Goal: Browse casually: Explore the website without a specific task or goal

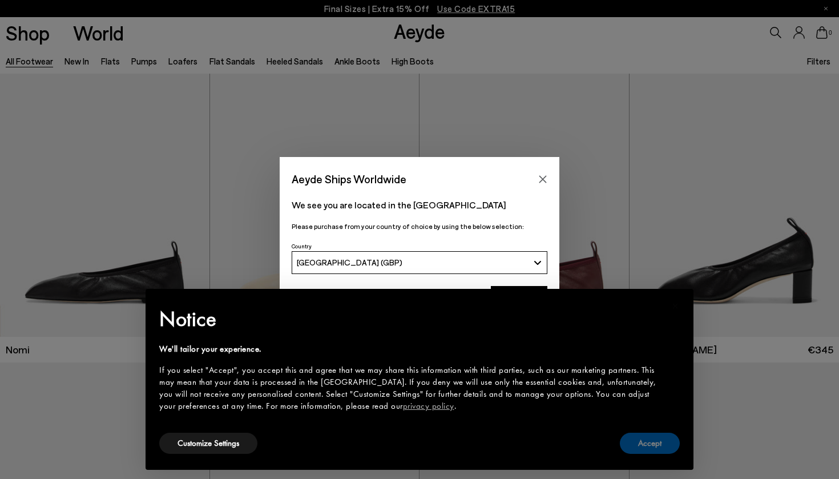
click at [658, 441] on button "Accept" at bounding box center [650, 443] width 60 height 21
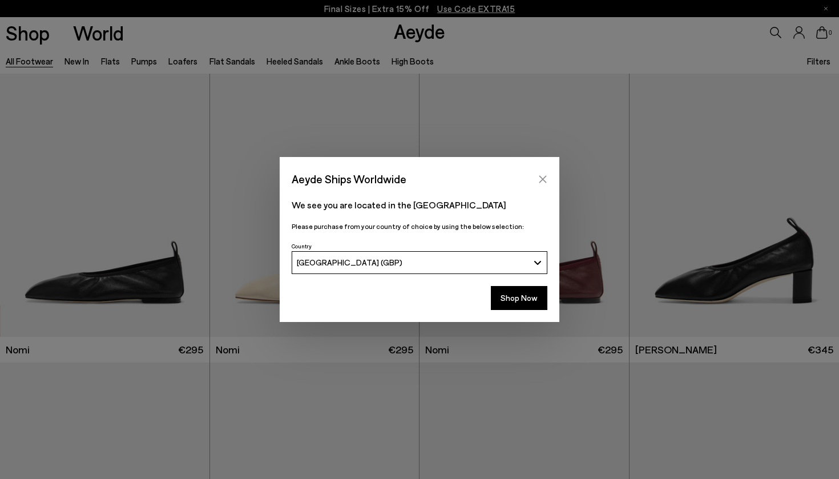
click at [544, 173] on button "Close" at bounding box center [542, 179] width 17 height 17
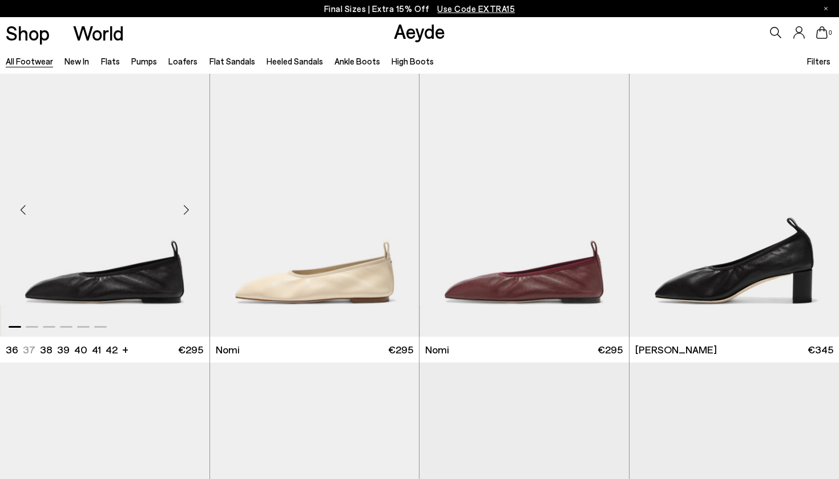
click at [187, 207] on div "Next slide" at bounding box center [187, 210] width 34 height 34
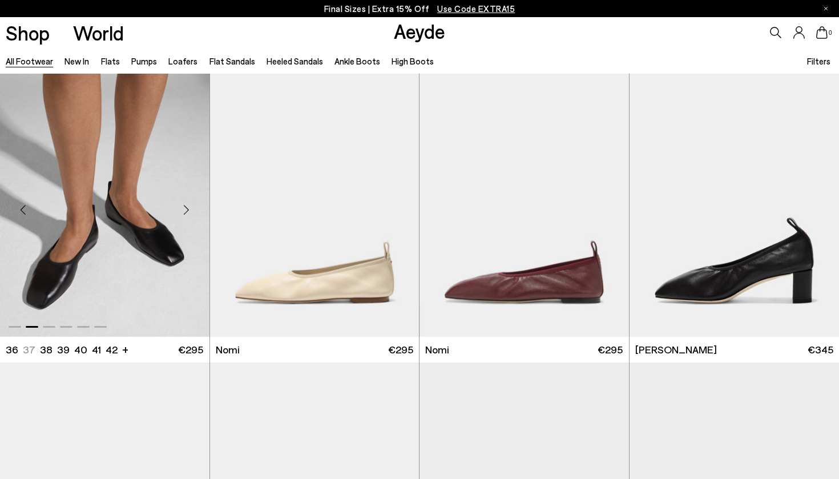
click at [187, 207] on div "Next slide" at bounding box center [187, 210] width 34 height 34
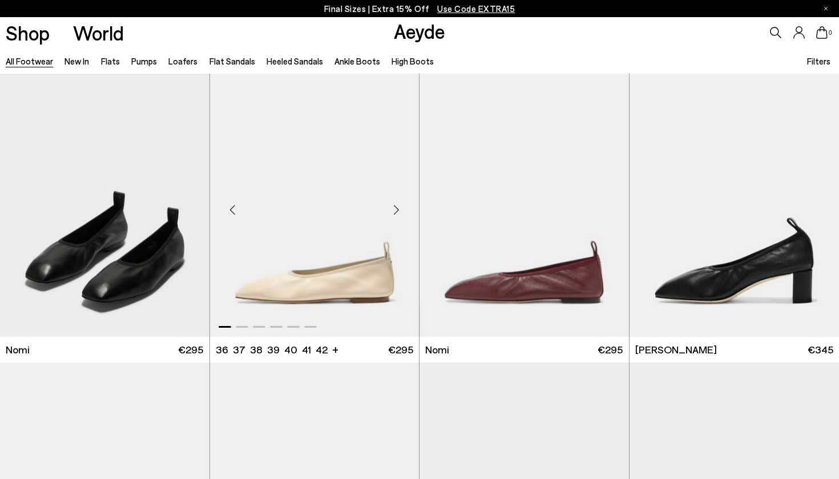
click at [396, 207] on div "Next slide" at bounding box center [396, 210] width 34 height 34
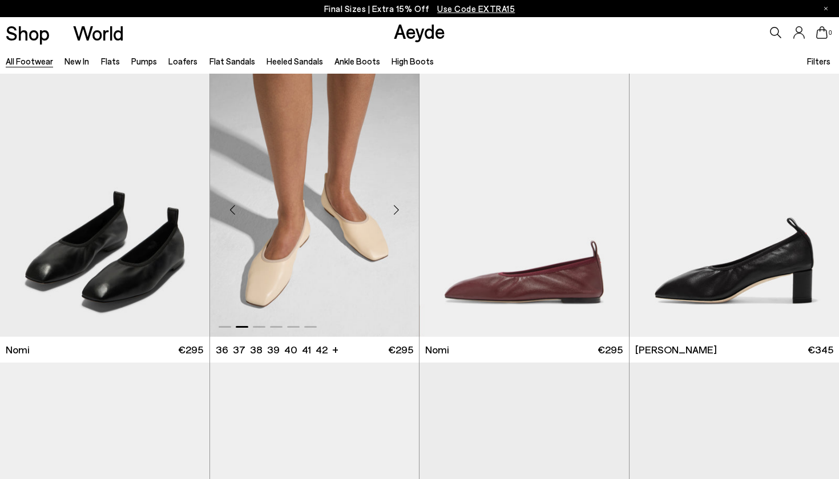
click at [396, 207] on div "Next slide" at bounding box center [396, 210] width 34 height 34
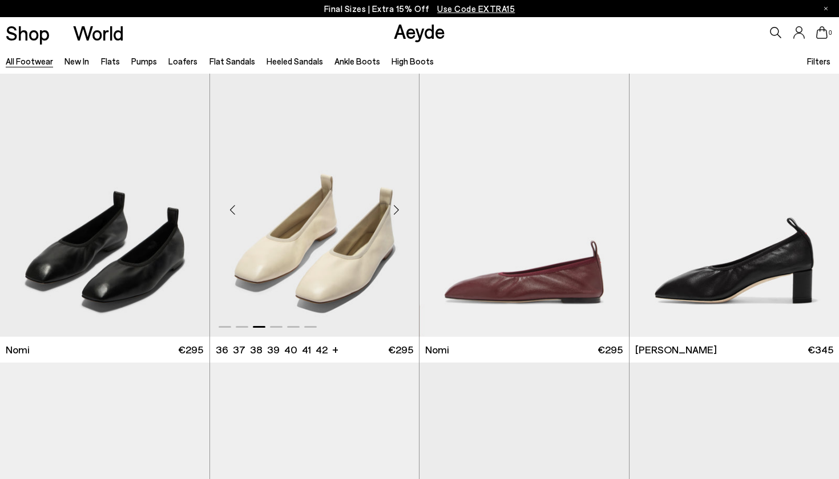
click at [396, 207] on div "Next slide" at bounding box center [396, 210] width 34 height 34
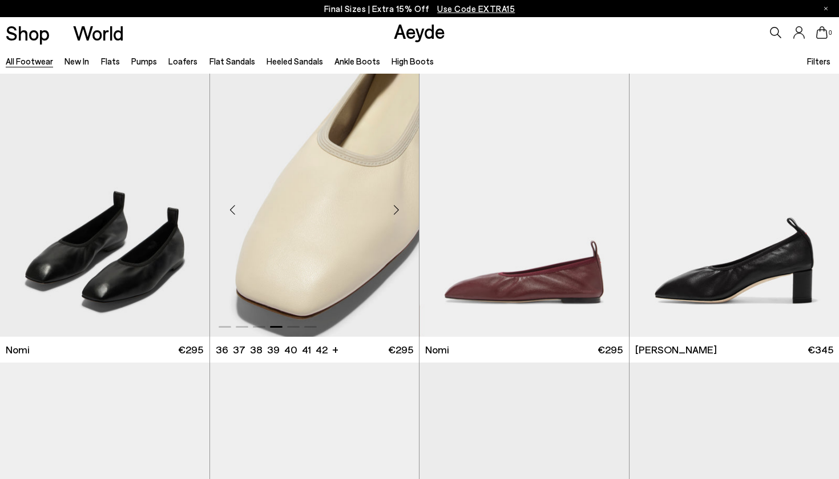
click at [396, 207] on div "Next slide" at bounding box center [396, 210] width 34 height 34
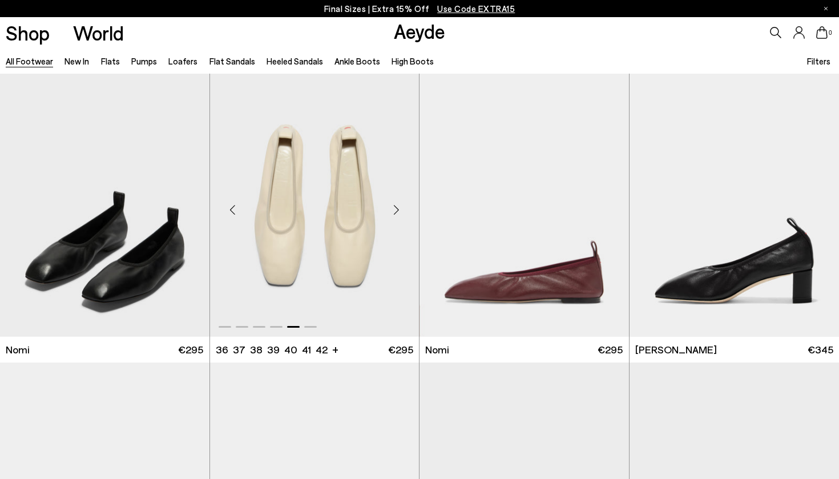
click at [396, 207] on div "Next slide" at bounding box center [396, 210] width 34 height 34
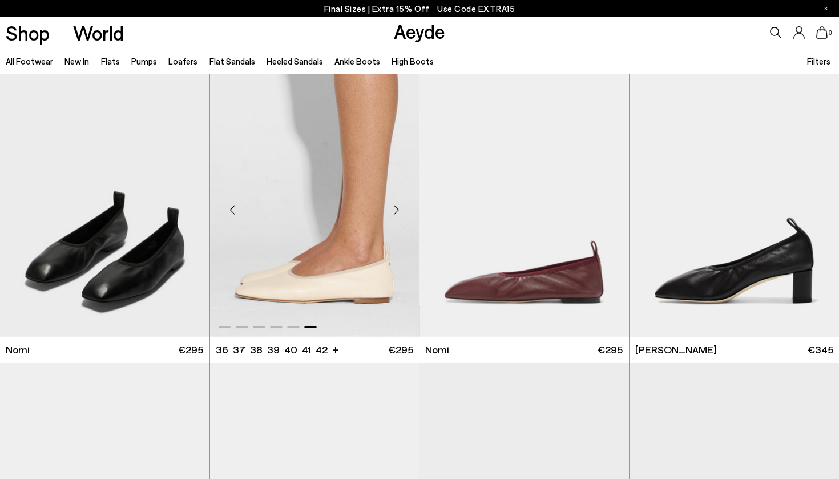
click at [396, 207] on div "Next slide" at bounding box center [396, 210] width 34 height 34
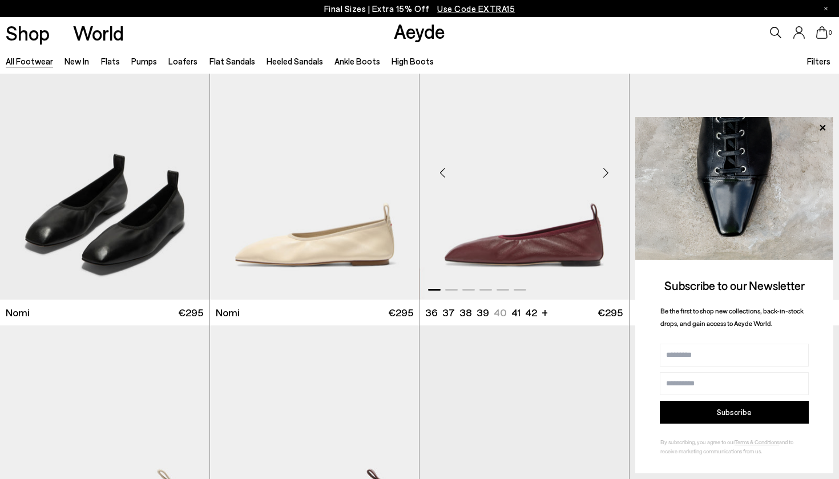
scroll to position [38, 0]
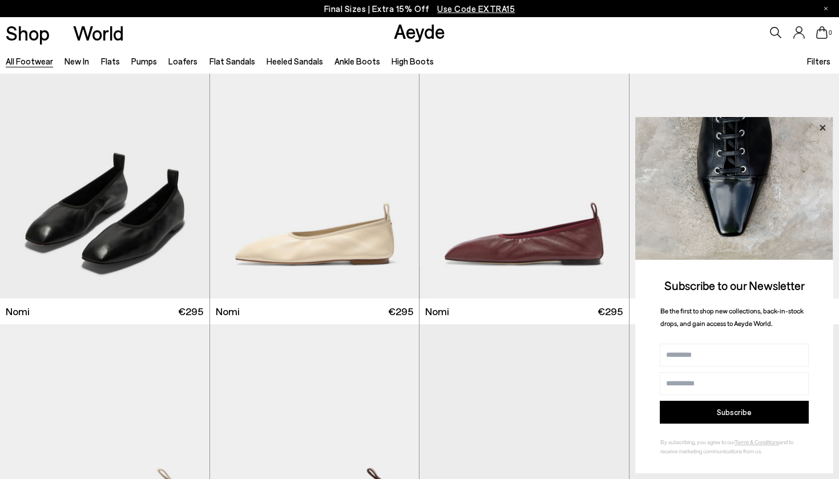
click at [821, 125] on icon at bounding box center [822, 127] width 15 height 15
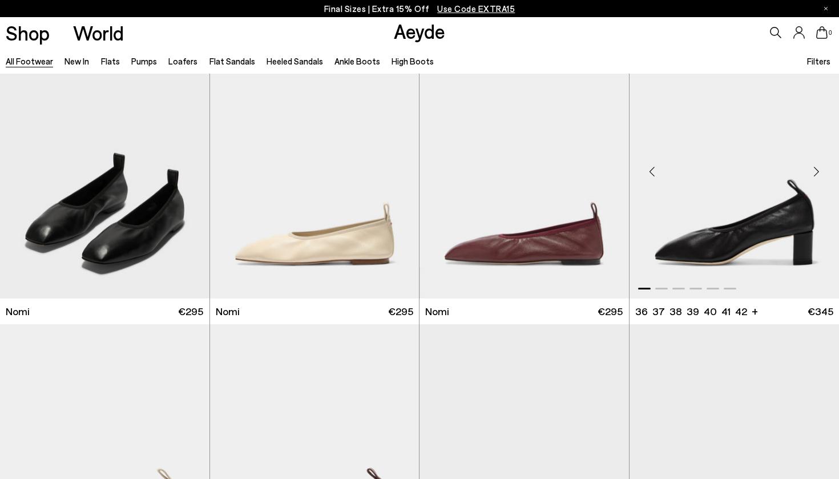
click at [817, 169] on div "Next slide" at bounding box center [816, 172] width 34 height 34
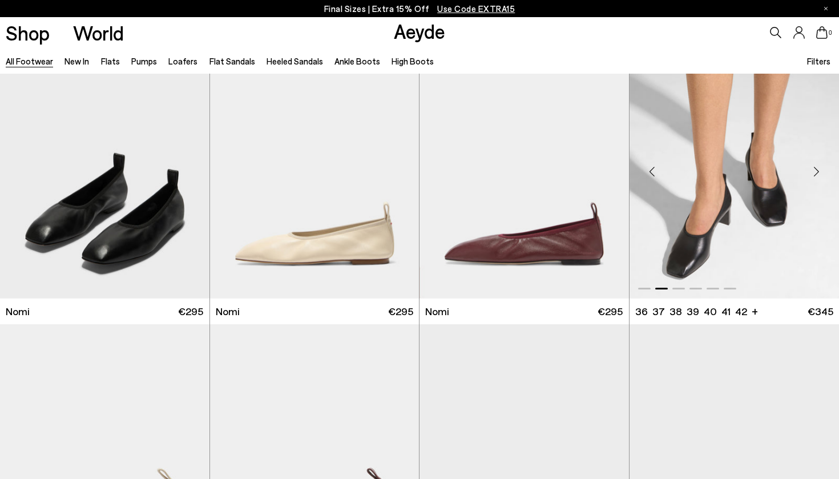
click at [817, 169] on div "Next slide" at bounding box center [816, 172] width 34 height 34
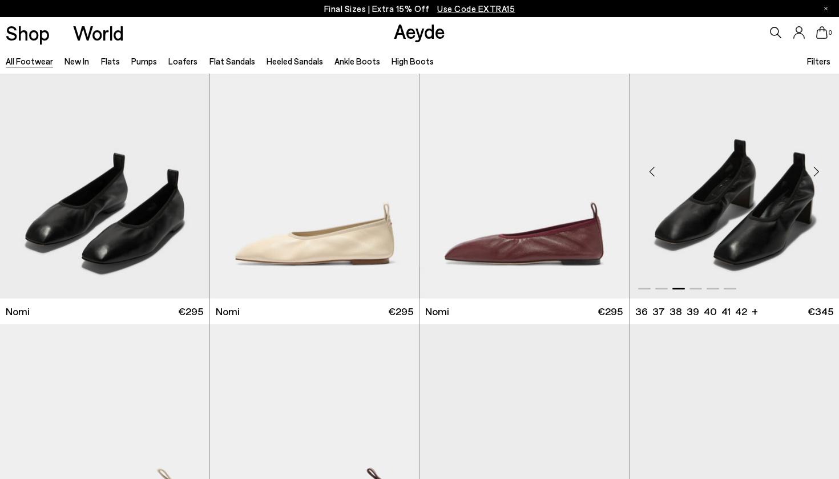
click at [817, 169] on div "Next slide" at bounding box center [816, 172] width 34 height 34
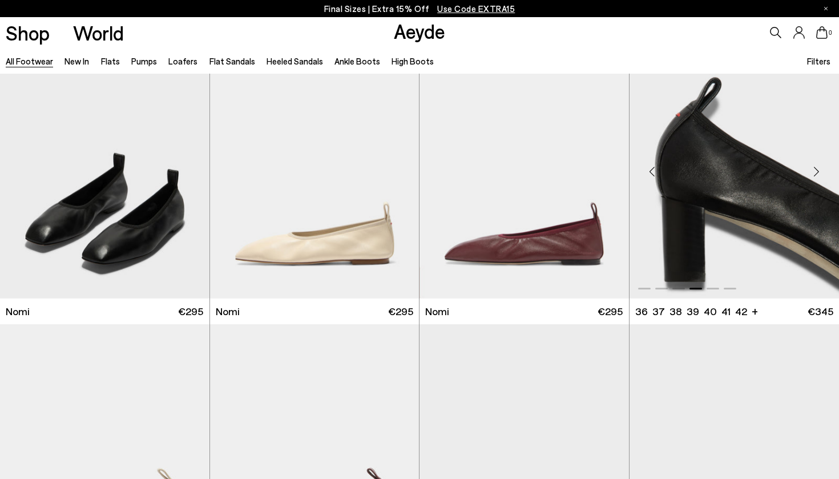
click at [817, 169] on div "Next slide" at bounding box center [816, 172] width 34 height 34
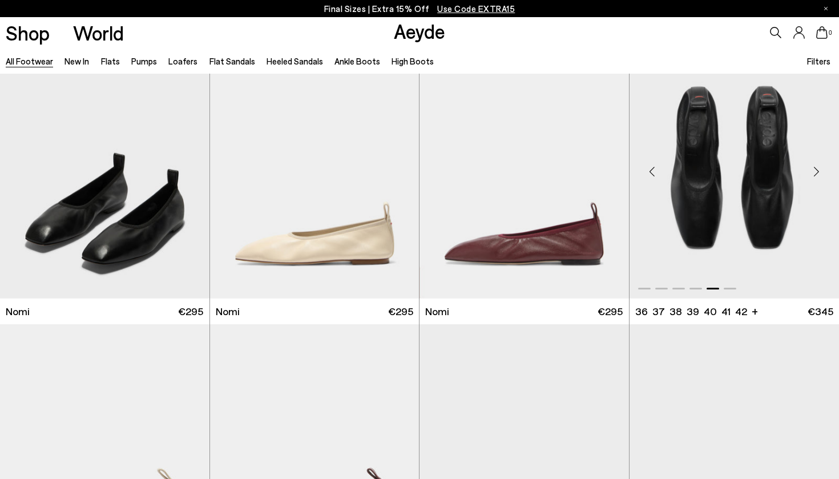
click at [817, 169] on div "Next slide" at bounding box center [816, 172] width 34 height 34
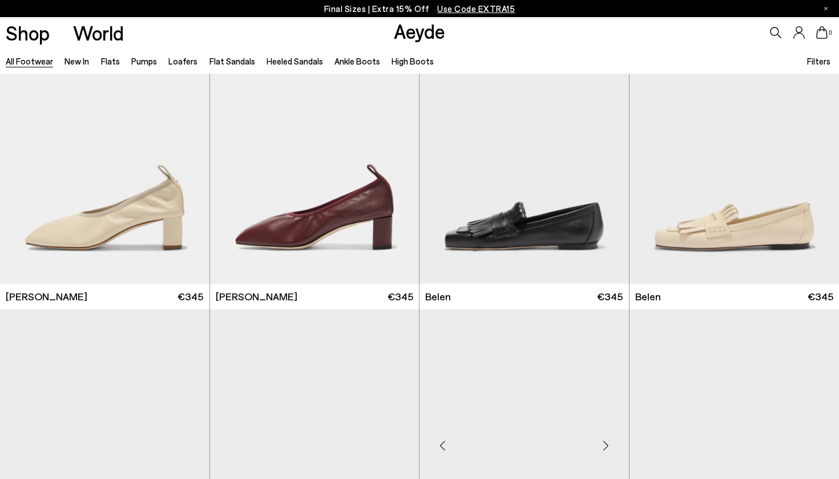
scroll to position [340, 0]
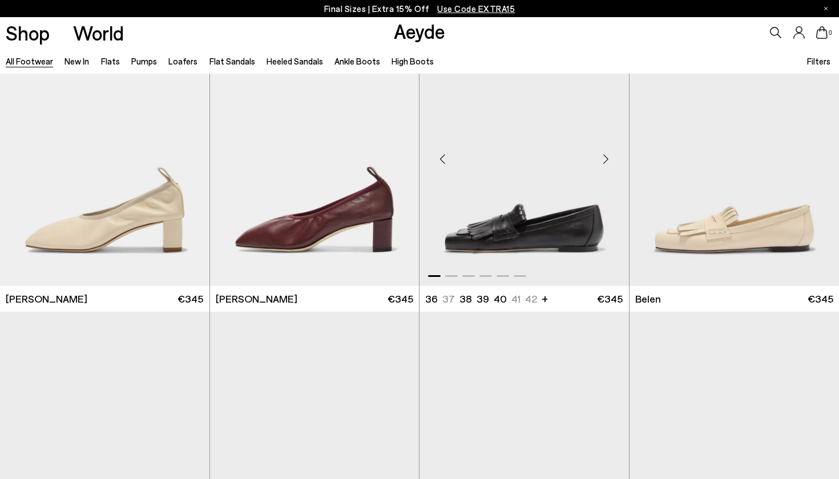
click at [605, 158] on div "Next slide" at bounding box center [606, 159] width 34 height 34
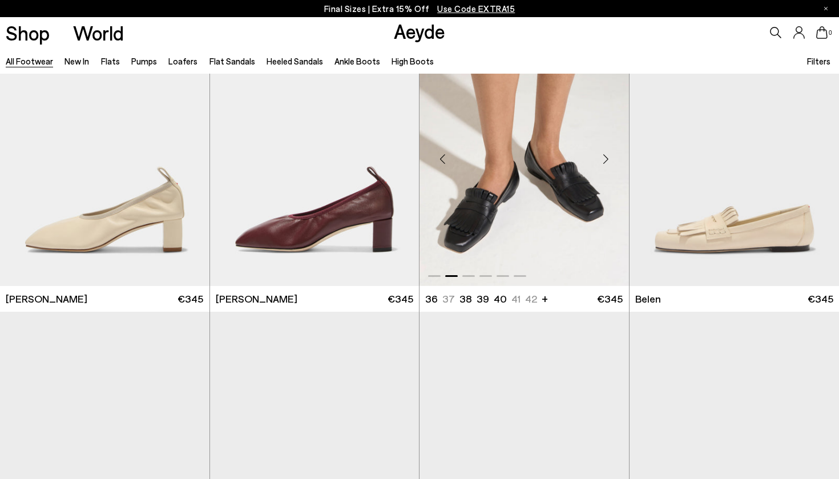
click at [605, 158] on div "Next slide" at bounding box center [606, 159] width 34 height 34
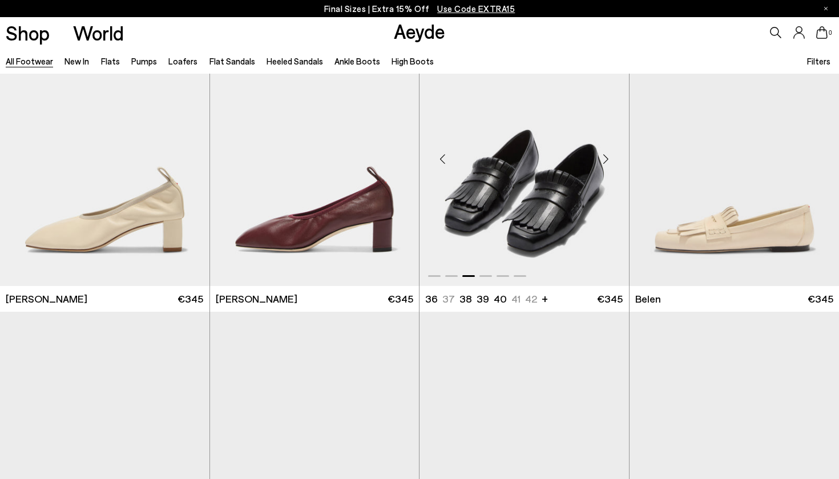
click at [605, 158] on div "Next slide" at bounding box center [606, 159] width 34 height 34
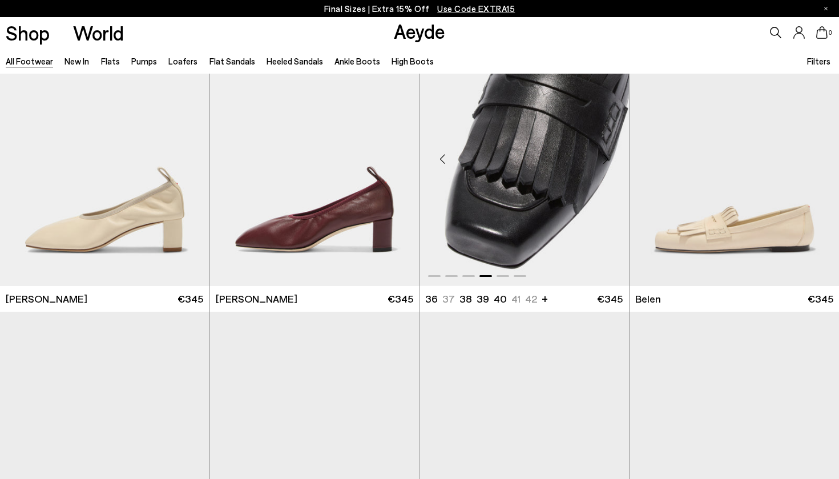
click at [605, 158] on div "Next slide" at bounding box center [606, 159] width 34 height 34
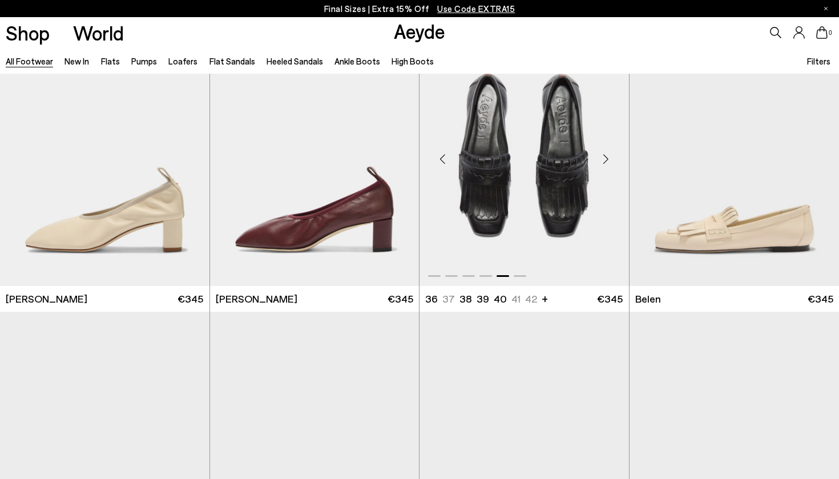
click at [605, 158] on div "Next slide" at bounding box center [606, 159] width 34 height 34
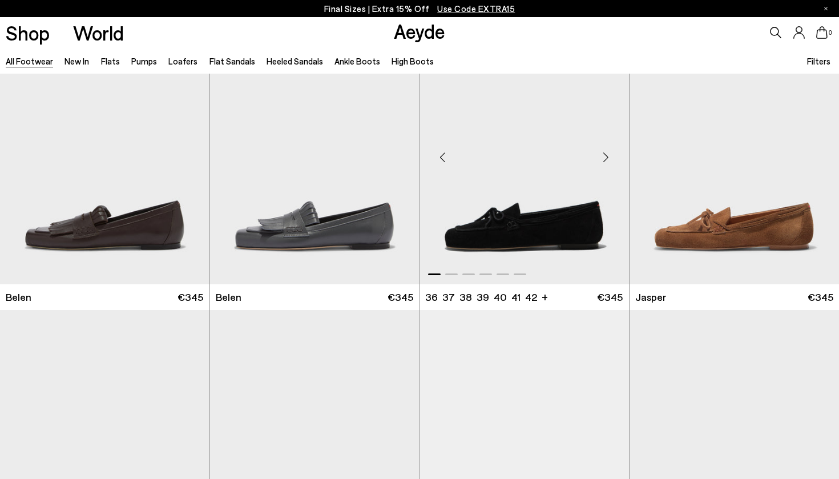
scroll to position [634, 0]
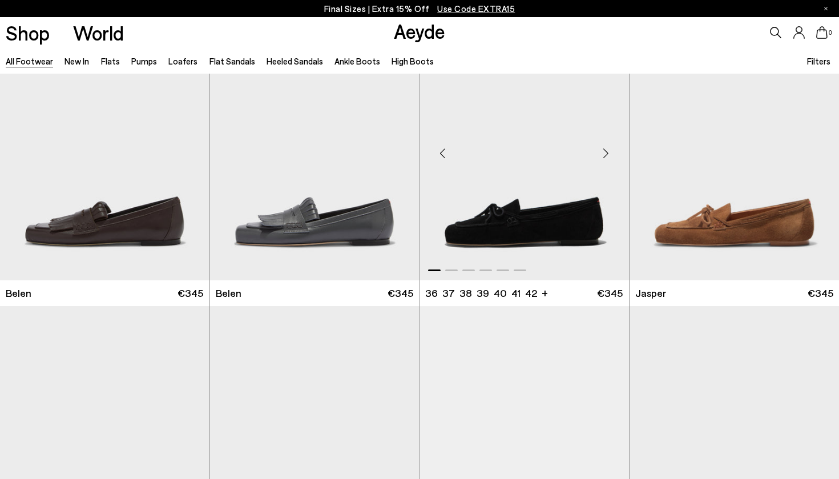
click at [605, 150] on div "Next slide" at bounding box center [606, 153] width 34 height 34
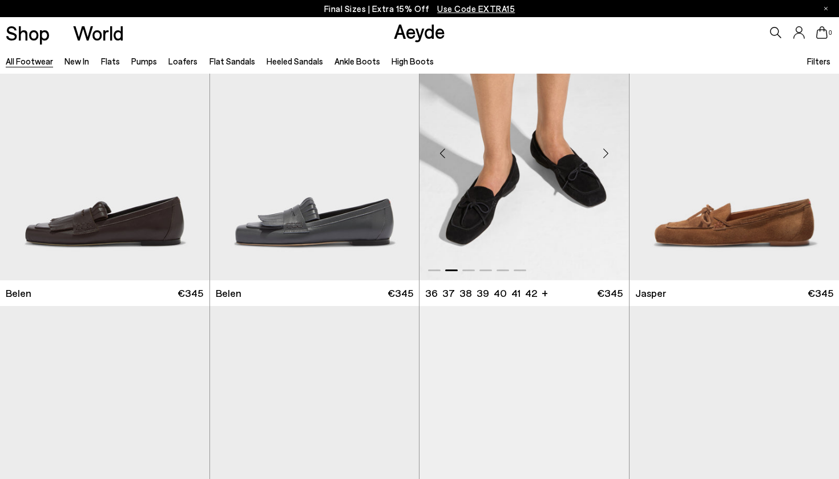
click at [605, 150] on div "Next slide" at bounding box center [606, 153] width 34 height 34
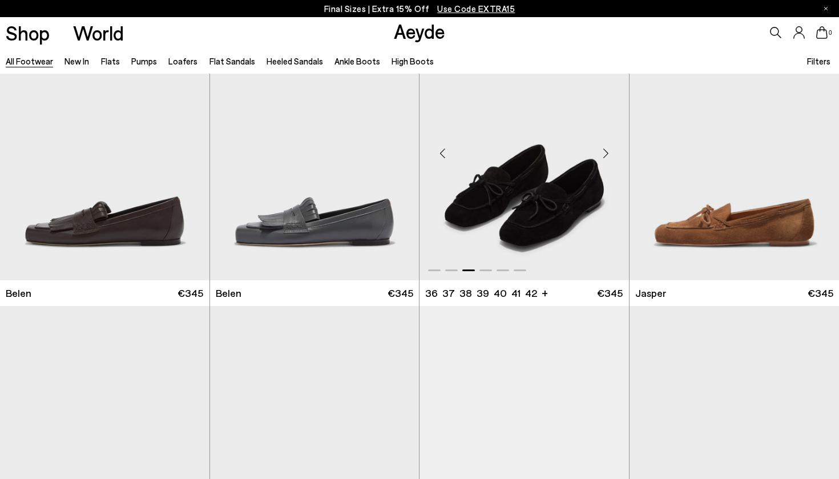
click at [605, 150] on div "Next slide" at bounding box center [606, 153] width 34 height 34
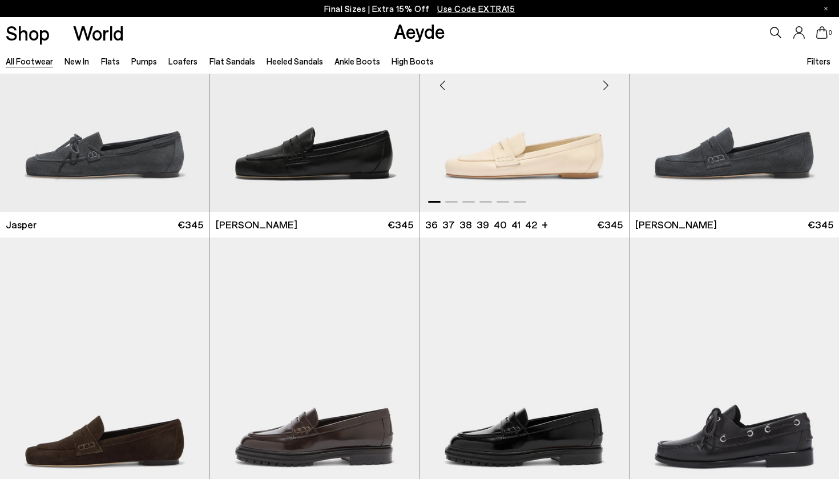
scroll to position [992, 0]
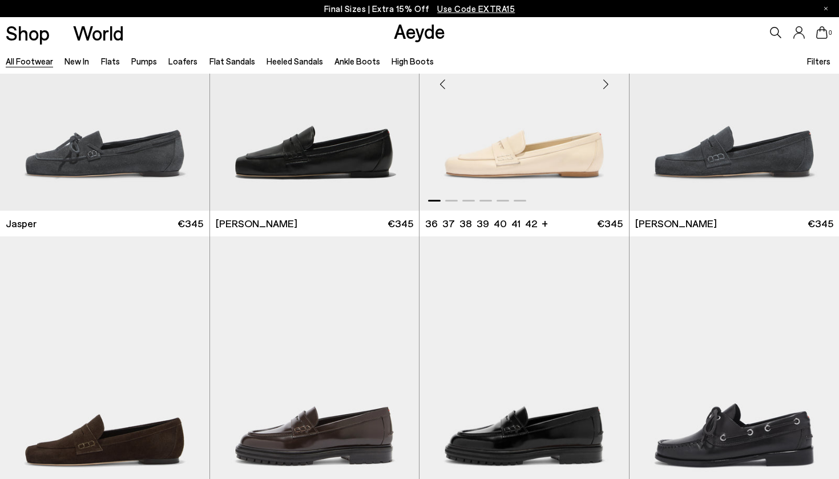
click at [607, 82] on div "Next slide" at bounding box center [606, 84] width 34 height 34
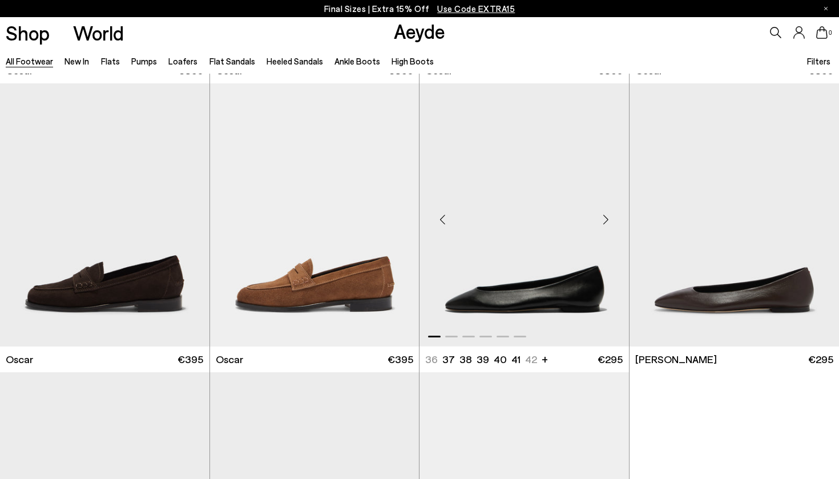
scroll to position [2019, 0]
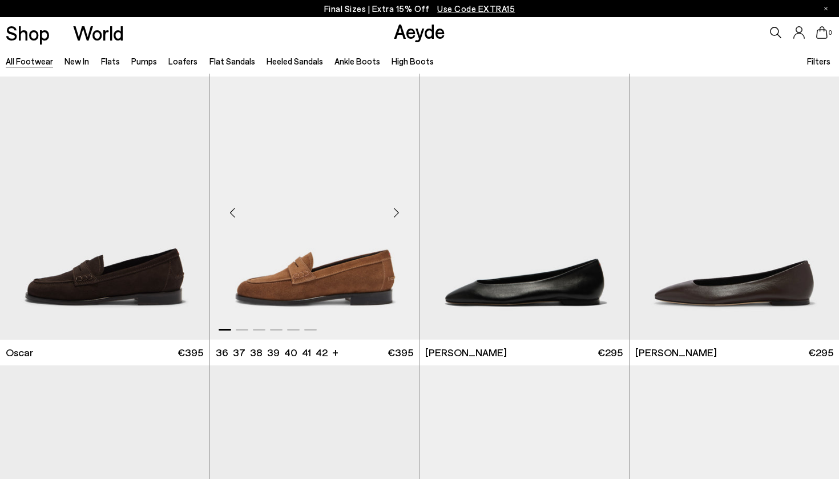
click at [396, 212] on div "Next slide" at bounding box center [396, 212] width 34 height 34
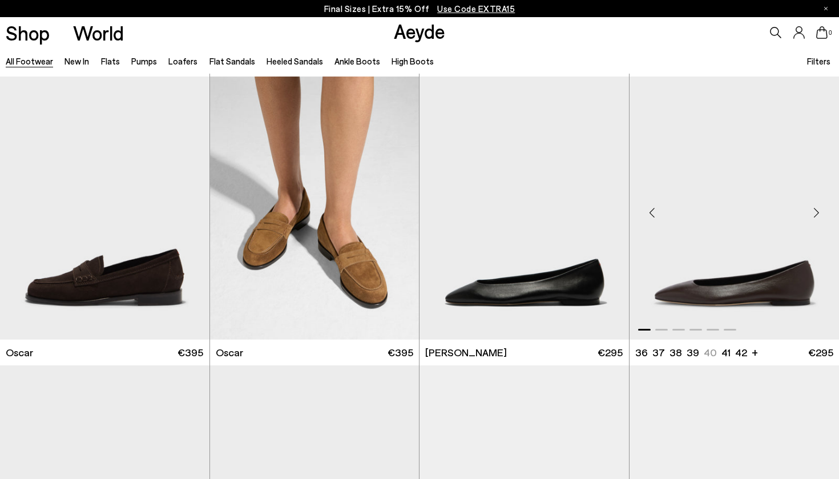
click at [816, 215] on div "Next slide" at bounding box center [816, 212] width 34 height 34
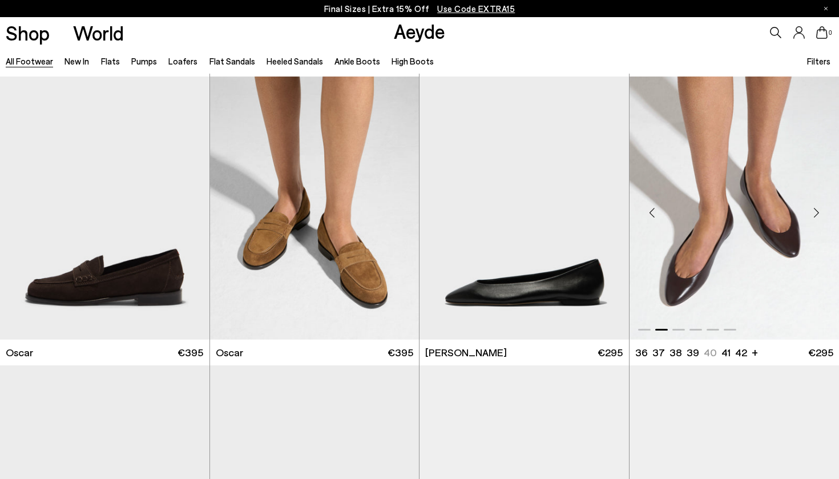
click at [816, 215] on div "Next slide" at bounding box center [816, 212] width 34 height 34
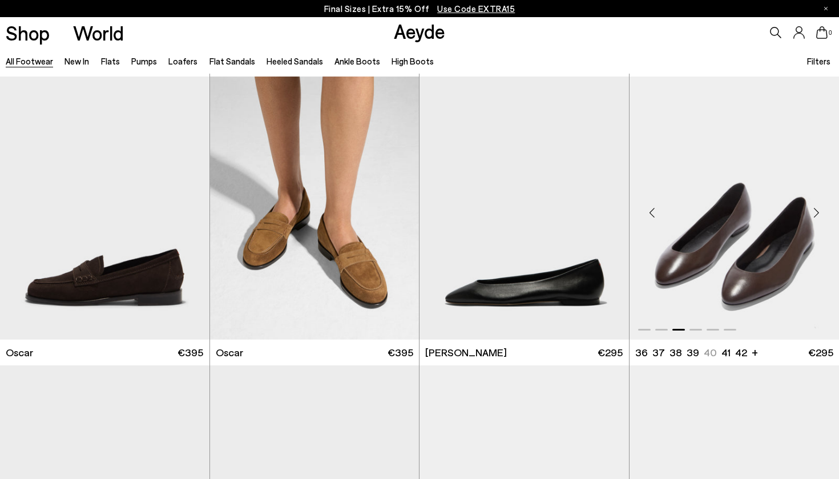
click at [816, 215] on div "Next slide" at bounding box center [816, 212] width 34 height 34
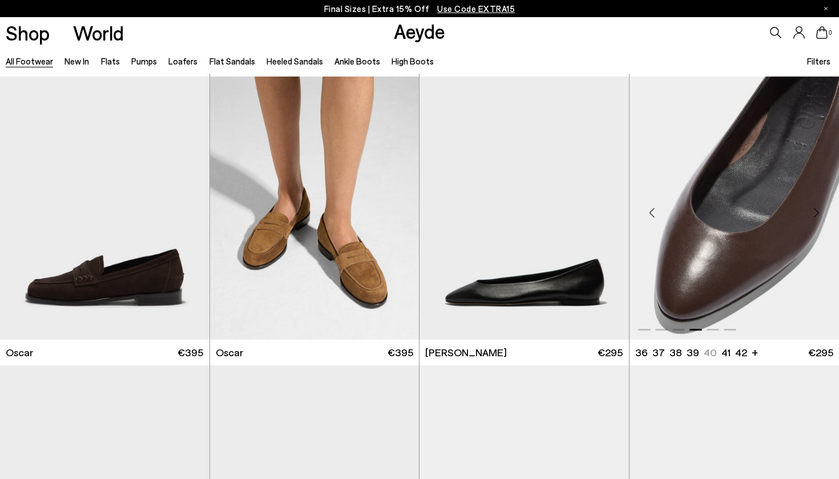
click at [816, 215] on div "Next slide" at bounding box center [816, 212] width 34 height 34
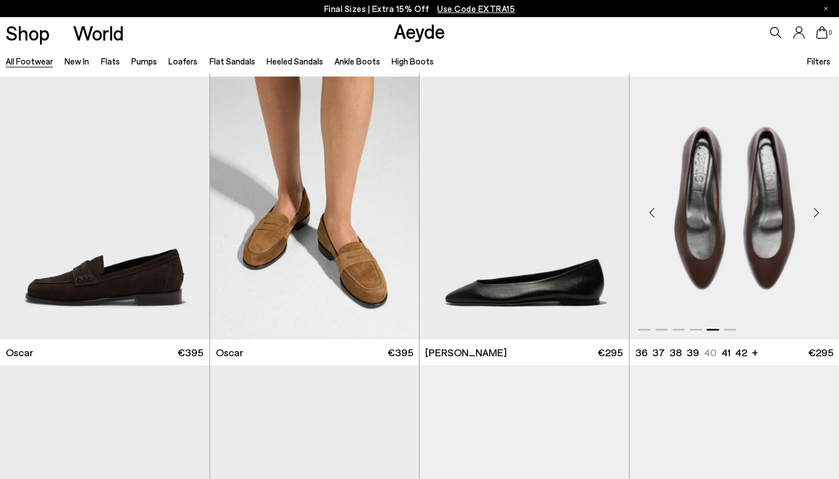
click at [816, 215] on div "Next slide" at bounding box center [816, 212] width 34 height 34
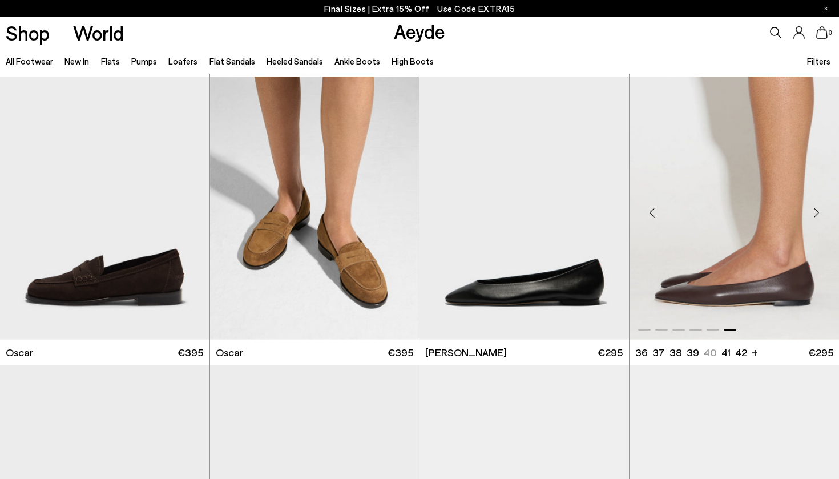
click at [816, 215] on div "Next slide" at bounding box center [816, 212] width 34 height 34
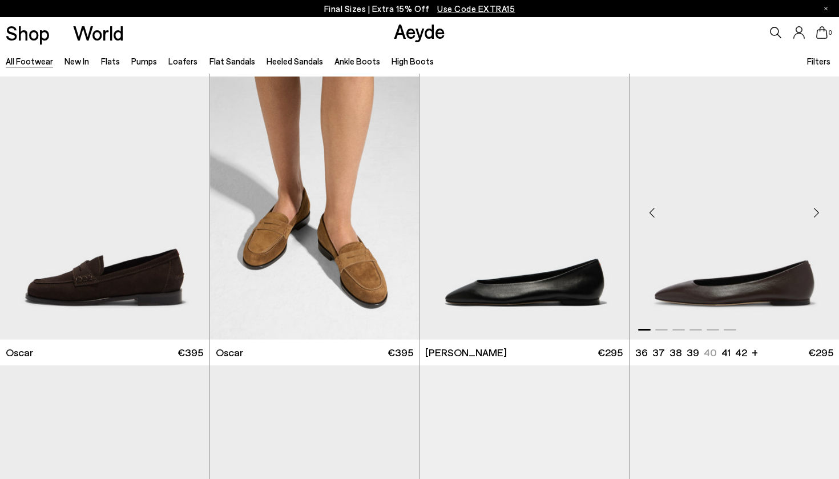
click at [816, 215] on div "Next slide" at bounding box center [816, 212] width 34 height 34
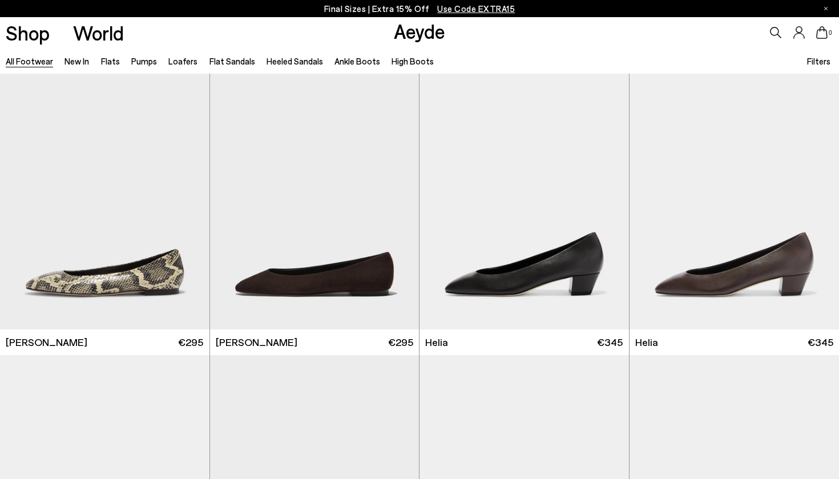
scroll to position [2318, 0]
click at [186, 200] on div "Next slide" at bounding box center [187, 202] width 34 height 34
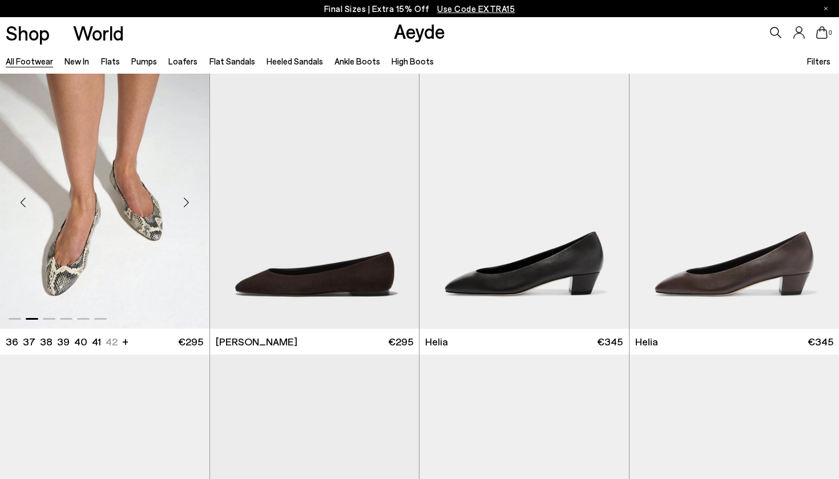
click at [186, 200] on div "Next slide" at bounding box center [187, 202] width 34 height 34
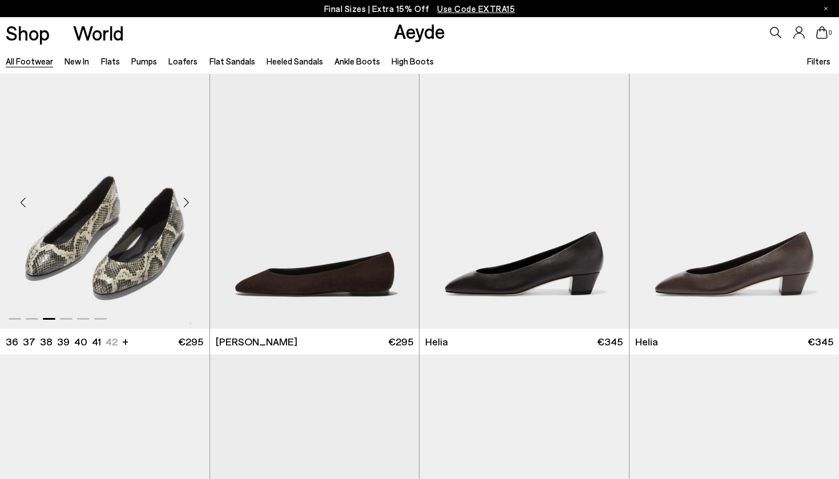
click at [186, 200] on div "Next slide" at bounding box center [187, 202] width 34 height 34
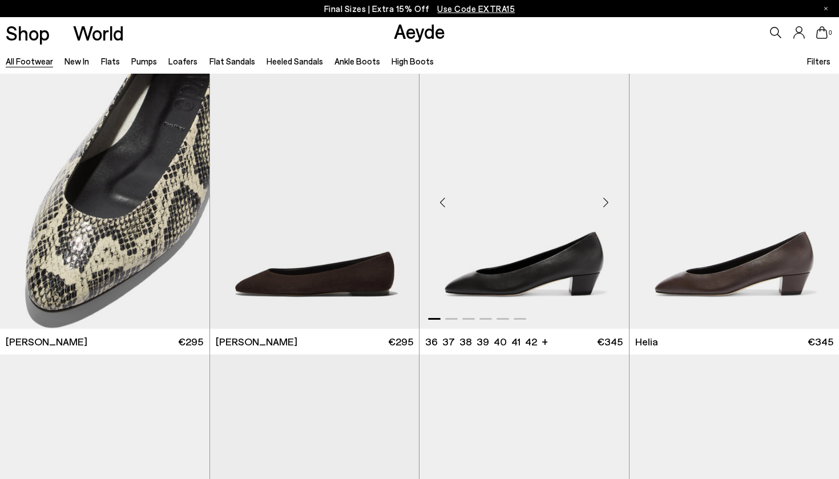
click at [601, 207] on div "Next slide" at bounding box center [606, 202] width 34 height 34
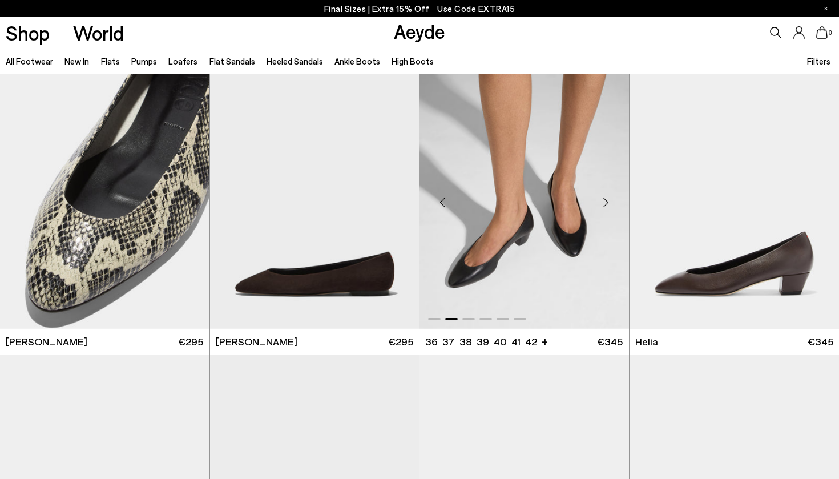
click at [601, 207] on div "Next slide" at bounding box center [606, 202] width 34 height 34
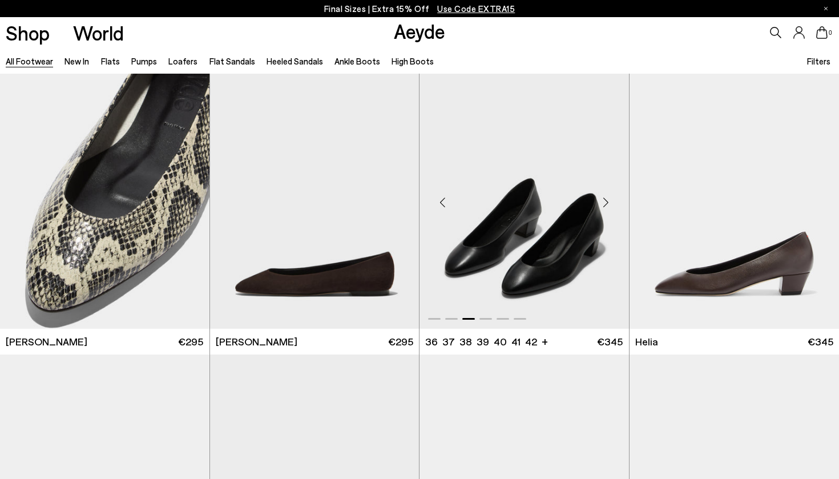
click at [601, 207] on div "Next slide" at bounding box center [606, 202] width 34 height 34
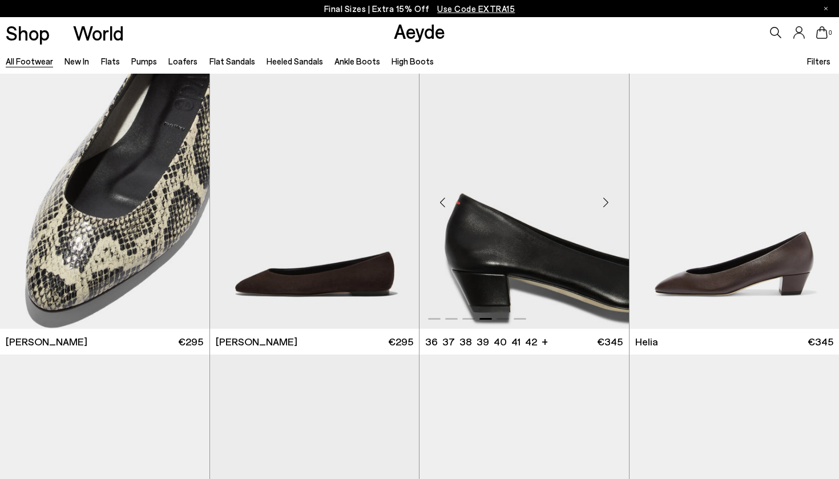
click at [601, 207] on div "Next slide" at bounding box center [606, 202] width 34 height 34
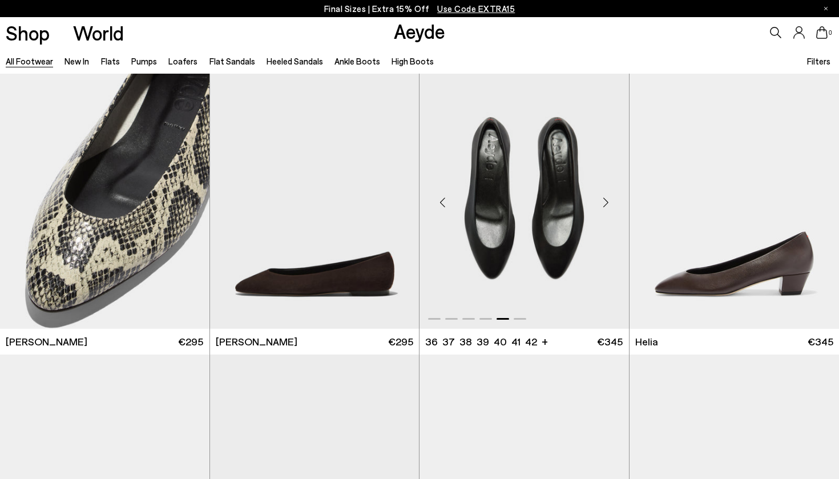
click at [601, 207] on div "Next slide" at bounding box center [606, 202] width 34 height 34
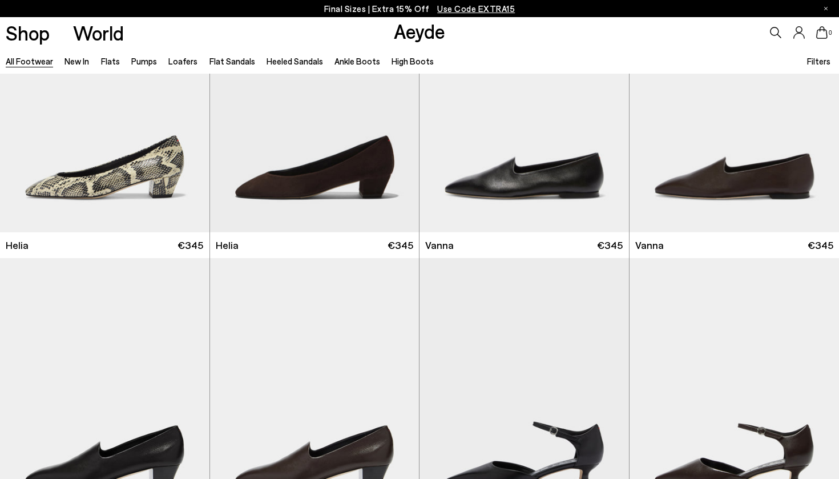
scroll to position [2705, 0]
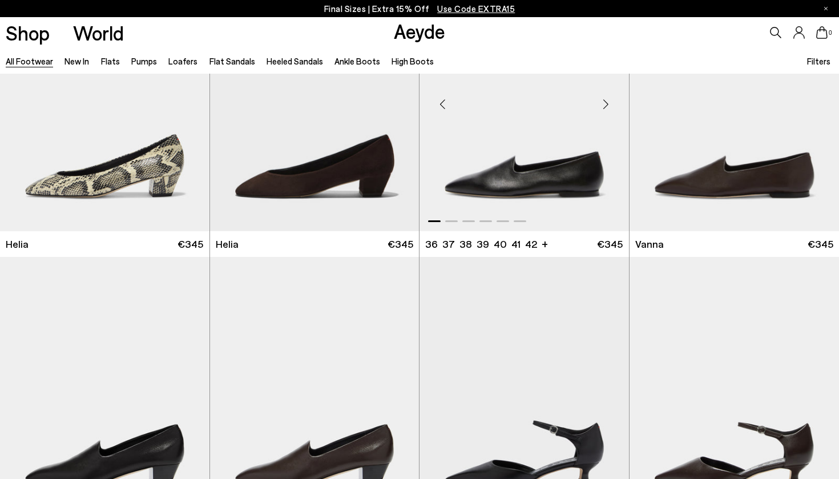
click at [608, 102] on div "Next slide" at bounding box center [606, 104] width 34 height 34
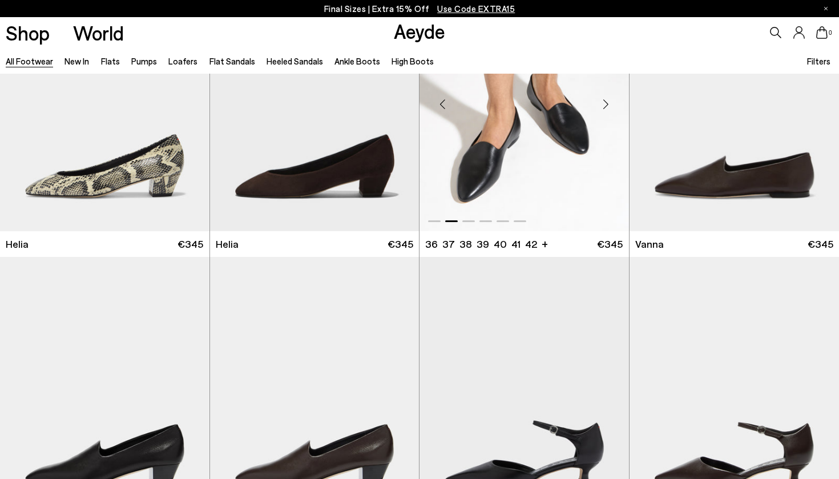
click at [608, 102] on div "Next slide" at bounding box center [606, 104] width 34 height 34
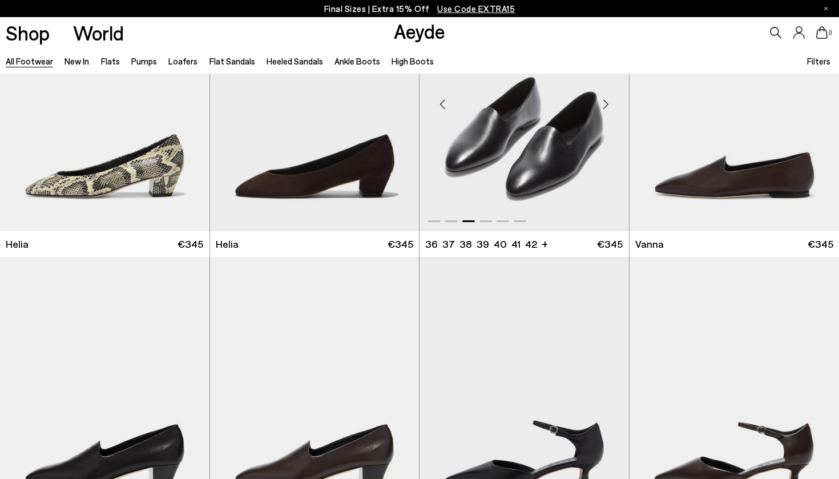
click at [608, 102] on div "Next slide" at bounding box center [606, 104] width 34 height 34
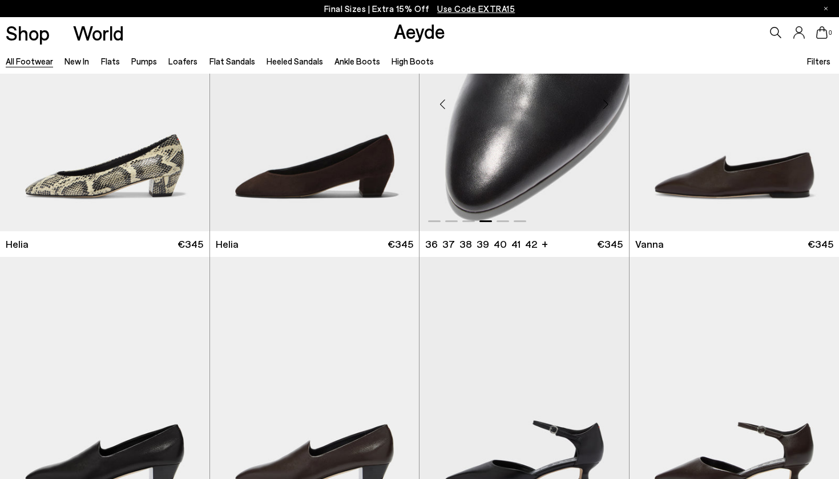
click at [608, 102] on div "Next slide" at bounding box center [606, 104] width 34 height 34
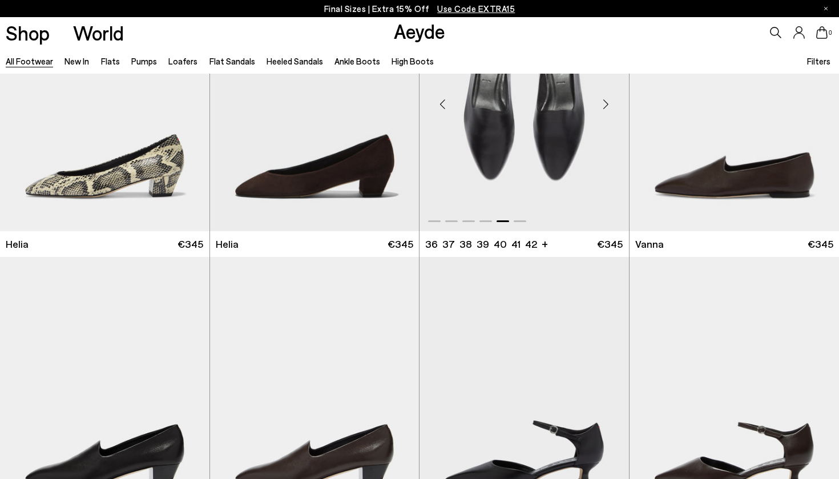
click at [608, 102] on div "Next slide" at bounding box center [606, 104] width 34 height 34
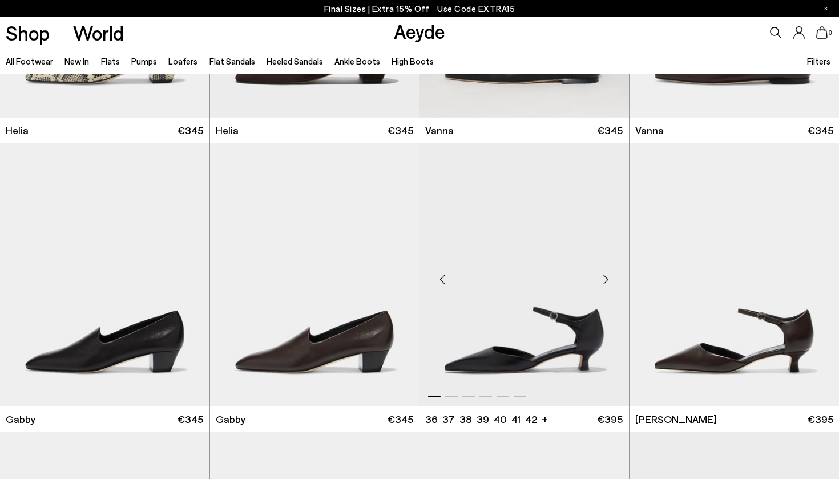
scroll to position [2814, 0]
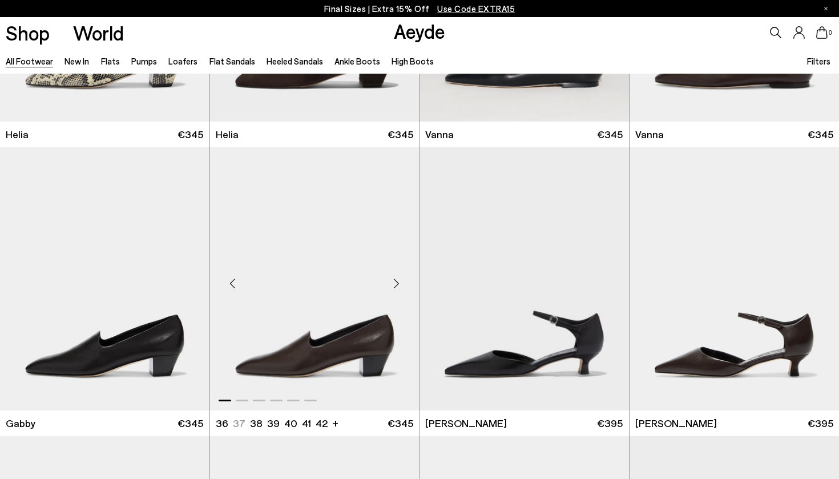
click at [397, 283] on div "Next slide" at bounding box center [396, 284] width 34 height 34
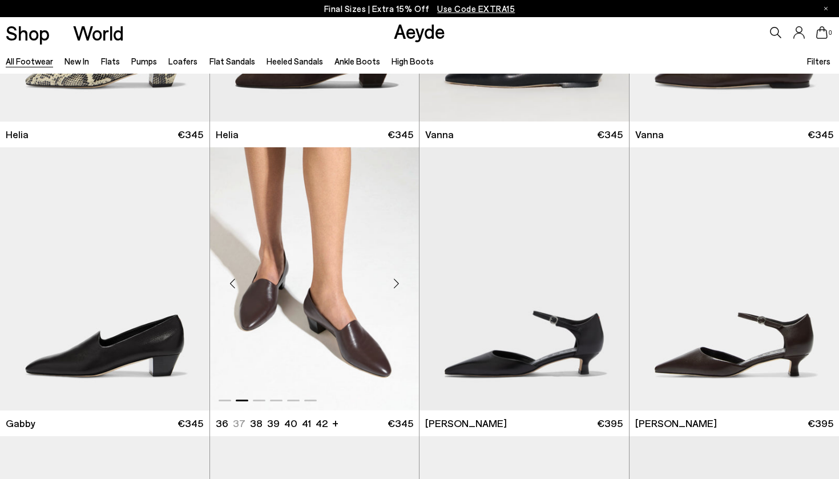
click at [397, 283] on div "Next slide" at bounding box center [396, 284] width 34 height 34
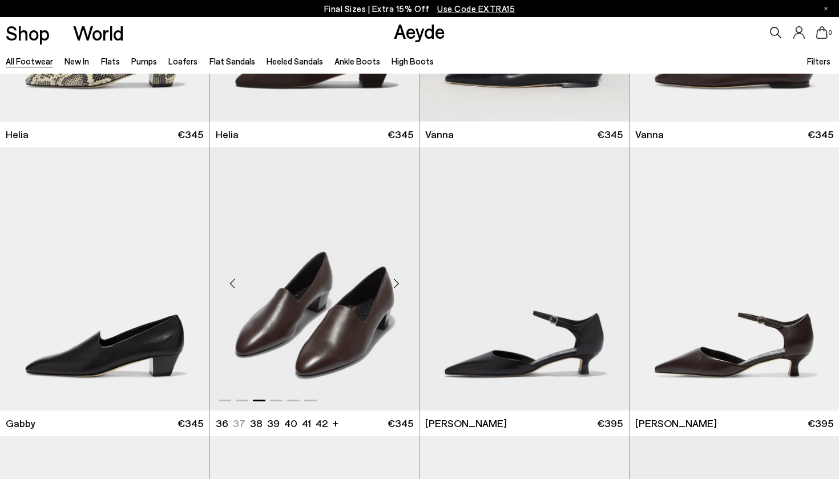
click at [397, 283] on div "Next slide" at bounding box center [396, 284] width 34 height 34
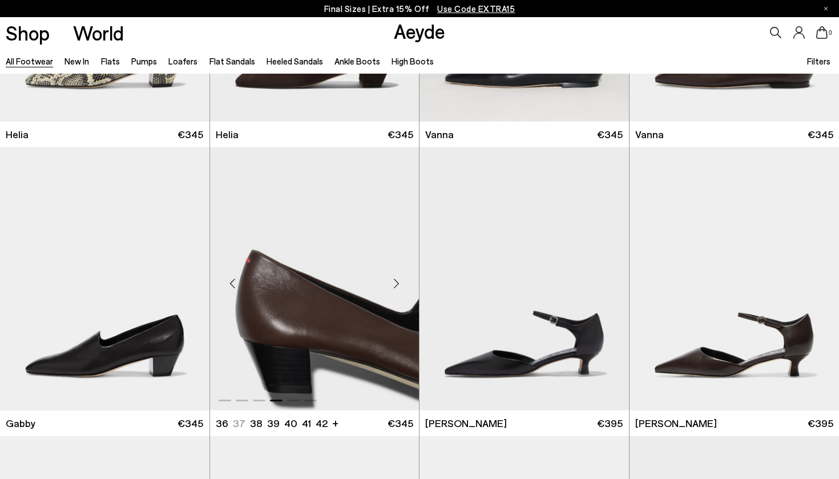
click at [397, 283] on div "Next slide" at bounding box center [396, 284] width 34 height 34
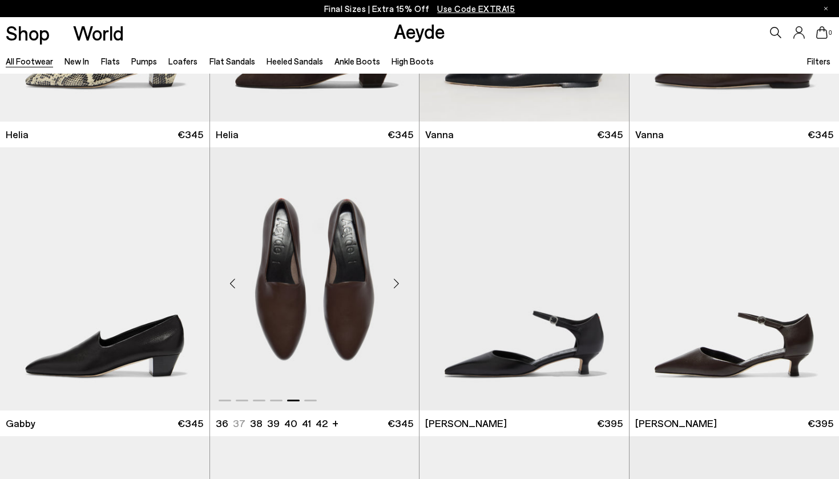
click at [397, 283] on div "Next slide" at bounding box center [396, 284] width 34 height 34
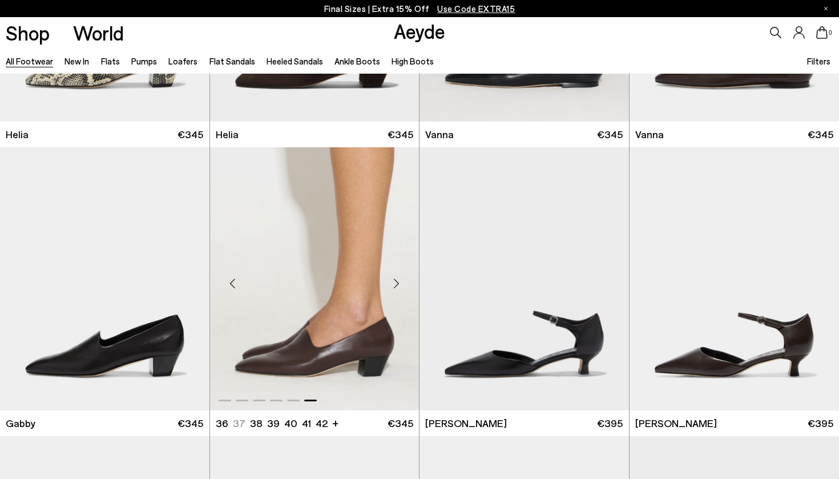
click at [397, 283] on div "Next slide" at bounding box center [396, 284] width 34 height 34
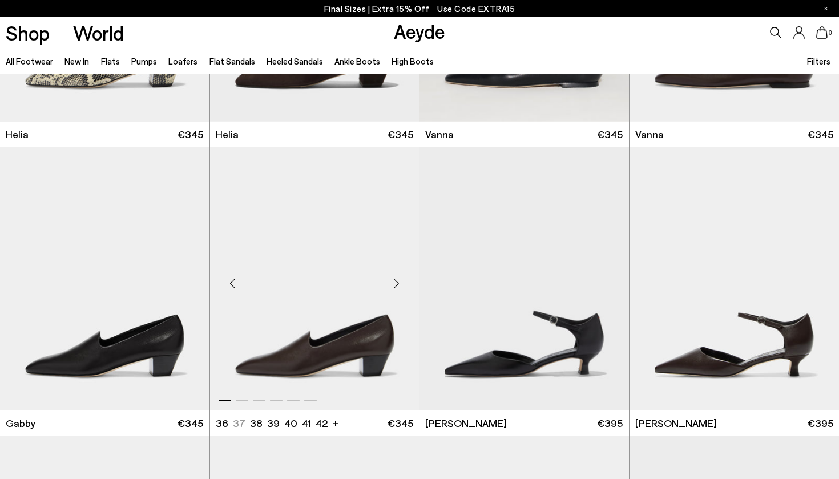
click at [397, 283] on div "Next slide" at bounding box center [396, 284] width 34 height 34
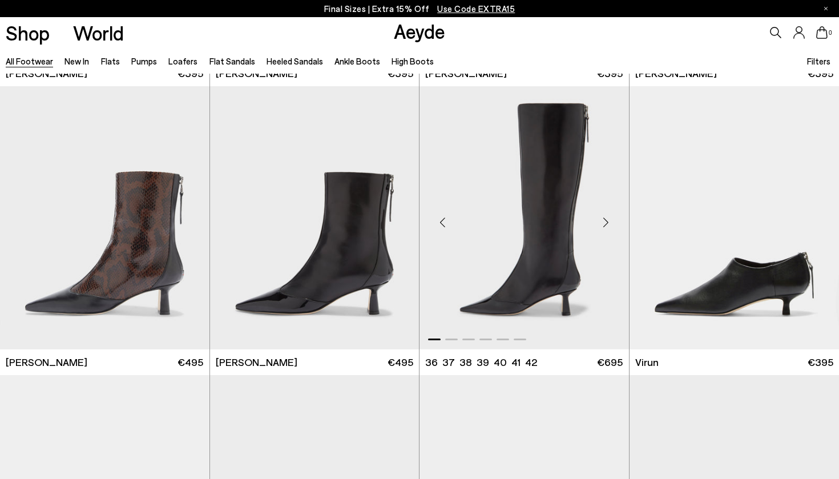
scroll to position [3454, 0]
click at [397, 223] on div "Next slide" at bounding box center [396, 221] width 34 height 34
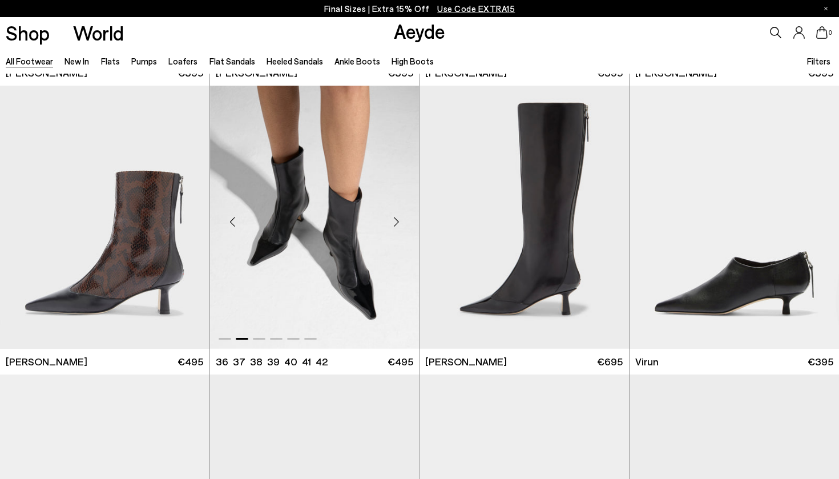
click at [397, 223] on div "Next slide" at bounding box center [396, 221] width 34 height 34
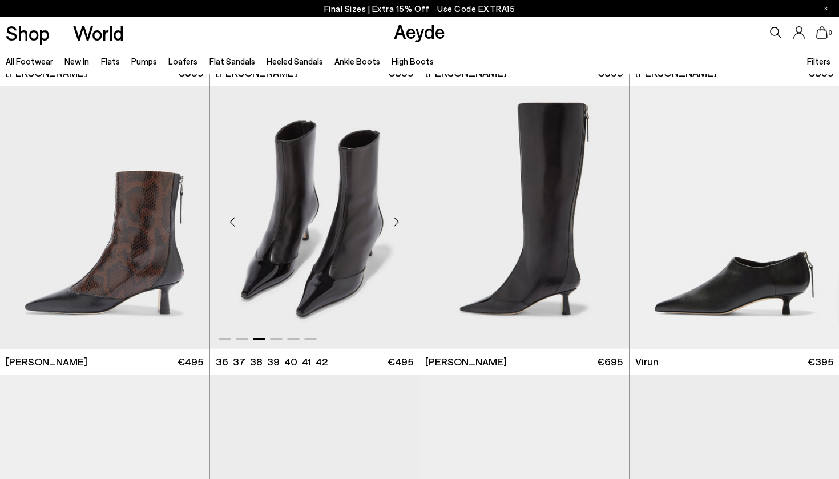
click at [397, 223] on div "Next slide" at bounding box center [396, 221] width 34 height 34
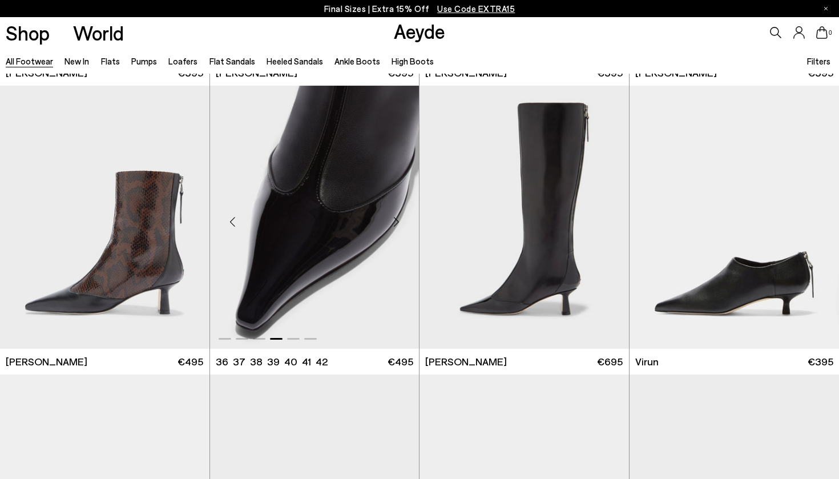
click at [397, 223] on div "Next slide" at bounding box center [396, 221] width 34 height 34
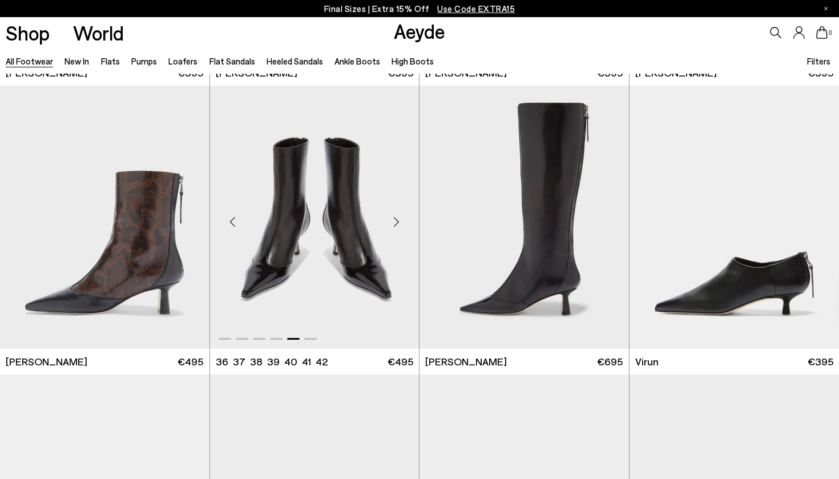
click at [397, 223] on div "Next slide" at bounding box center [396, 221] width 34 height 34
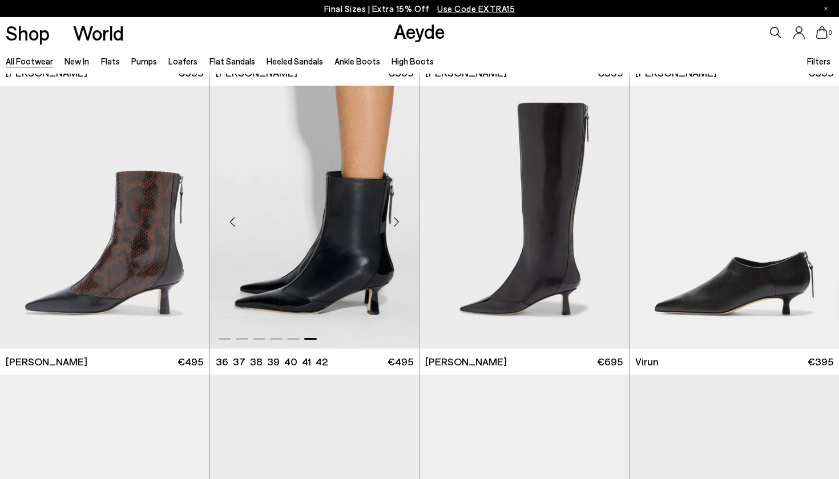
click at [397, 223] on div "Next slide" at bounding box center [396, 221] width 34 height 34
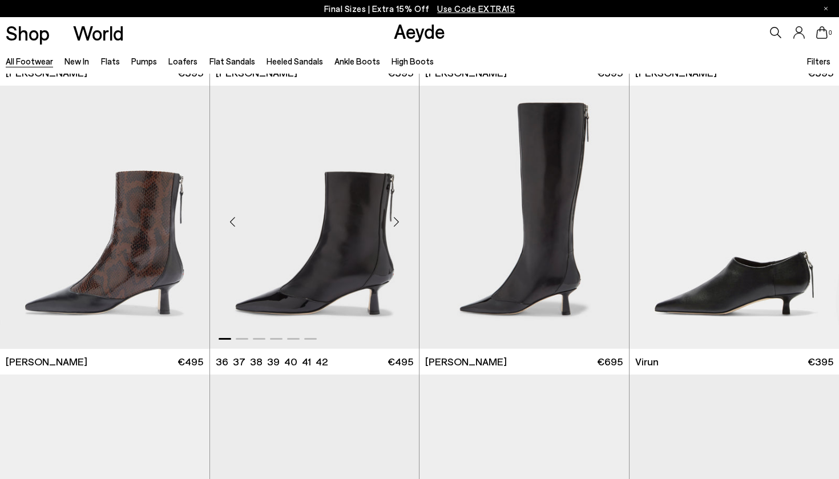
click at [397, 223] on div "Next slide" at bounding box center [396, 221] width 34 height 34
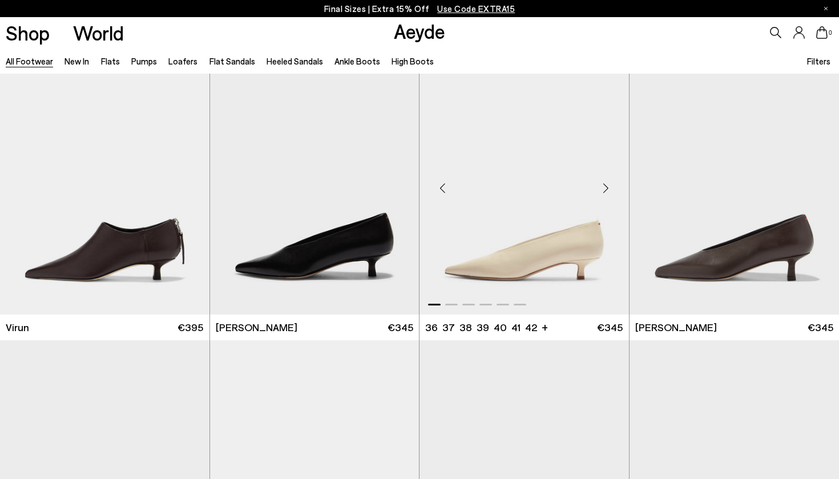
scroll to position [3768, 0]
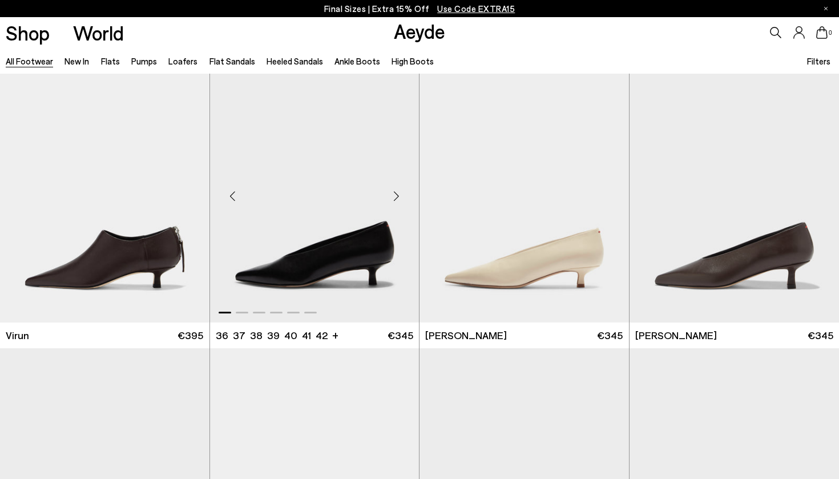
click at [398, 195] on div "Next slide" at bounding box center [396, 196] width 34 height 34
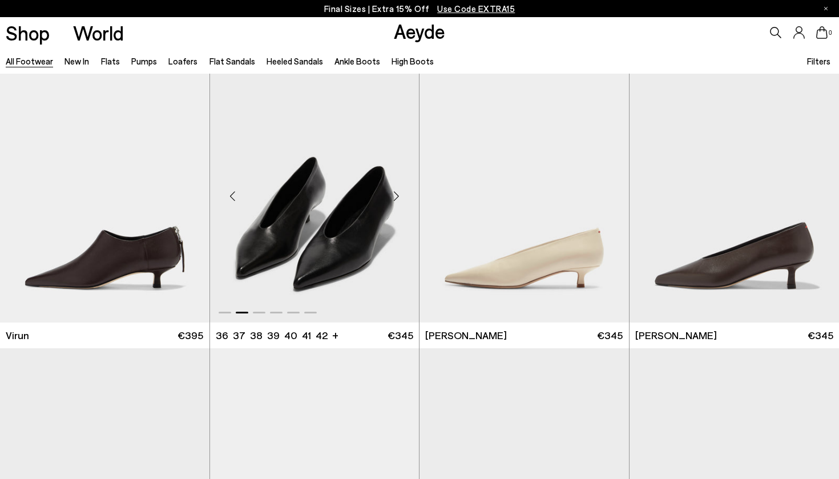
click at [398, 195] on div "Next slide" at bounding box center [396, 196] width 34 height 34
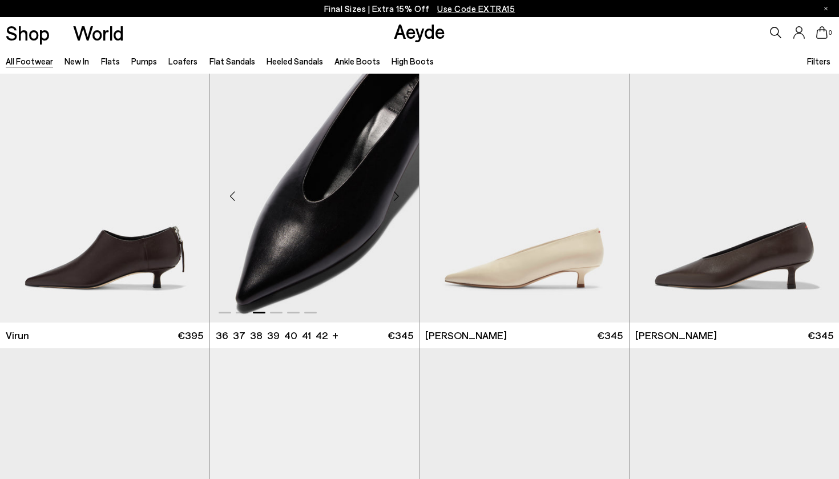
click at [398, 195] on div "Next slide" at bounding box center [396, 196] width 34 height 34
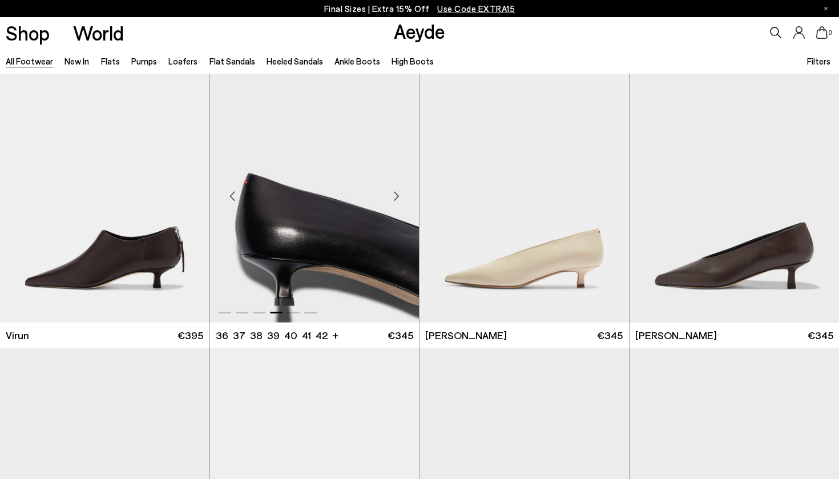
click at [398, 195] on div "Next slide" at bounding box center [396, 196] width 34 height 34
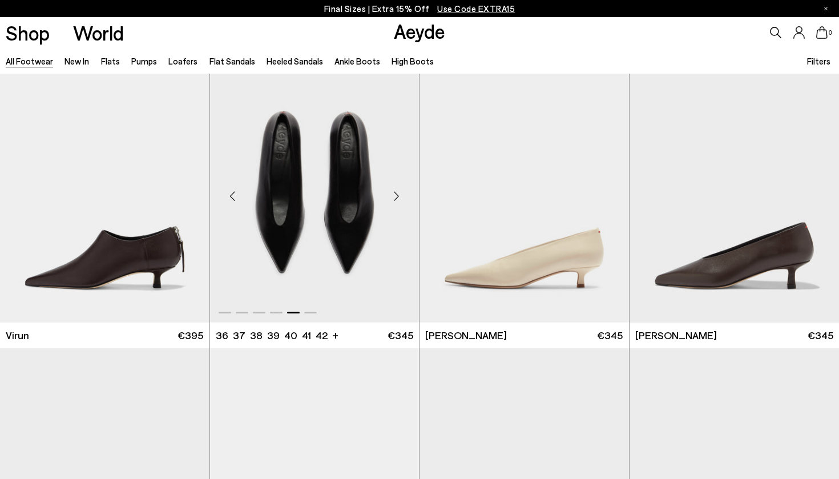
click at [398, 195] on div "Next slide" at bounding box center [396, 196] width 34 height 34
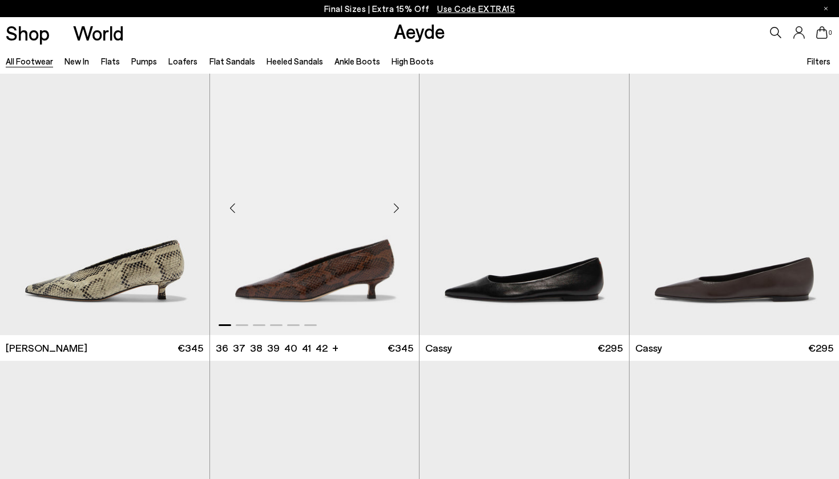
scroll to position [4049, 0]
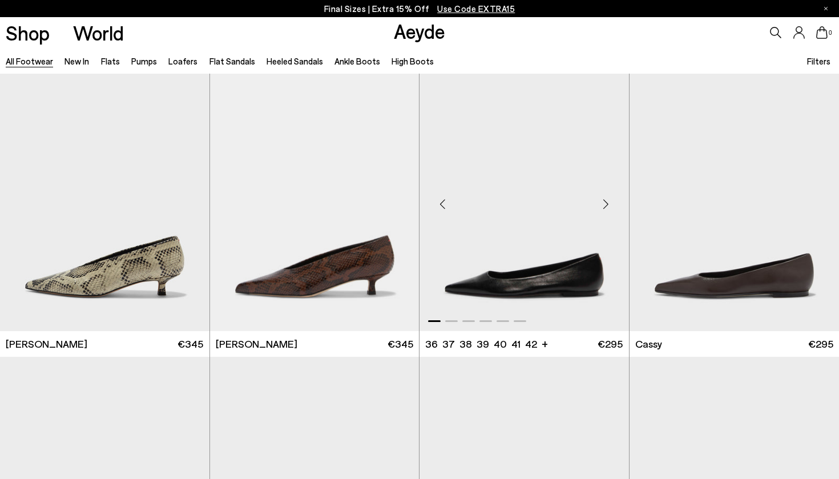
click at [605, 204] on div "Next slide" at bounding box center [606, 204] width 34 height 34
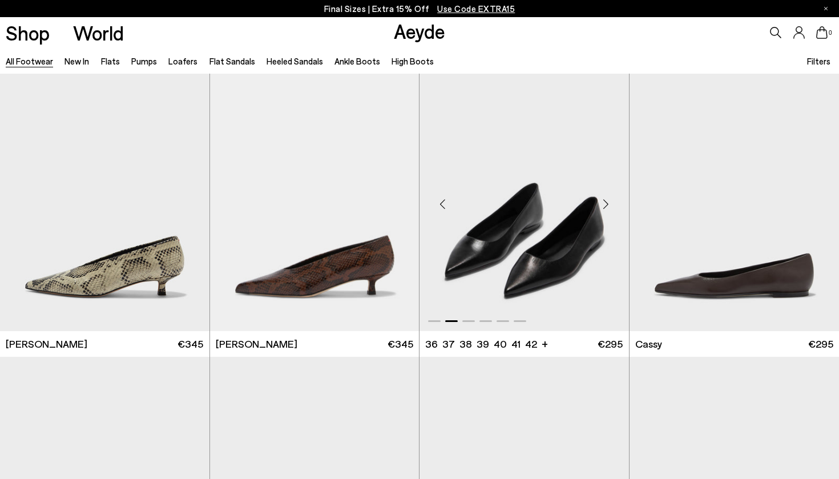
click at [605, 204] on div "Next slide" at bounding box center [606, 204] width 34 height 34
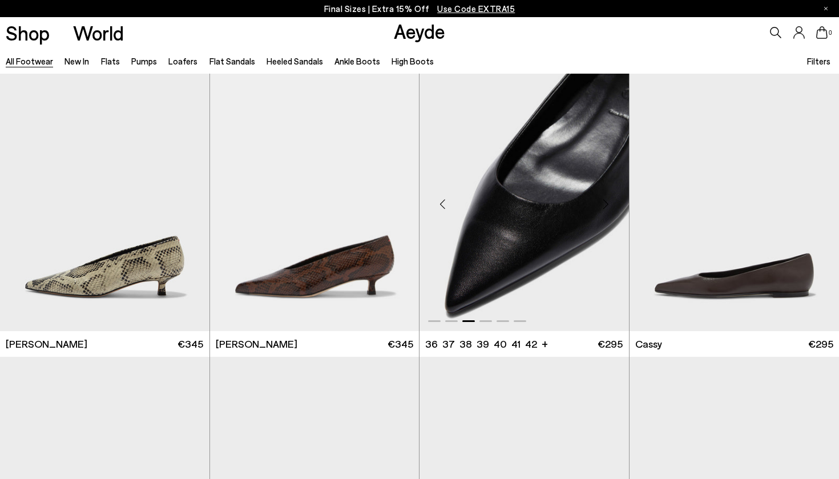
click at [605, 204] on div "Next slide" at bounding box center [606, 204] width 34 height 34
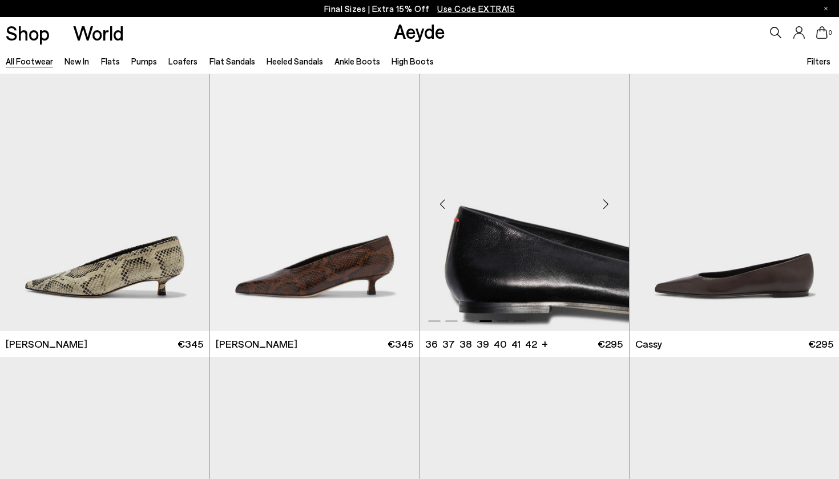
click at [605, 204] on div "Next slide" at bounding box center [606, 204] width 34 height 34
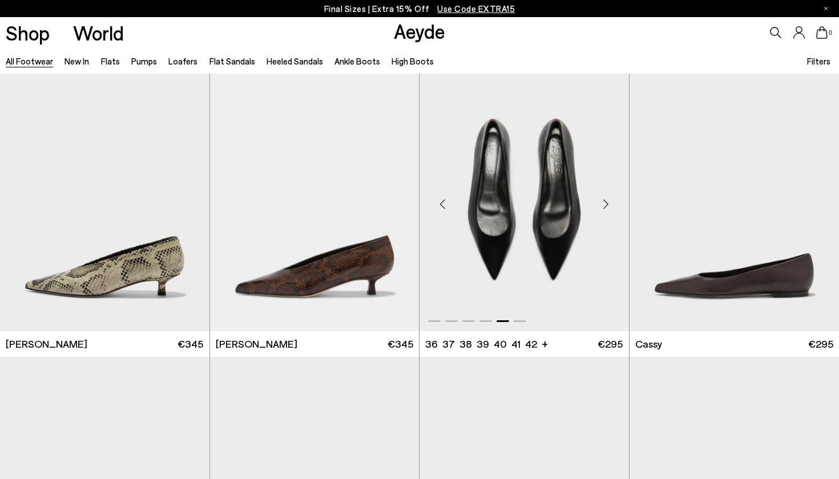
click at [605, 204] on div "Next slide" at bounding box center [606, 204] width 34 height 34
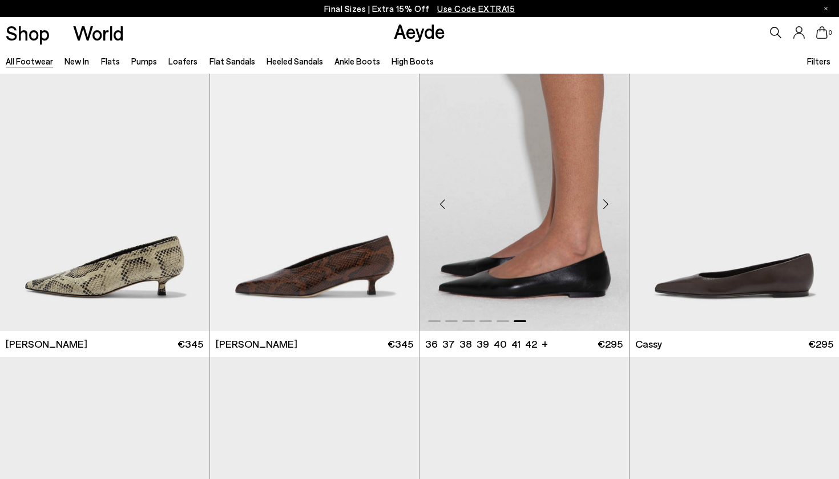
click at [605, 204] on div "Next slide" at bounding box center [606, 204] width 34 height 34
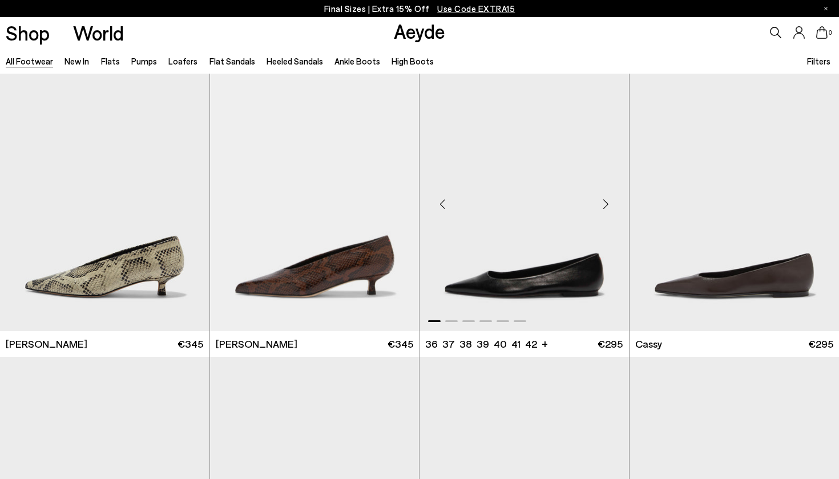
click at [605, 204] on div "Next slide" at bounding box center [606, 204] width 34 height 34
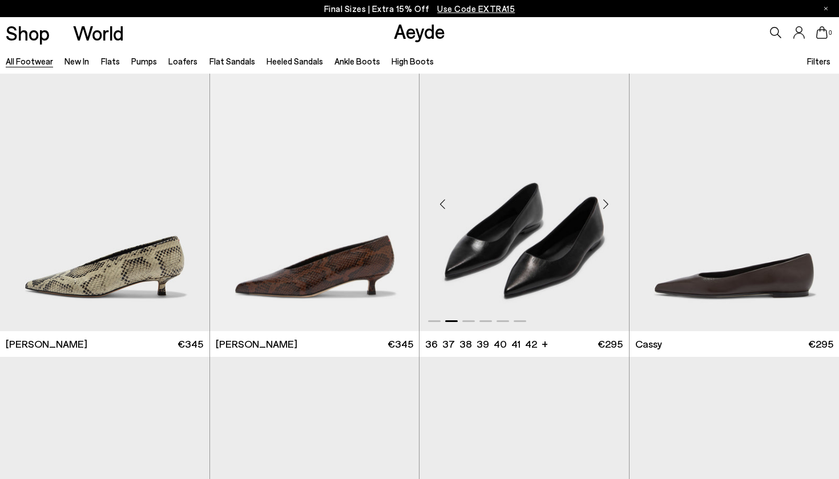
click at [605, 204] on div "Next slide" at bounding box center [606, 204] width 34 height 34
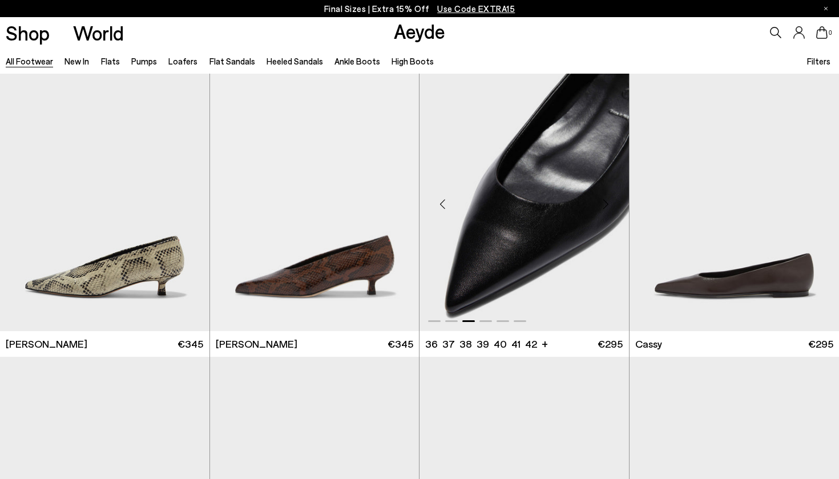
click at [605, 204] on div "Next slide" at bounding box center [606, 204] width 34 height 34
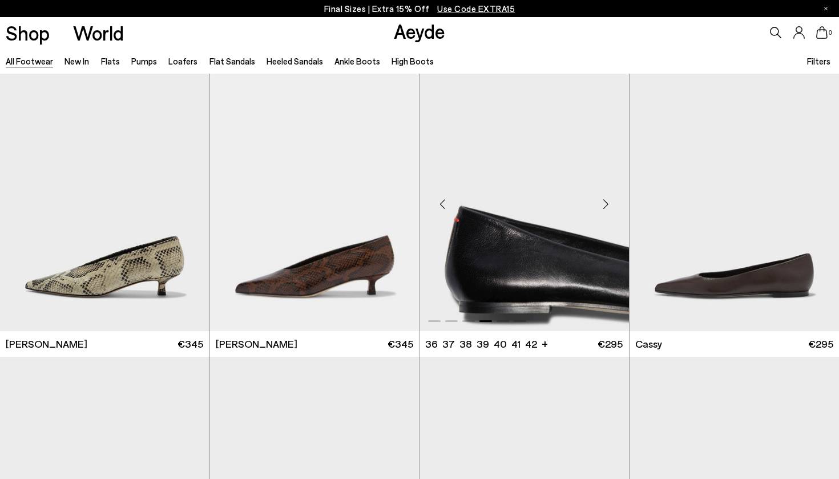
click at [605, 204] on div "Next slide" at bounding box center [606, 204] width 34 height 34
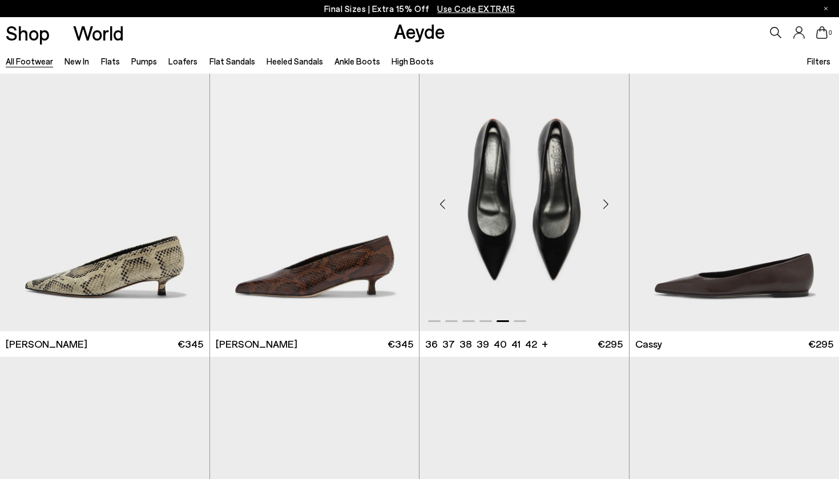
click at [605, 204] on div "Next slide" at bounding box center [606, 204] width 34 height 34
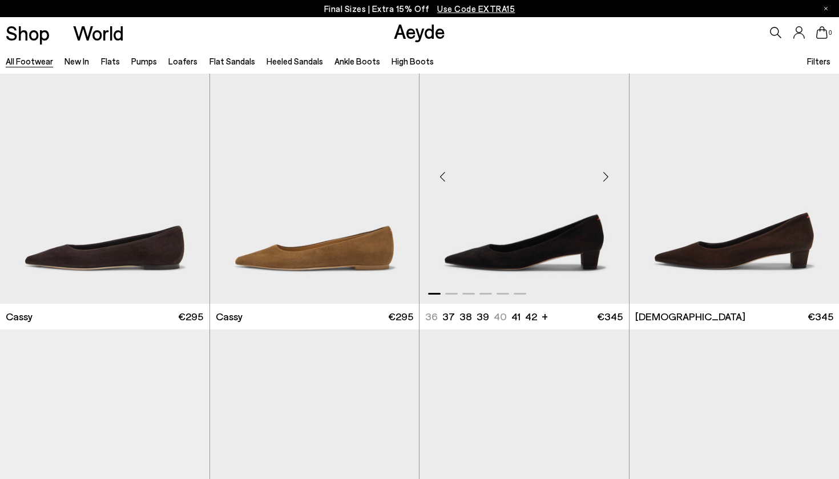
scroll to position [4368, 0]
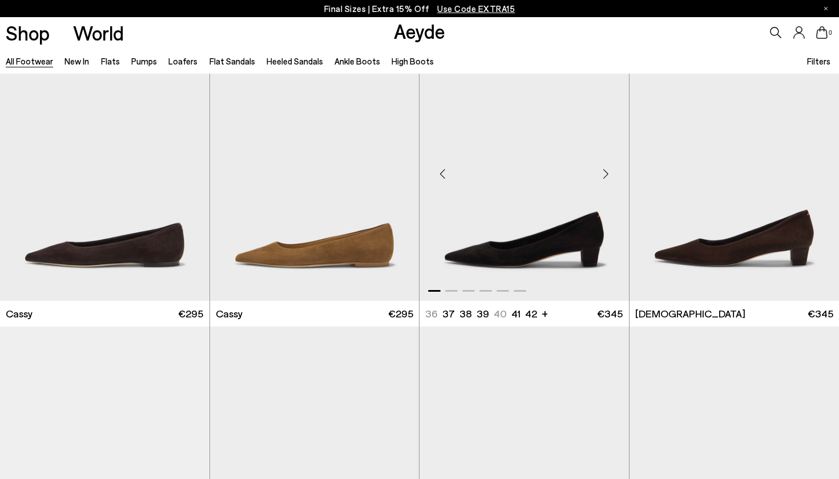
click at [608, 172] on div "Next slide" at bounding box center [606, 174] width 34 height 34
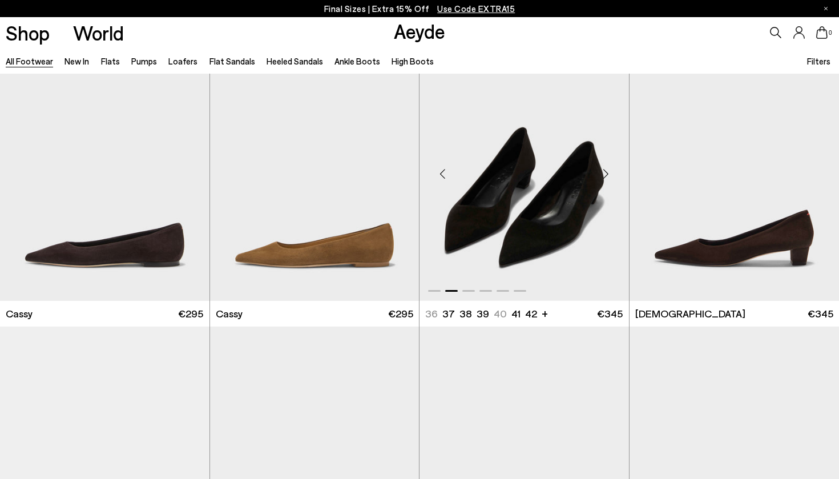
click at [608, 172] on div "Next slide" at bounding box center [606, 174] width 34 height 34
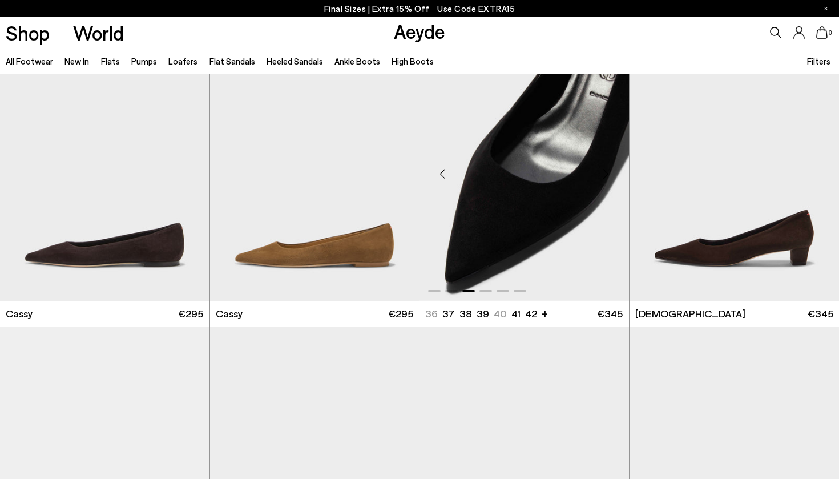
click at [608, 172] on div "Next slide" at bounding box center [606, 174] width 34 height 34
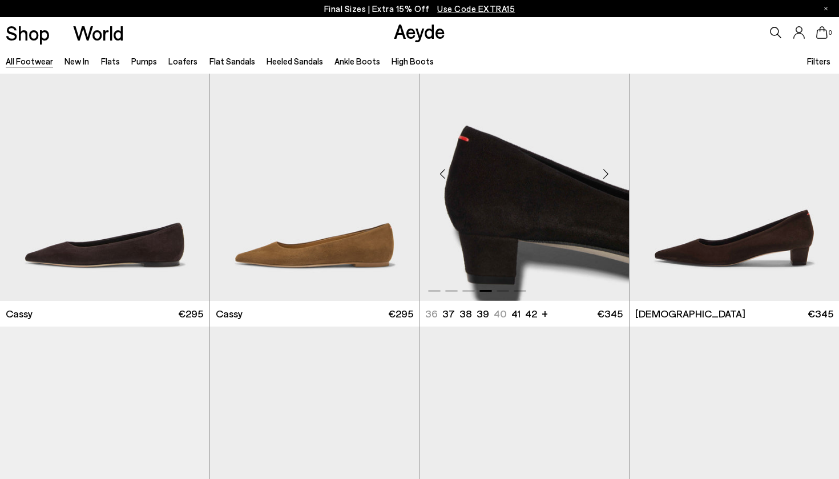
click at [608, 172] on div "Next slide" at bounding box center [606, 174] width 34 height 34
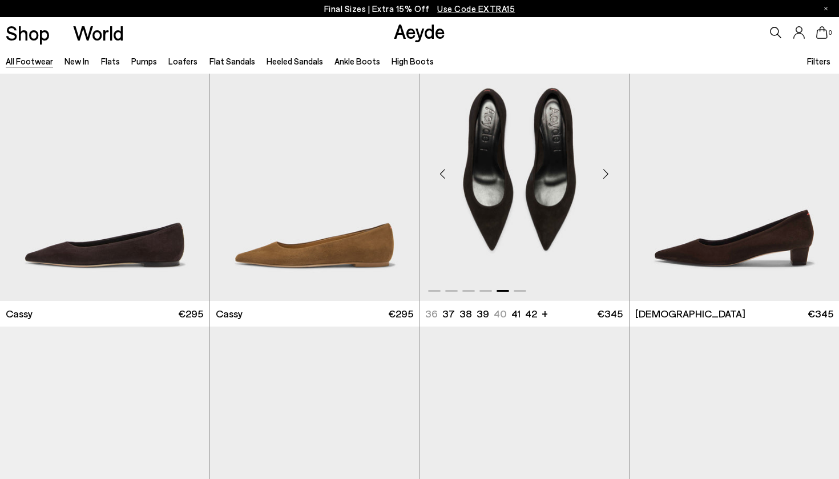
click at [608, 172] on div "Next slide" at bounding box center [606, 174] width 34 height 34
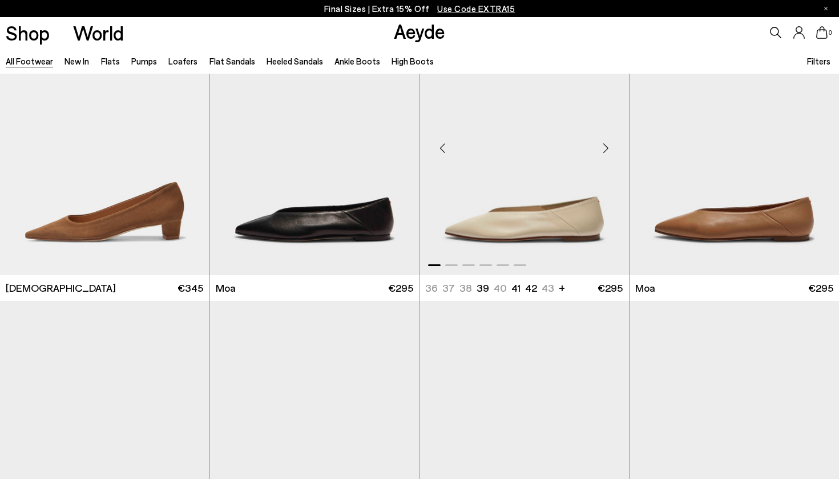
scroll to position [4684, 0]
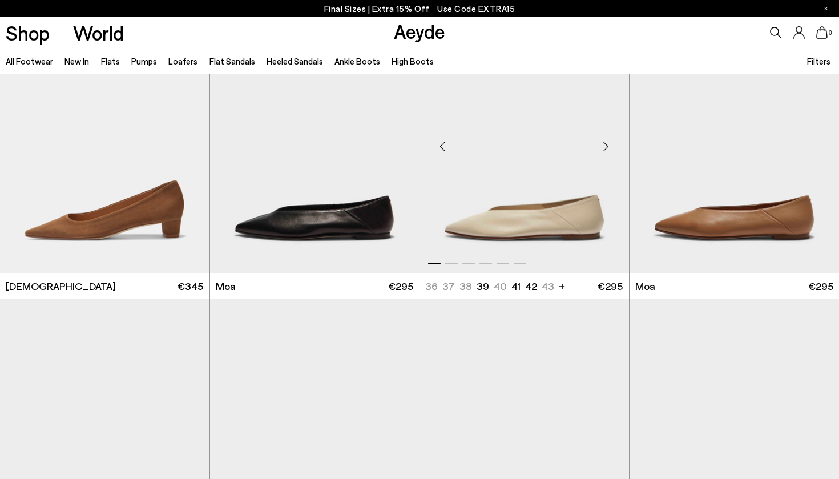
click at [606, 148] on div "Next slide" at bounding box center [606, 146] width 34 height 34
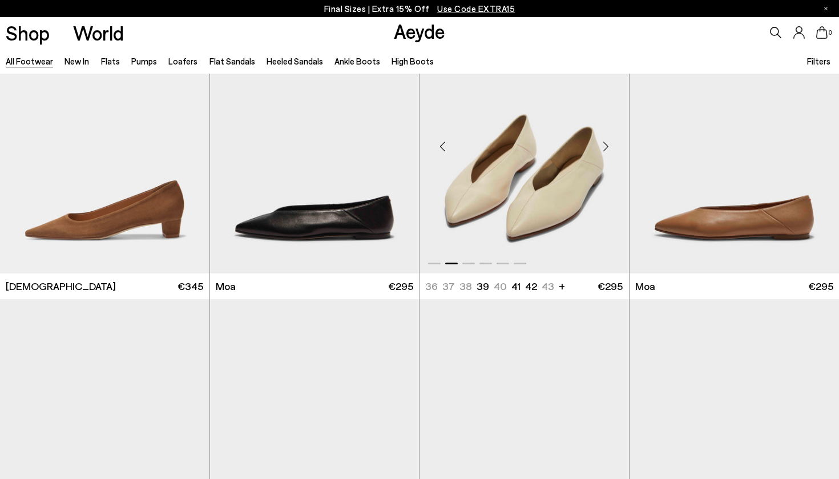
click at [606, 148] on div "Next slide" at bounding box center [606, 146] width 34 height 34
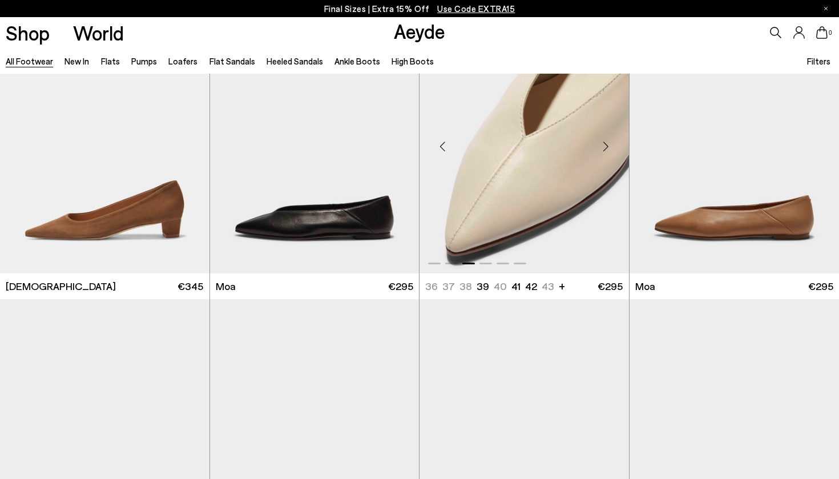
click at [606, 148] on div "Next slide" at bounding box center [606, 146] width 34 height 34
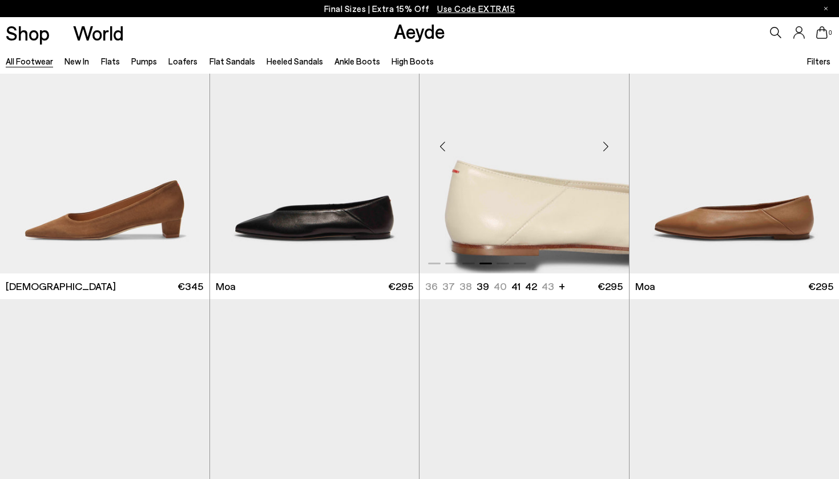
click at [606, 148] on div "Next slide" at bounding box center [606, 146] width 34 height 34
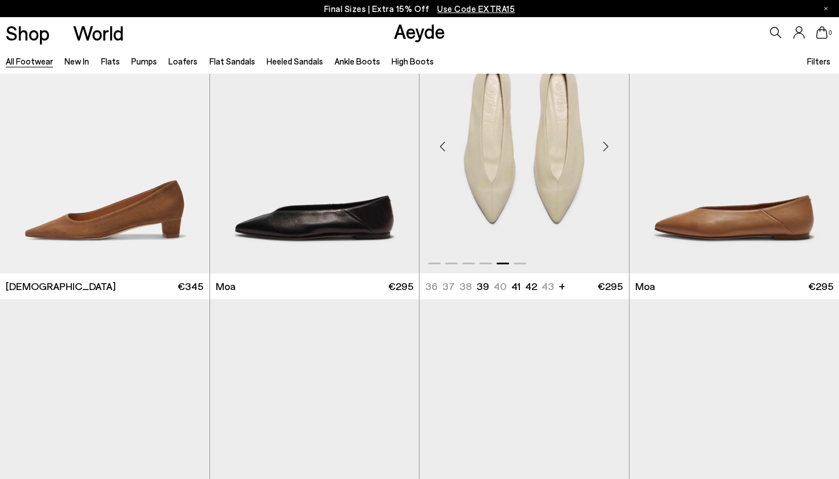
click at [606, 148] on div "Next slide" at bounding box center [606, 146] width 34 height 34
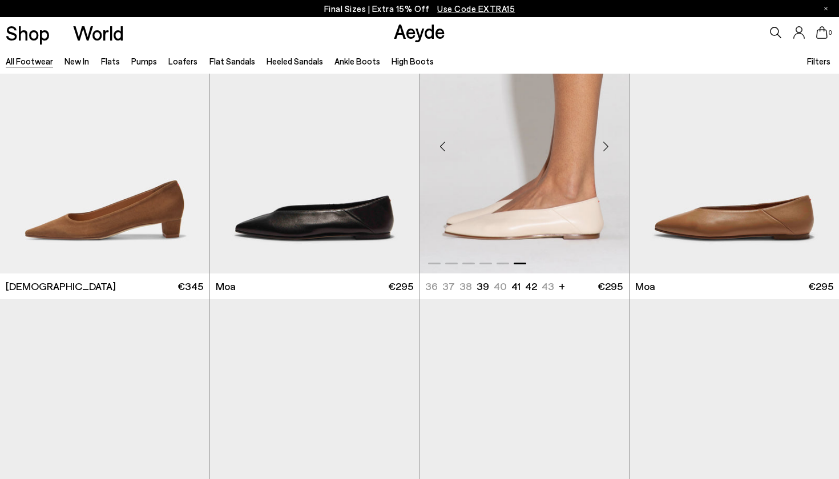
click at [606, 148] on div "Next slide" at bounding box center [606, 146] width 34 height 34
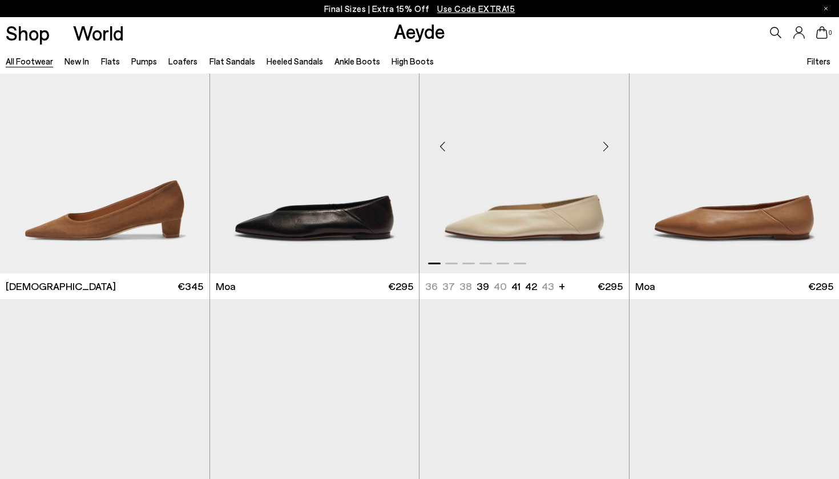
click at [606, 148] on div "Next slide" at bounding box center [606, 146] width 34 height 34
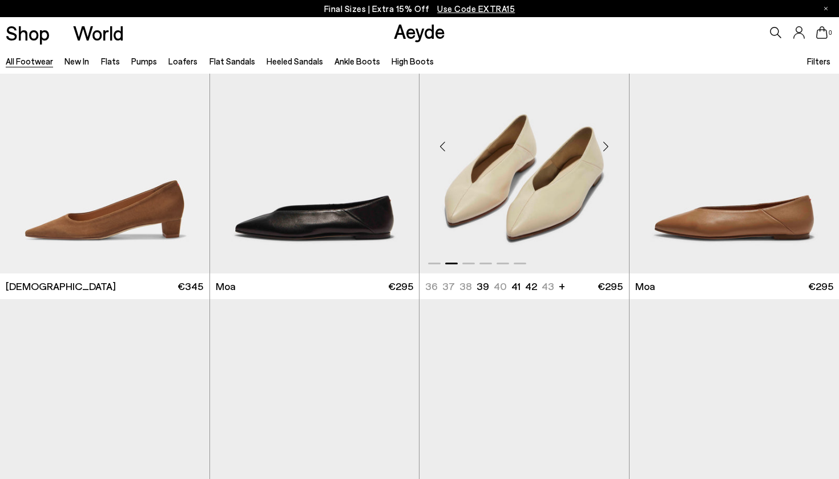
click at [606, 148] on div "Next slide" at bounding box center [606, 146] width 34 height 34
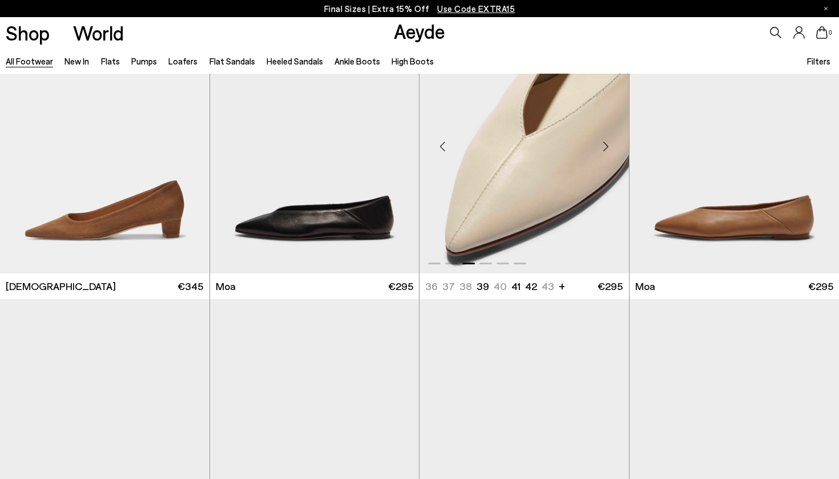
click at [606, 148] on div "Next slide" at bounding box center [606, 146] width 34 height 34
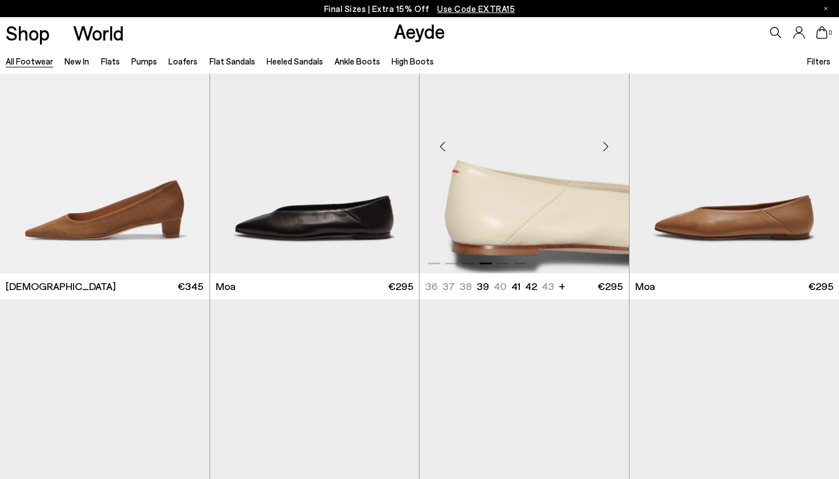
click at [606, 148] on div "Next slide" at bounding box center [606, 146] width 34 height 34
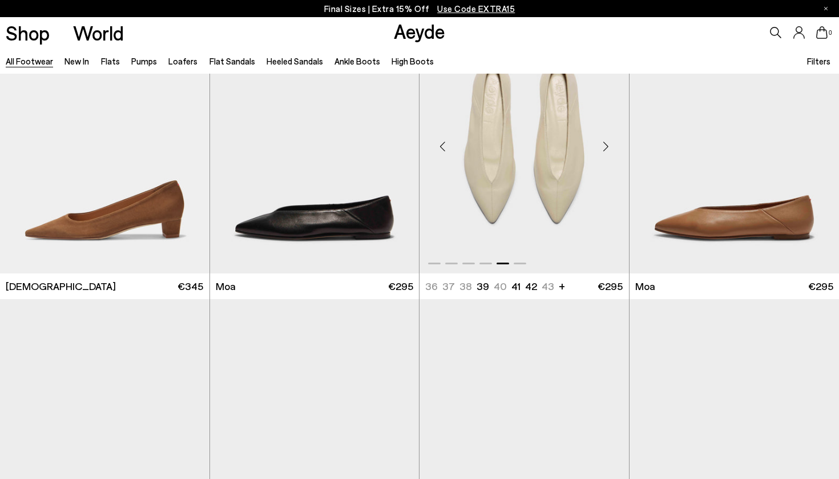
click at [606, 148] on div "Next slide" at bounding box center [606, 146] width 34 height 34
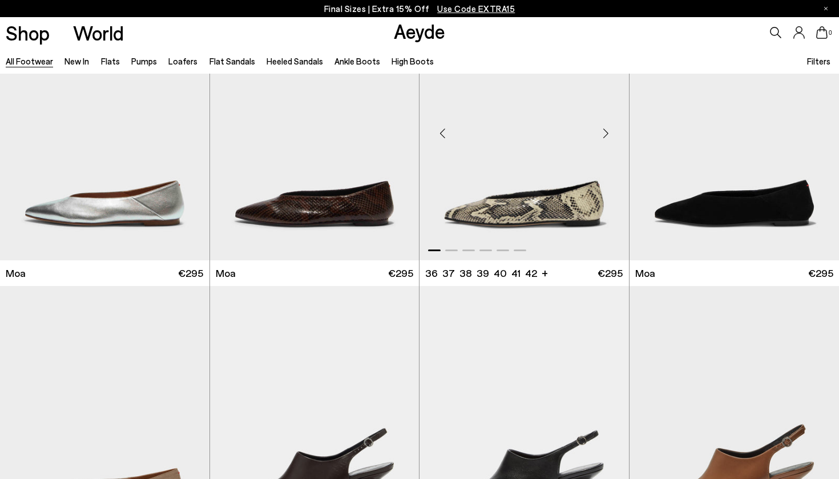
scroll to position [4972, 0]
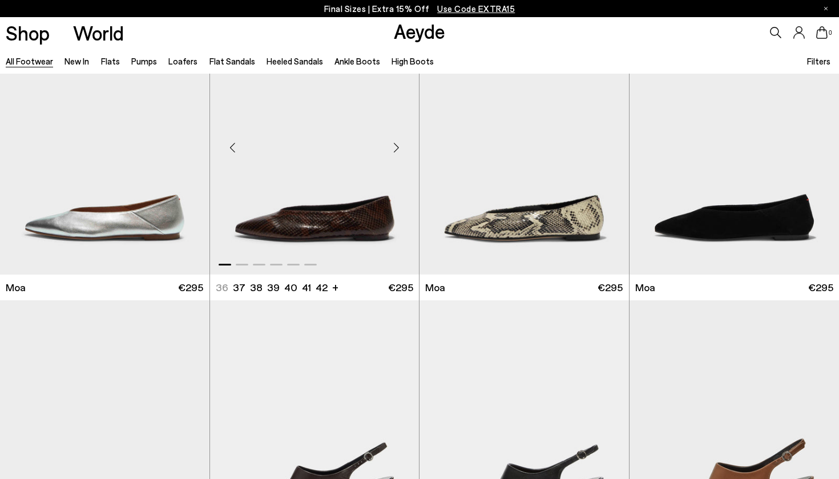
click at [396, 147] on div "Next slide" at bounding box center [396, 147] width 34 height 34
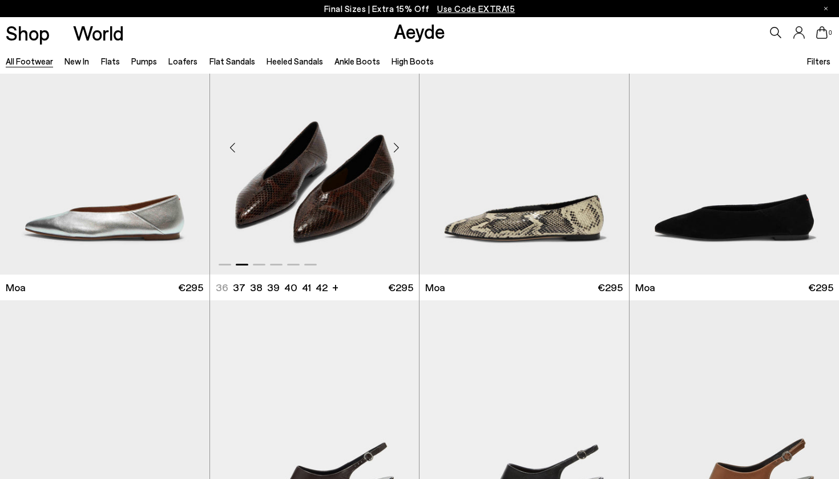
click at [396, 147] on div "Next slide" at bounding box center [396, 147] width 34 height 34
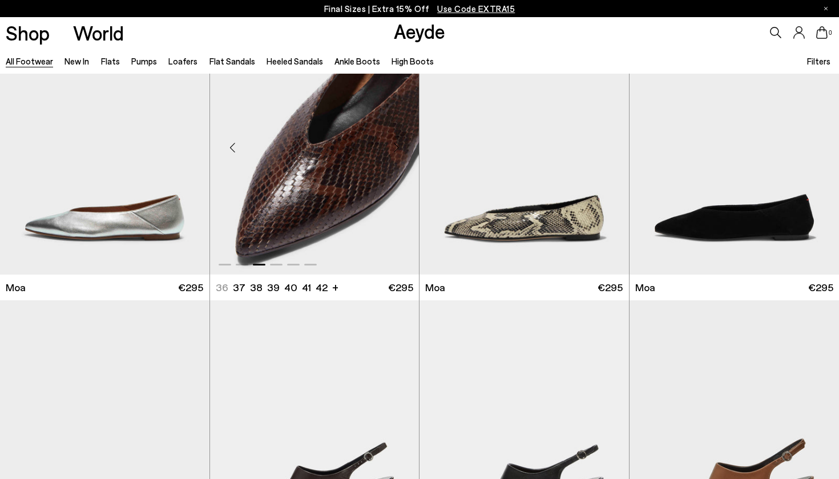
click at [396, 147] on div "Next slide" at bounding box center [396, 147] width 34 height 34
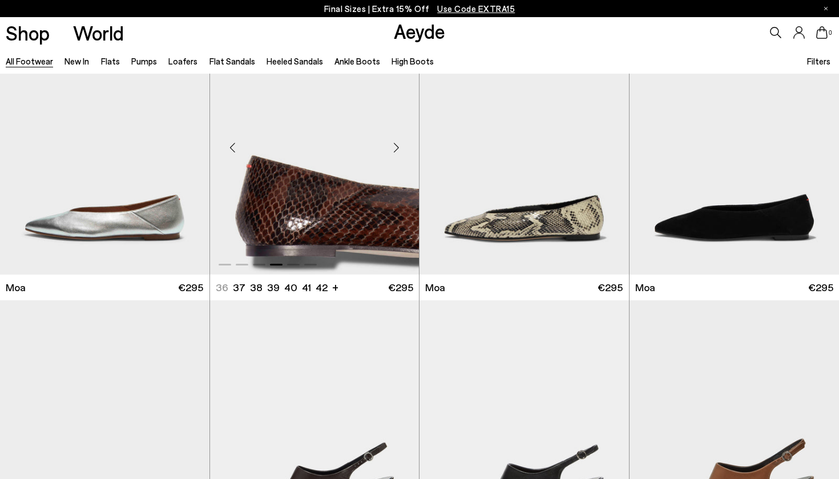
click at [396, 147] on div "Next slide" at bounding box center [396, 147] width 34 height 34
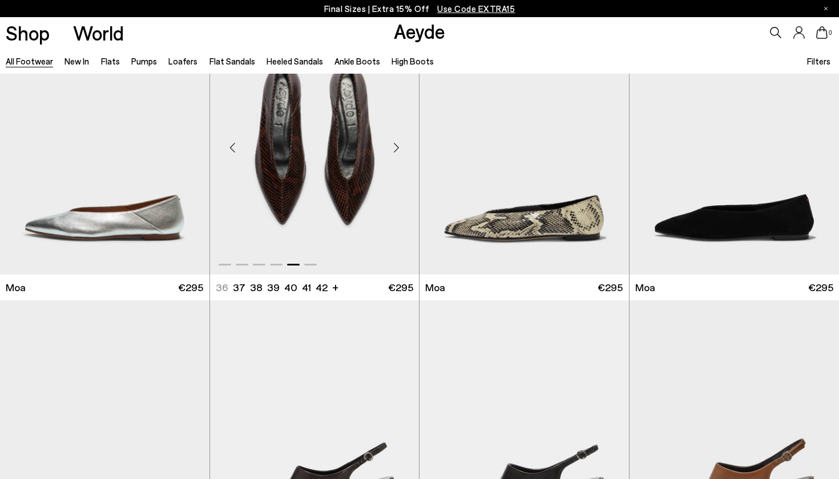
click at [396, 147] on div "Next slide" at bounding box center [396, 147] width 34 height 34
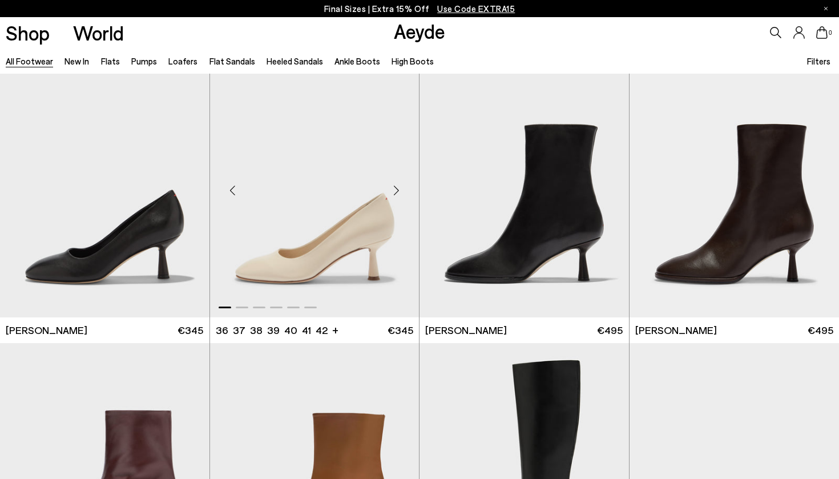
scroll to position [5509, 0]
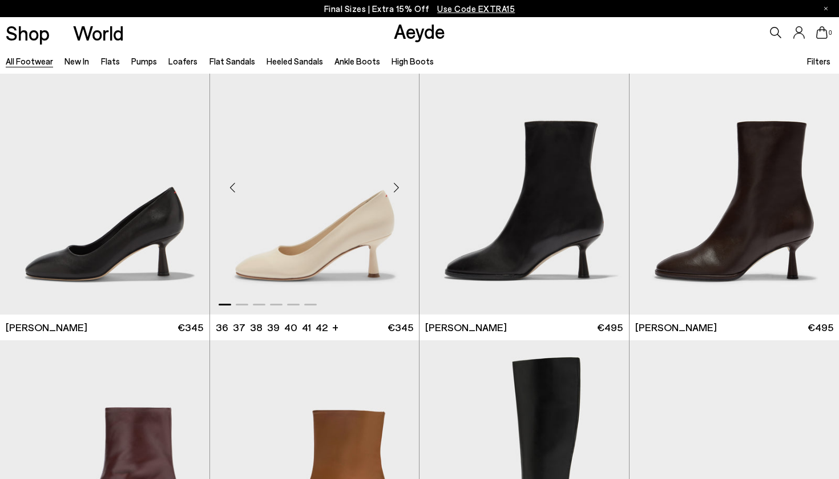
click at [397, 188] on div "Next slide" at bounding box center [396, 188] width 34 height 34
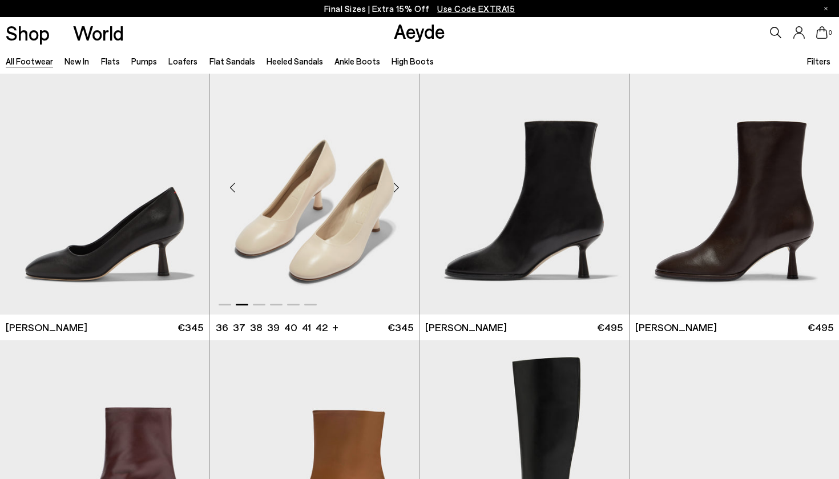
click at [397, 188] on div "Next slide" at bounding box center [396, 188] width 34 height 34
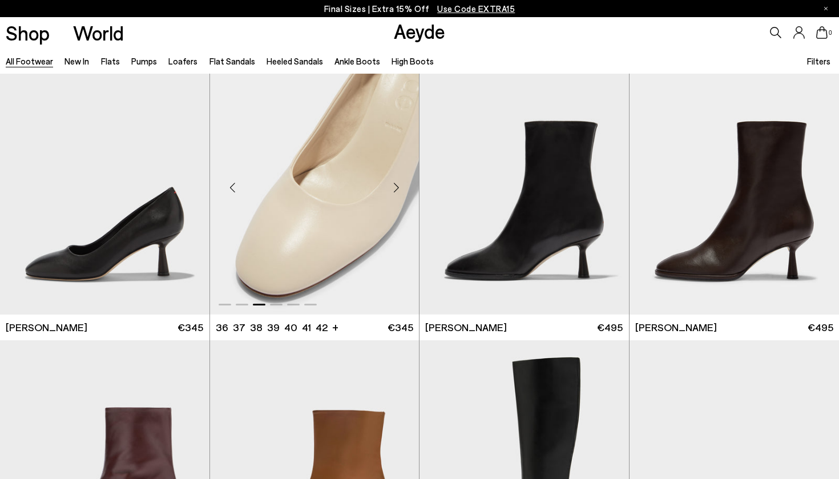
click at [397, 188] on div "Next slide" at bounding box center [396, 188] width 34 height 34
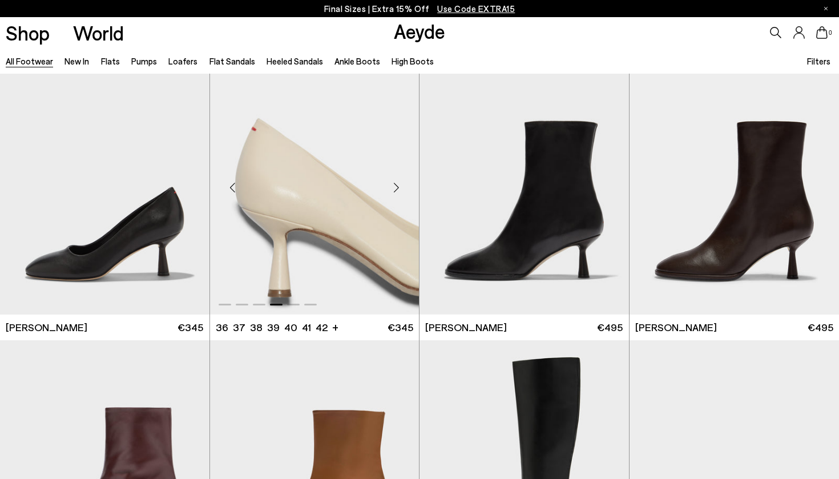
click at [397, 188] on div "Next slide" at bounding box center [396, 188] width 34 height 34
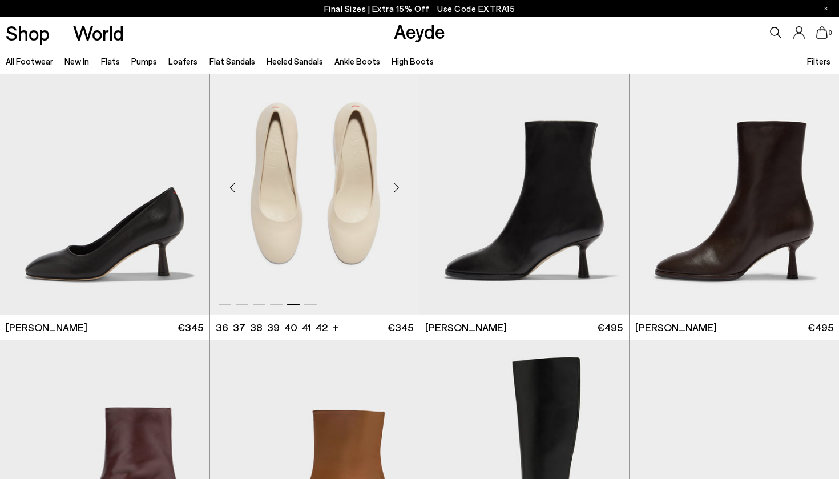
click at [397, 188] on div "Next slide" at bounding box center [396, 188] width 34 height 34
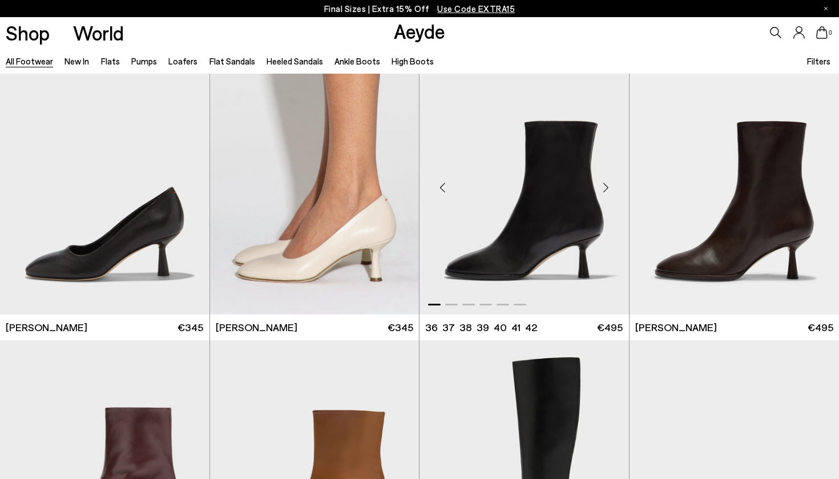
click at [605, 188] on div "Next slide" at bounding box center [606, 188] width 34 height 34
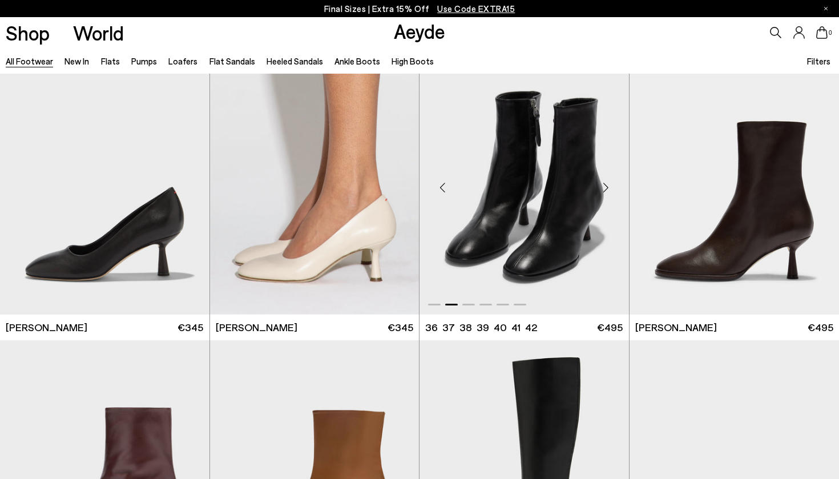
click at [605, 188] on div "Next slide" at bounding box center [606, 188] width 34 height 34
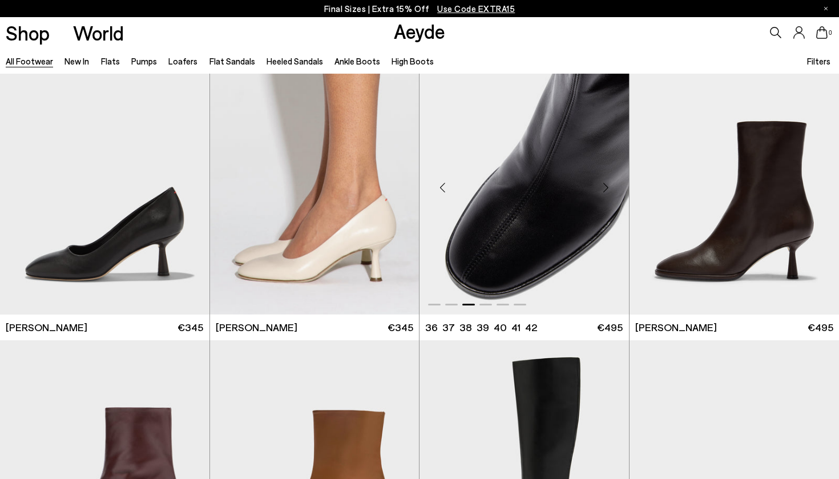
click at [605, 188] on div "Next slide" at bounding box center [606, 188] width 34 height 34
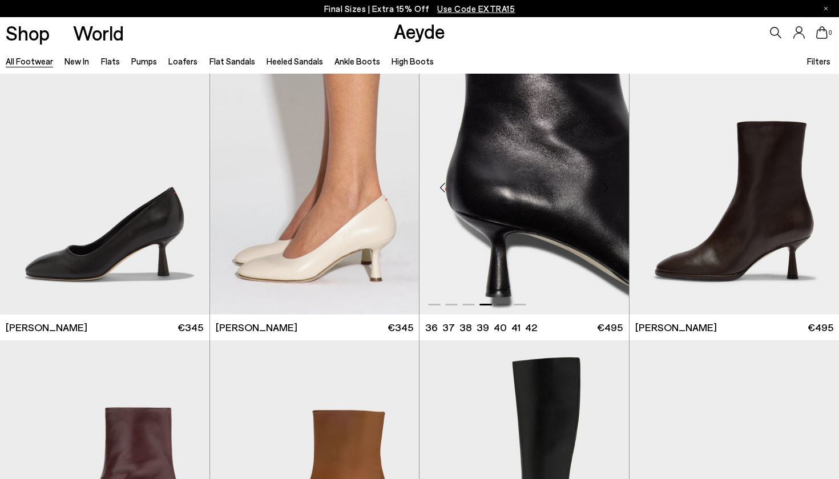
click at [605, 188] on div "Next slide" at bounding box center [606, 188] width 34 height 34
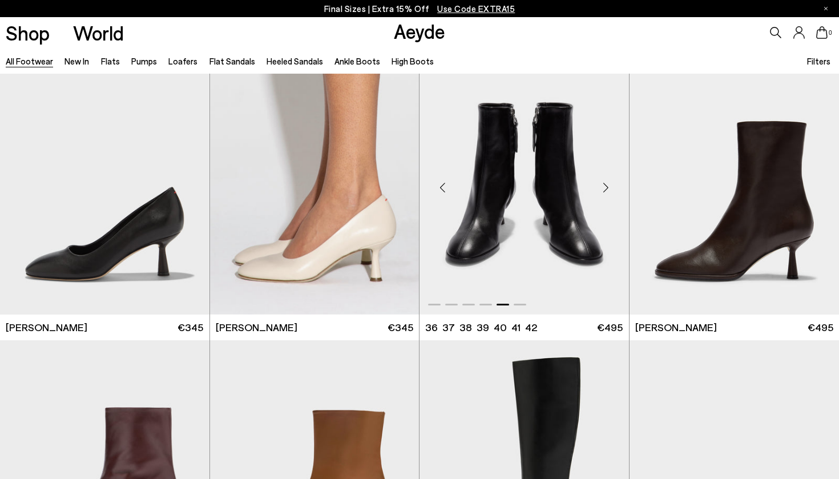
click at [605, 188] on div "Next slide" at bounding box center [606, 188] width 34 height 34
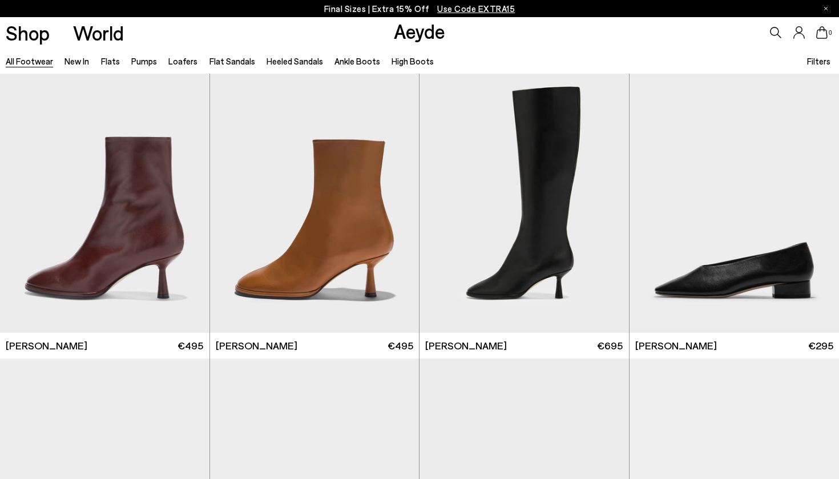
scroll to position [5780, 0]
click at [818, 204] on div "Next slide" at bounding box center [816, 206] width 34 height 34
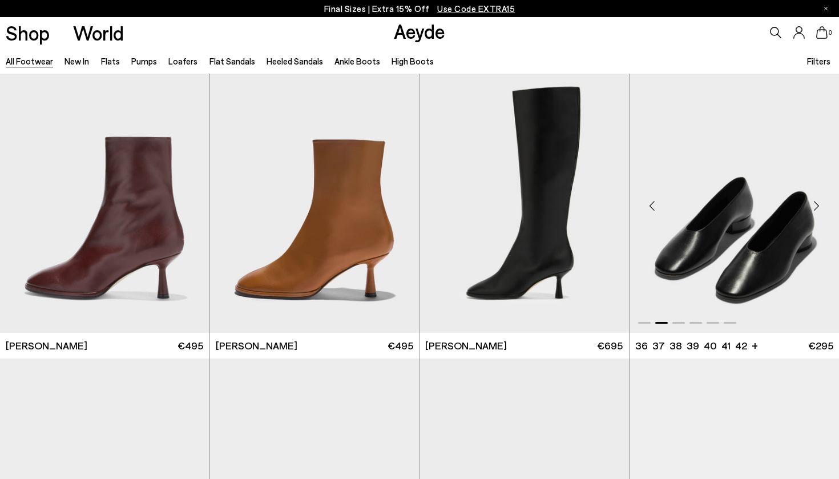
click at [818, 204] on div "Next slide" at bounding box center [816, 206] width 34 height 34
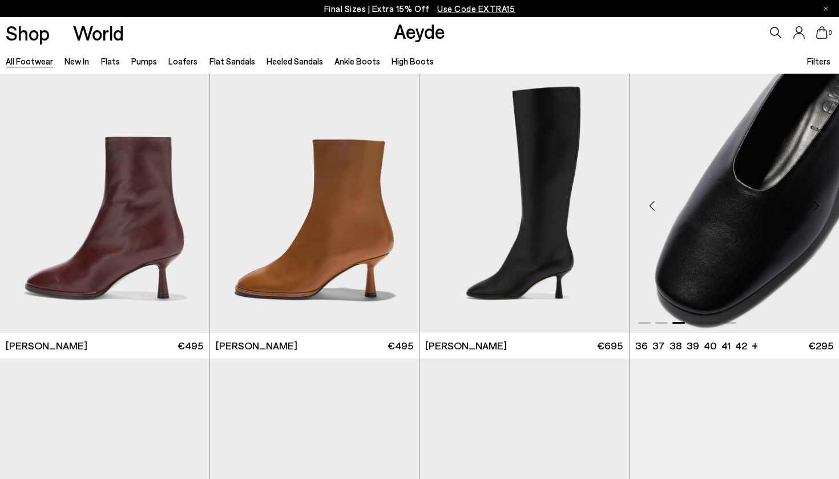
click at [818, 204] on div "Next slide" at bounding box center [816, 206] width 34 height 34
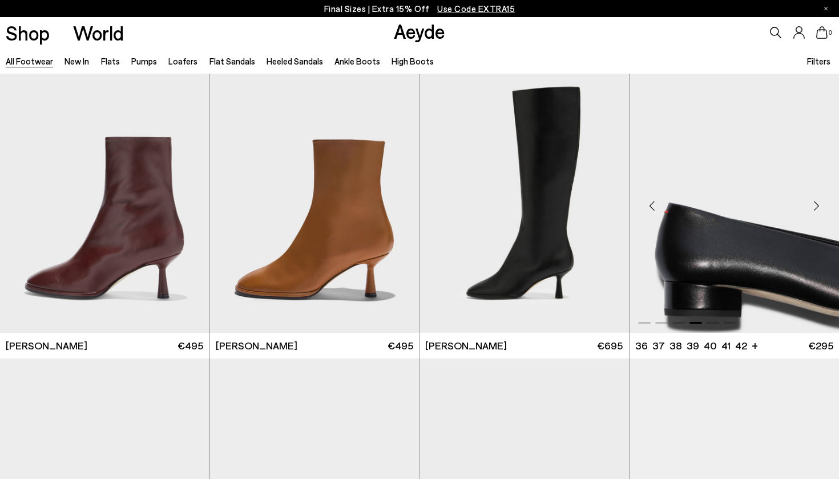
click at [818, 204] on div "Next slide" at bounding box center [816, 206] width 34 height 34
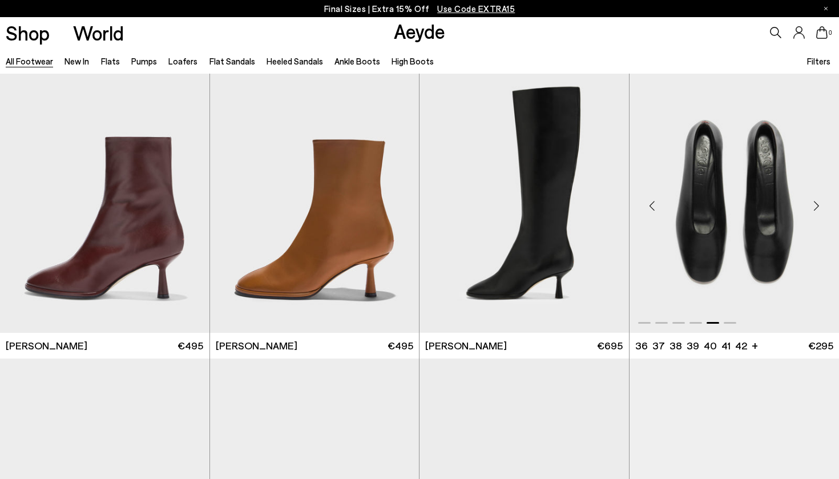
click at [818, 204] on div "Next slide" at bounding box center [816, 206] width 34 height 34
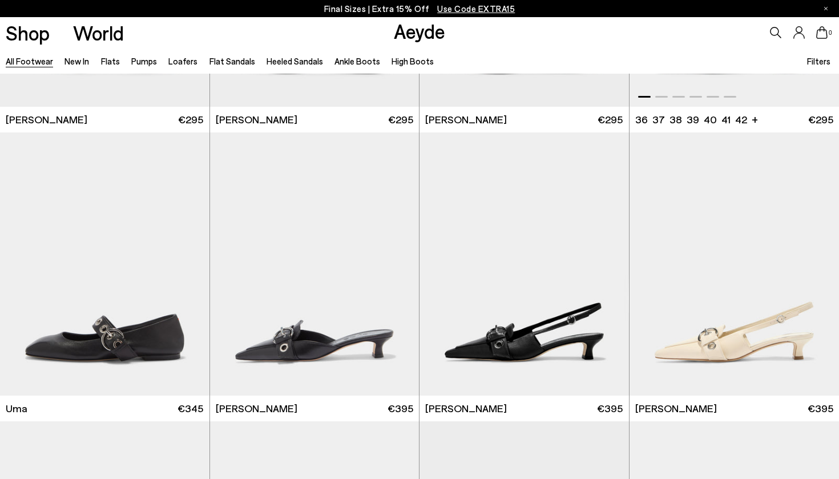
scroll to position [6302, 0]
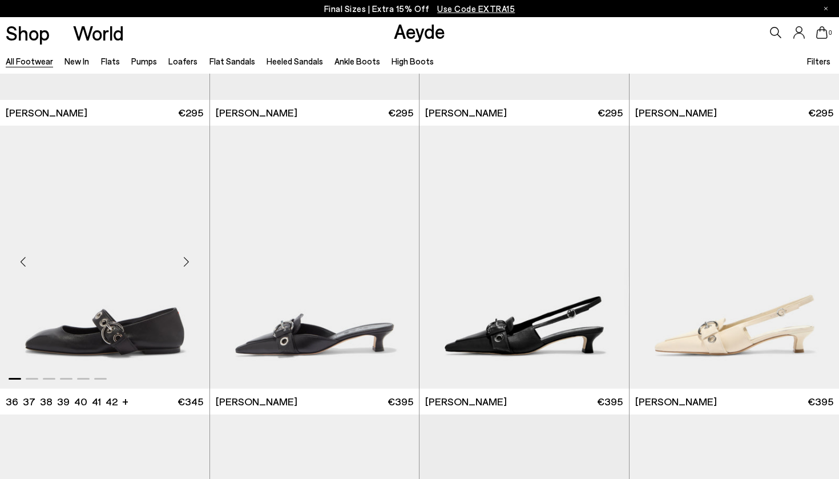
click at [188, 258] on div "Next slide" at bounding box center [187, 261] width 34 height 34
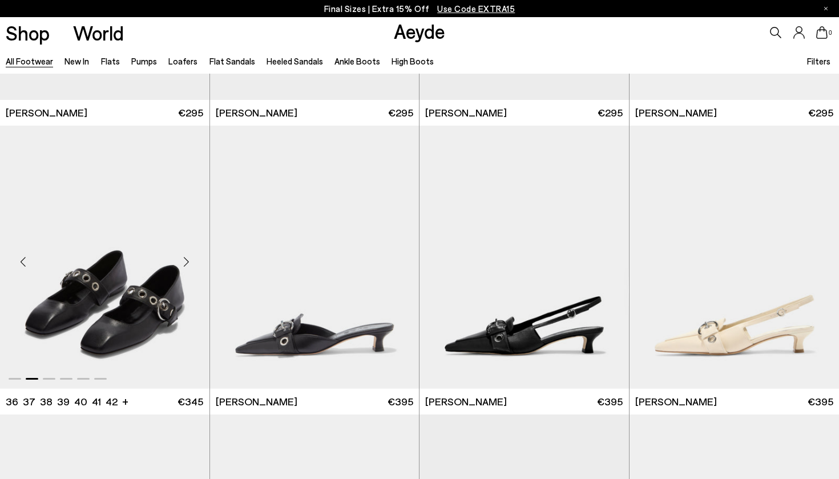
click at [188, 258] on div "Next slide" at bounding box center [187, 261] width 34 height 34
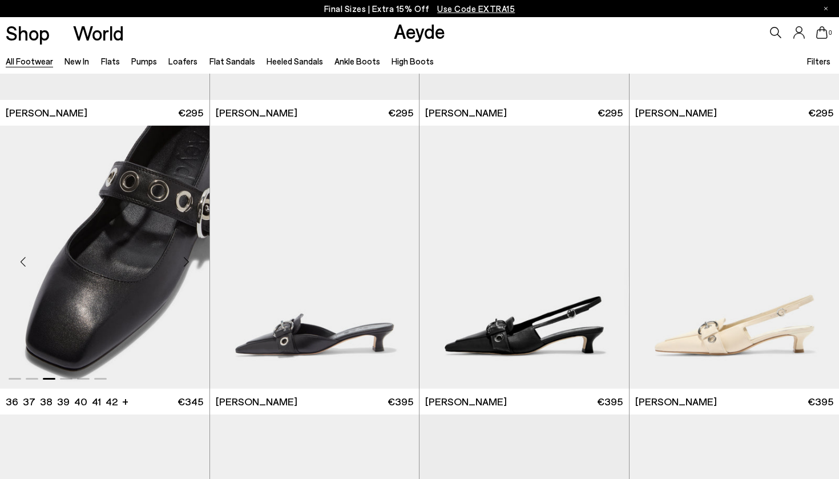
click at [188, 258] on div "Next slide" at bounding box center [187, 261] width 34 height 34
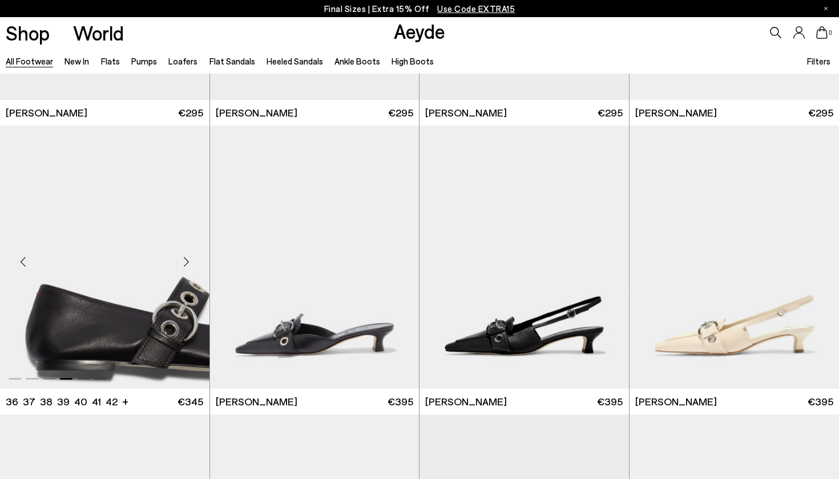
click at [188, 258] on div "Next slide" at bounding box center [187, 261] width 34 height 34
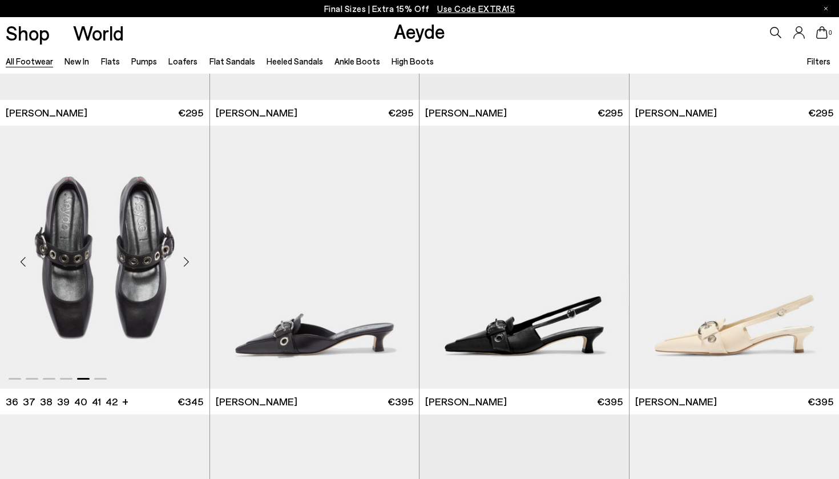
click at [188, 258] on div "Next slide" at bounding box center [187, 261] width 34 height 34
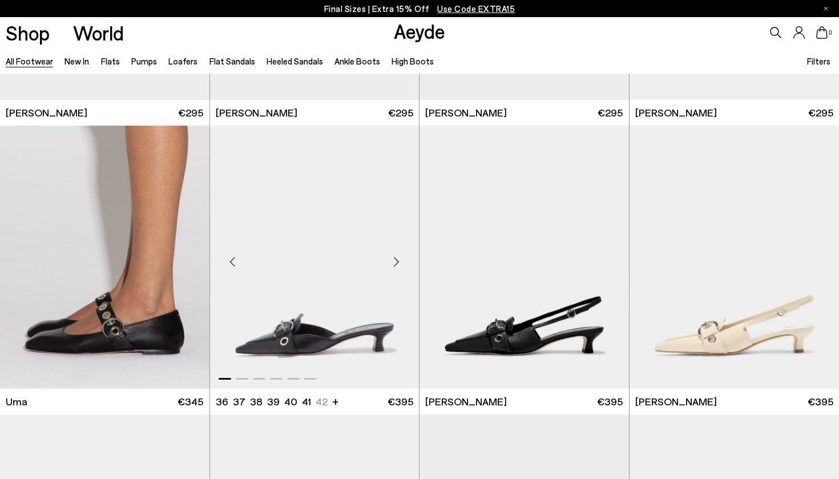
click at [396, 264] on div "Next slide" at bounding box center [396, 261] width 34 height 34
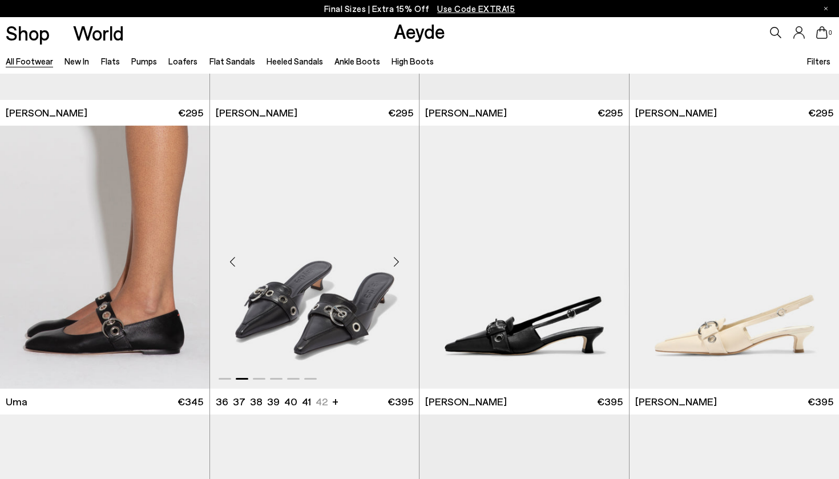
click at [396, 264] on div "Next slide" at bounding box center [396, 261] width 34 height 34
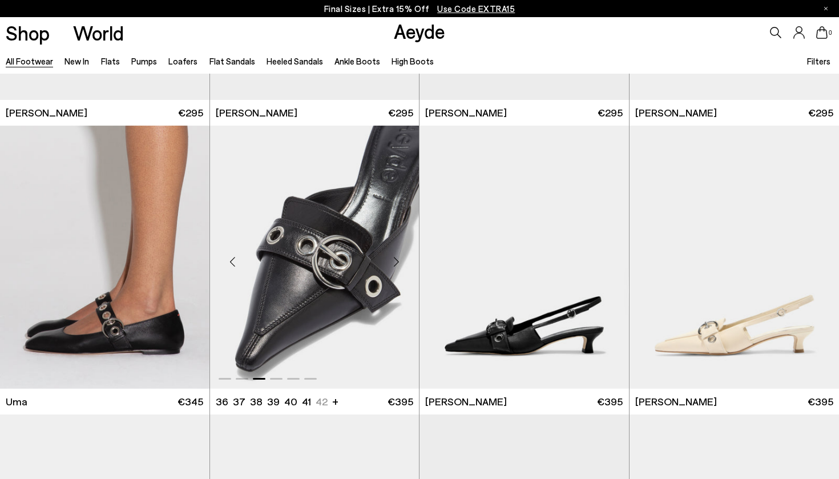
click at [396, 264] on div "Next slide" at bounding box center [396, 261] width 34 height 34
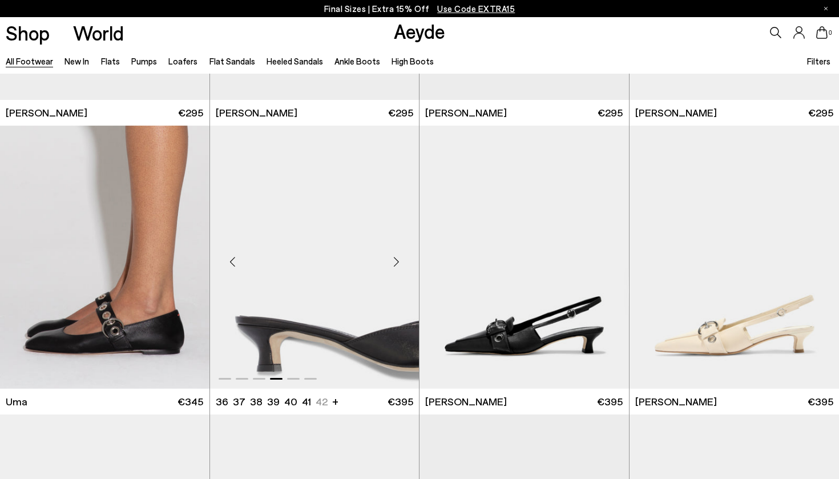
click at [396, 264] on div "Next slide" at bounding box center [396, 261] width 34 height 34
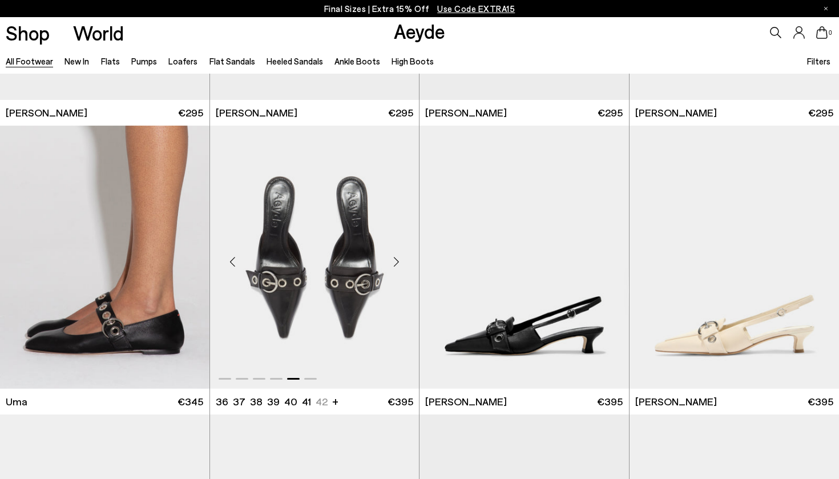
click at [396, 264] on div "Next slide" at bounding box center [396, 261] width 34 height 34
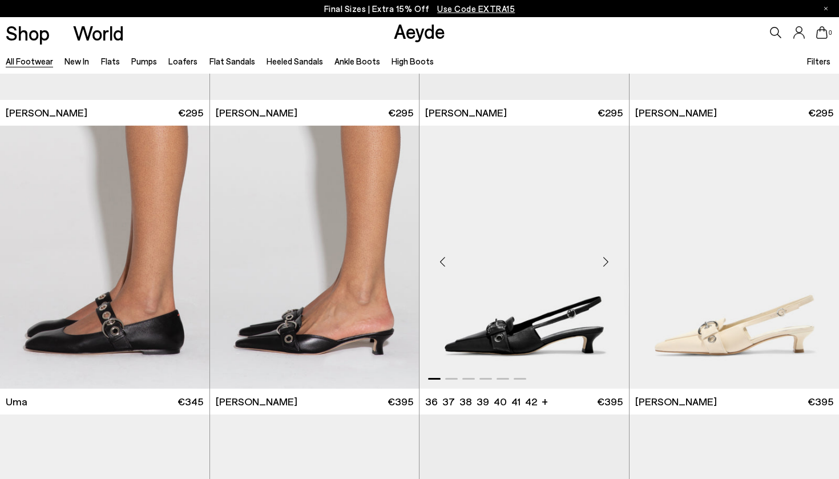
click at [603, 267] on div "Next slide" at bounding box center [606, 261] width 34 height 34
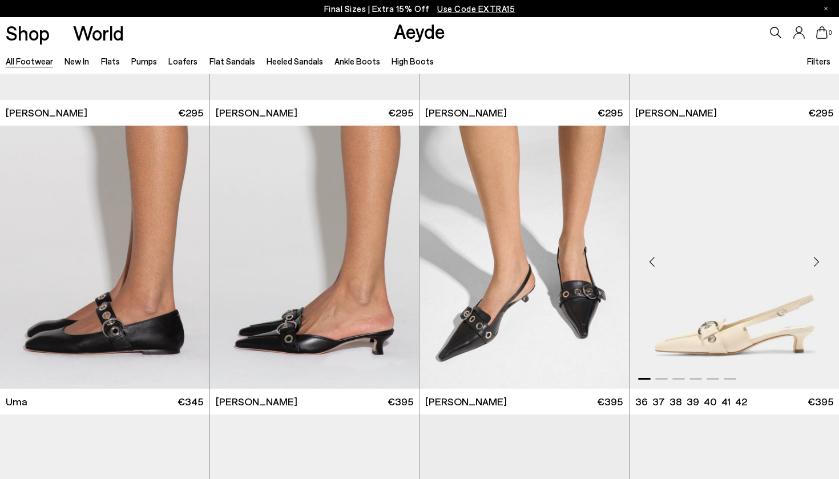
click at [815, 263] on div "Next slide" at bounding box center [816, 261] width 34 height 34
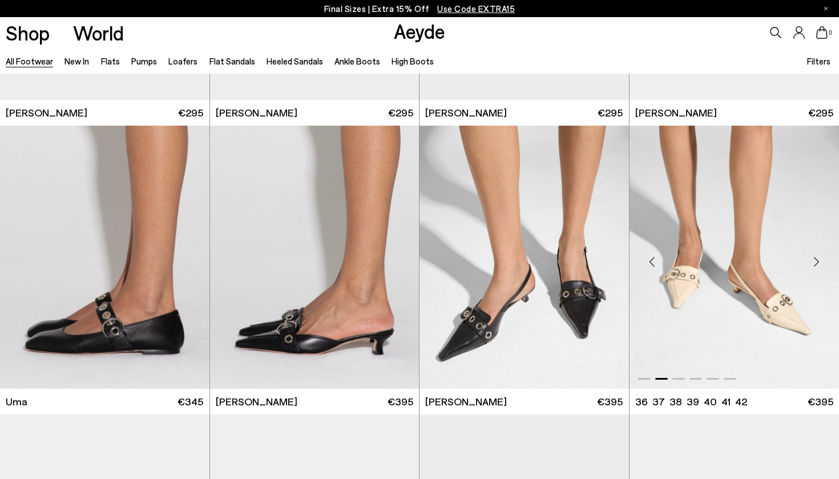
click at [815, 263] on div "Next slide" at bounding box center [816, 261] width 34 height 34
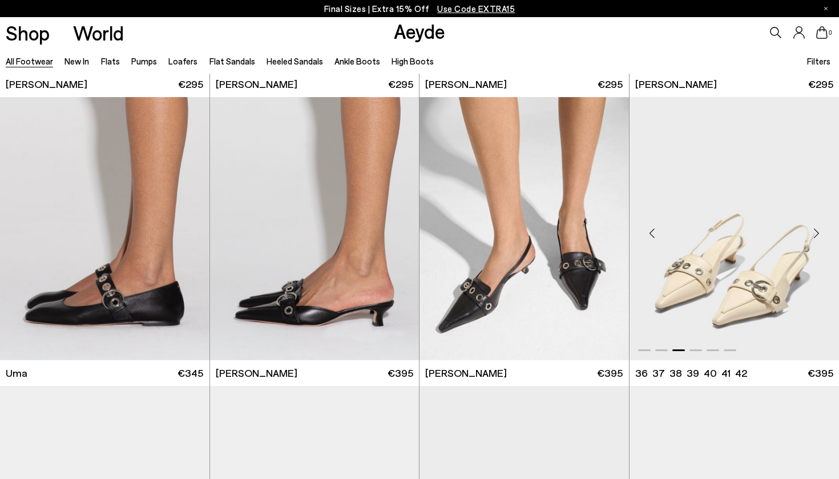
scroll to position [6329, 0]
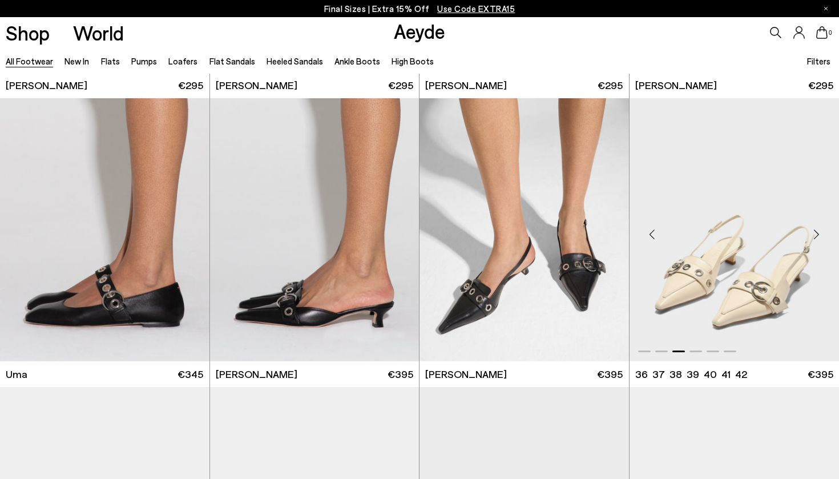
click at [651, 232] on div "Previous slide" at bounding box center [653, 234] width 34 height 34
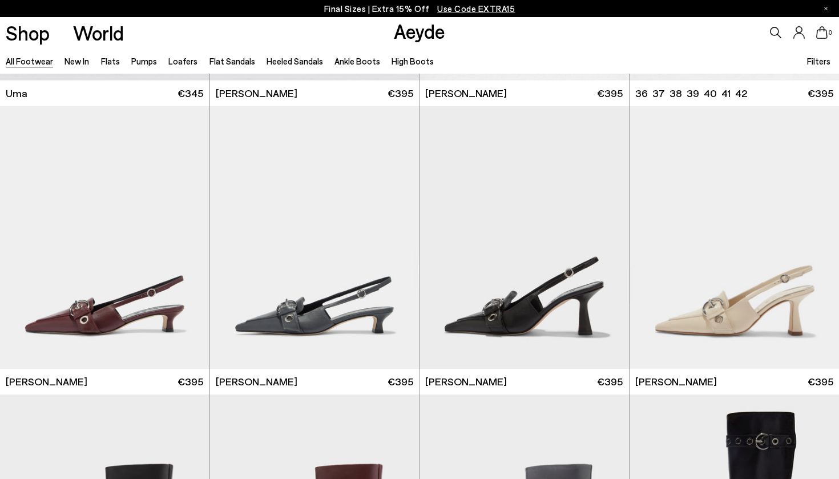
scroll to position [6611, 0]
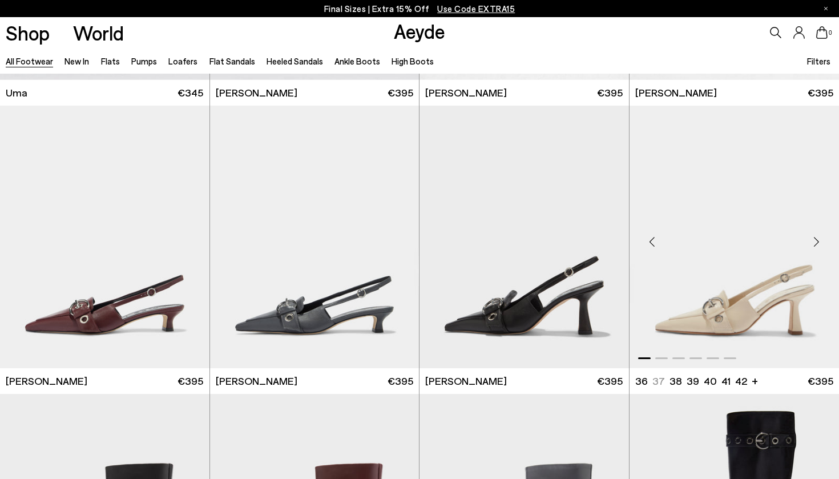
click at [817, 239] on div "Next slide" at bounding box center [816, 241] width 34 height 34
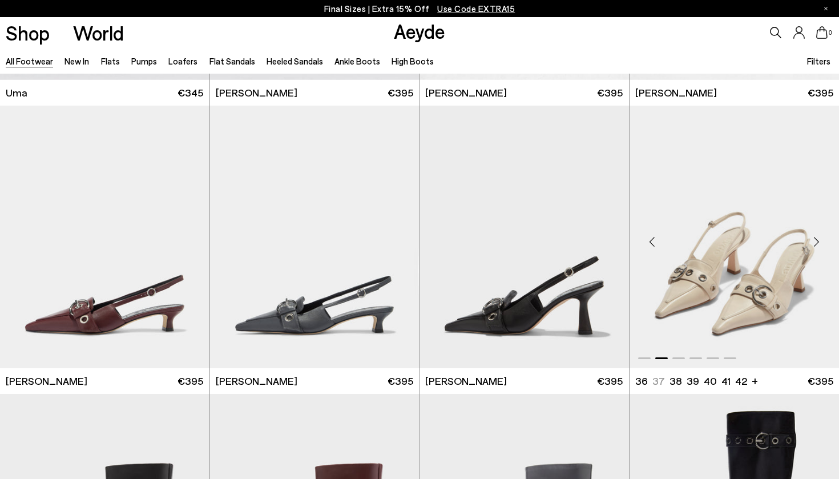
click at [817, 239] on div "Next slide" at bounding box center [816, 241] width 34 height 34
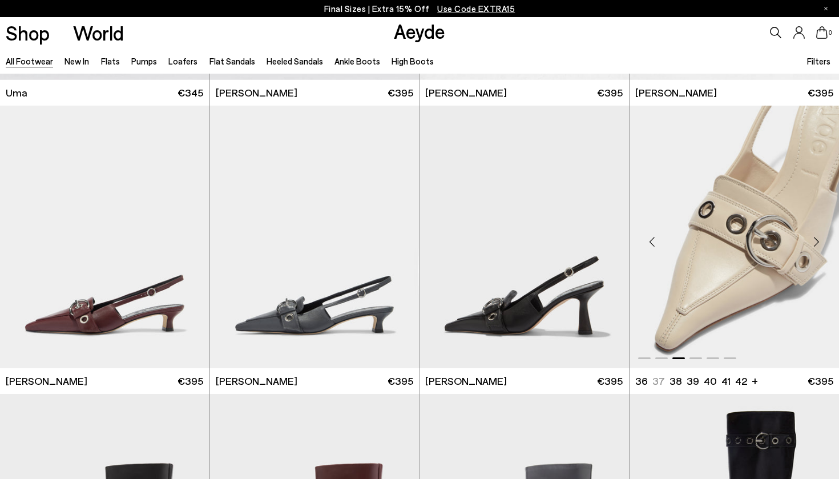
click at [817, 239] on div "Next slide" at bounding box center [816, 241] width 34 height 34
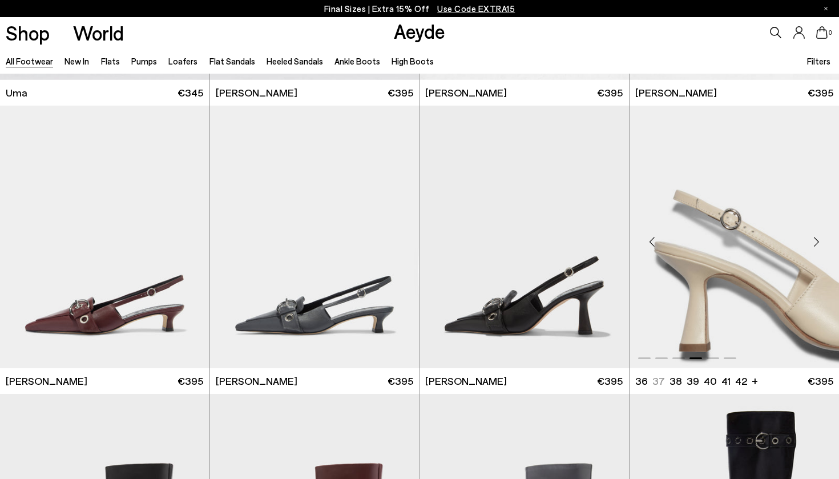
click at [817, 239] on div "Next slide" at bounding box center [816, 241] width 34 height 34
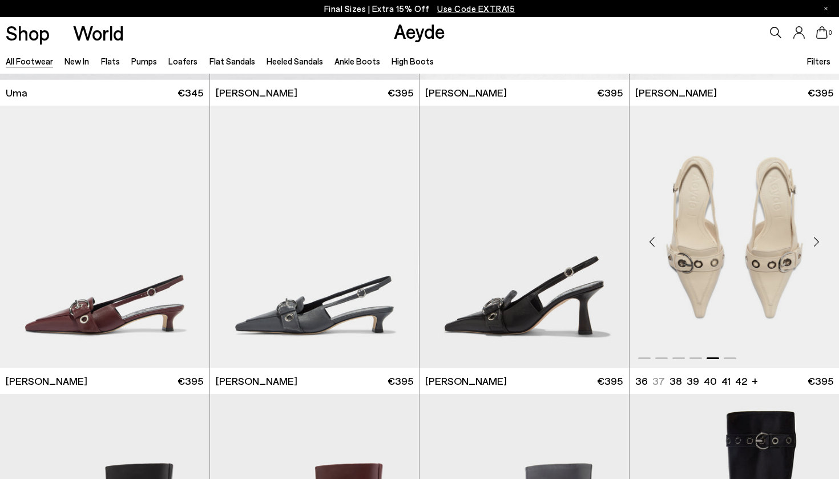
click at [817, 239] on div "Next slide" at bounding box center [816, 241] width 34 height 34
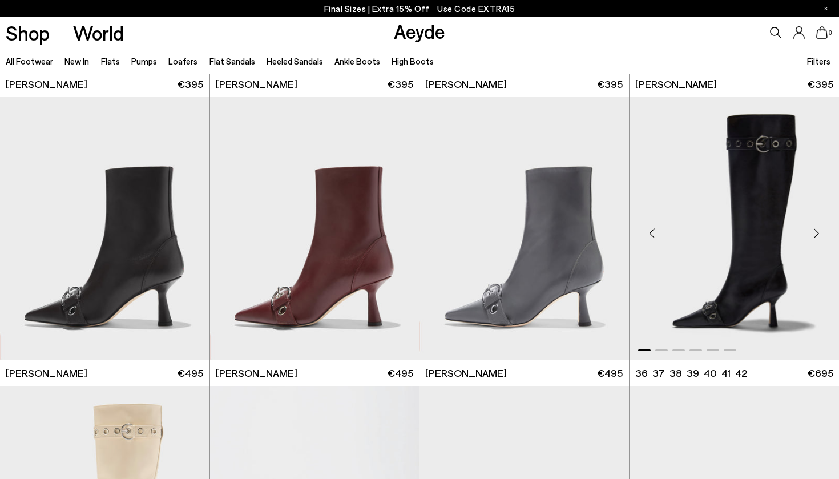
scroll to position [6917, 1]
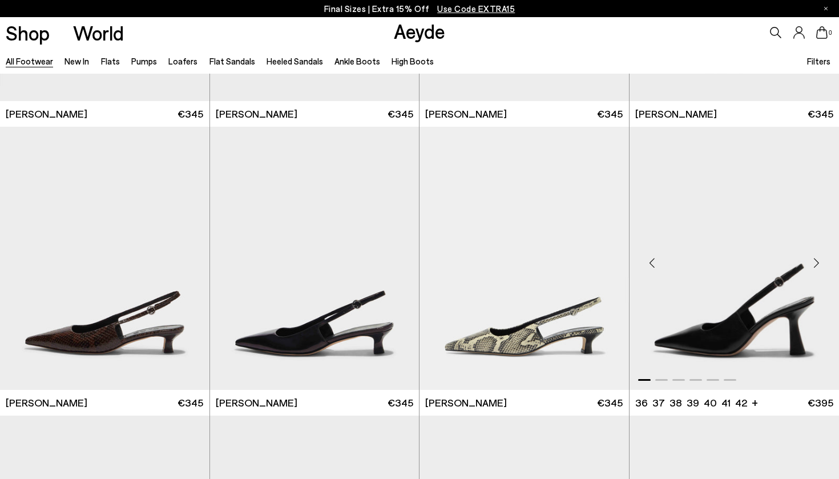
scroll to position [7743, 0]
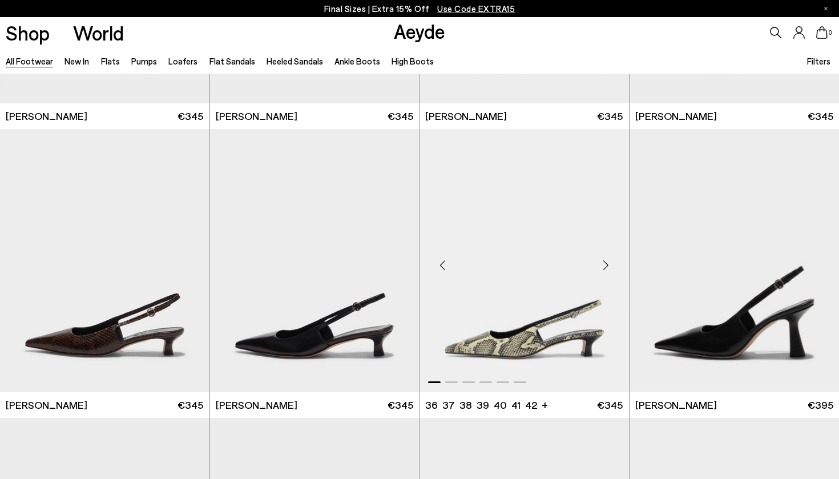
click at [606, 267] on div "Next slide" at bounding box center [606, 265] width 34 height 34
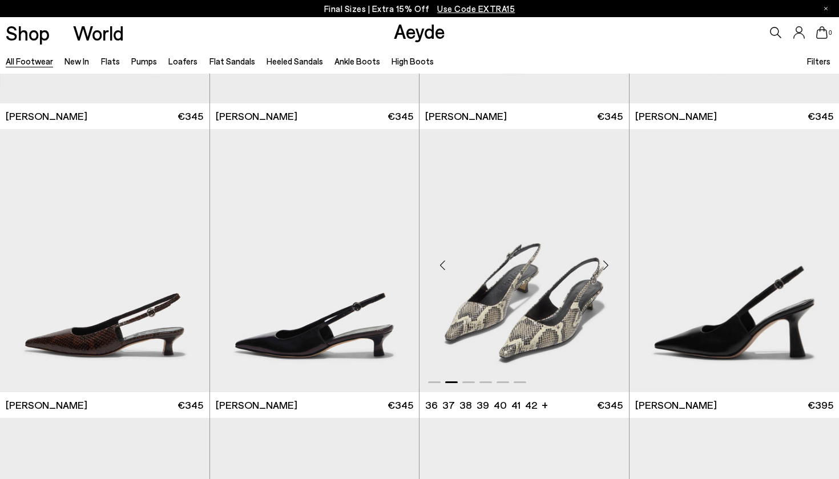
click at [606, 267] on div "Next slide" at bounding box center [606, 265] width 34 height 34
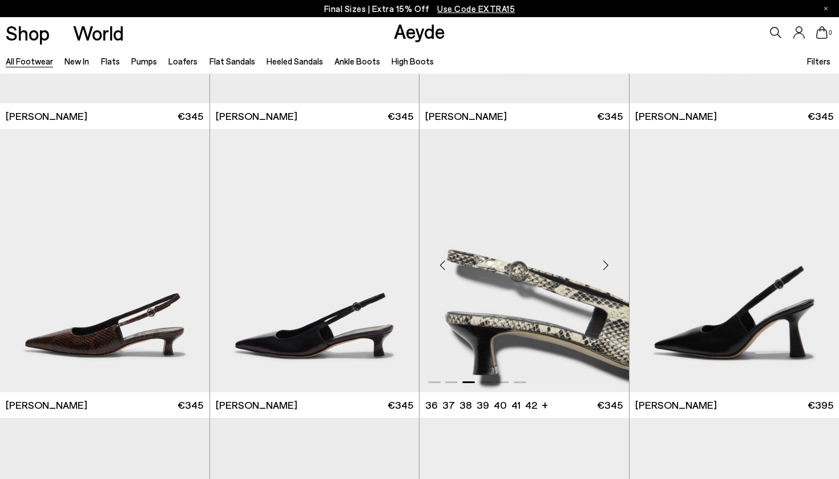
click at [606, 267] on div "Next slide" at bounding box center [606, 265] width 34 height 34
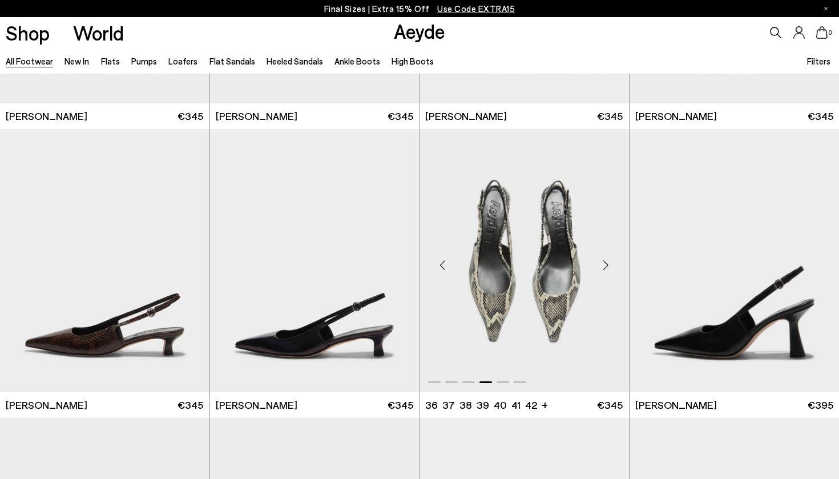
click at [606, 267] on div "Next slide" at bounding box center [606, 265] width 34 height 34
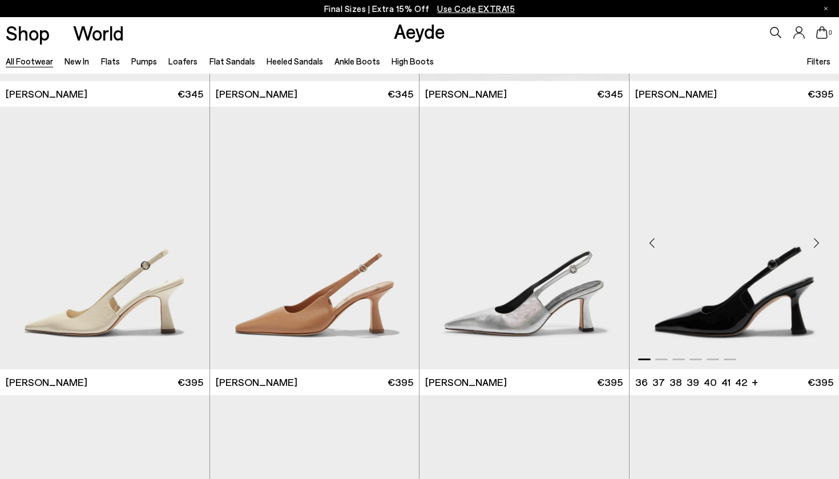
scroll to position [8055, 0]
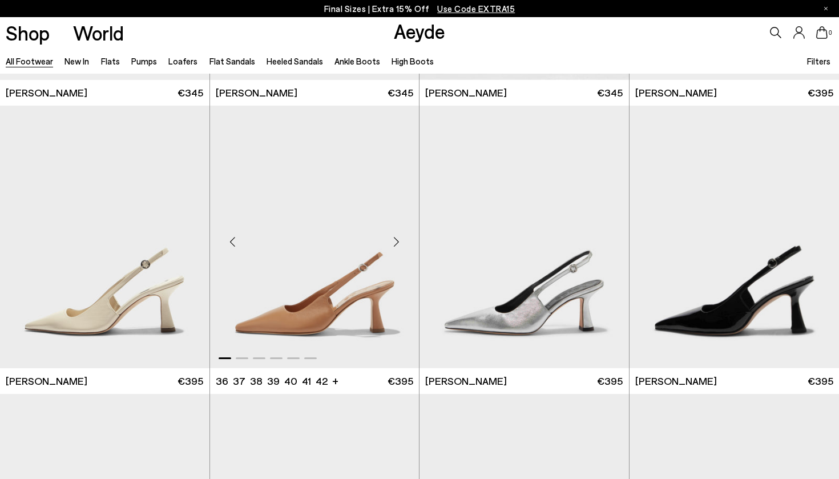
click at [395, 243] on div "Next slide" at bounding box center [396, 241] width 34 height 34
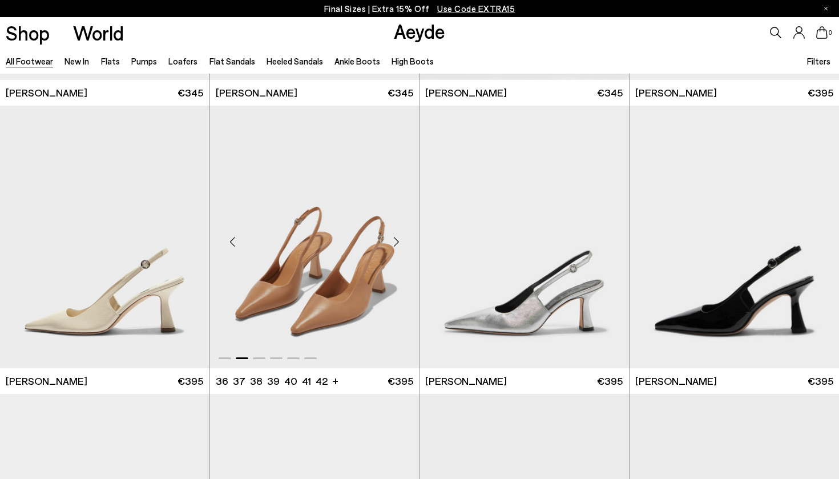
click at [395, 243] on div "Next slide" at bounding box center [396, 241] width 34 height 34
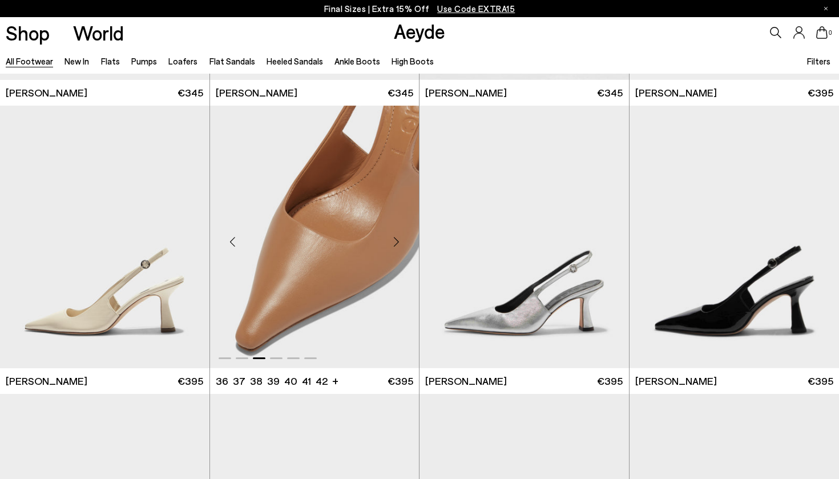
click at [395, 243] on div "Next slide" at bounding box center [396, 241] width 34 height 34
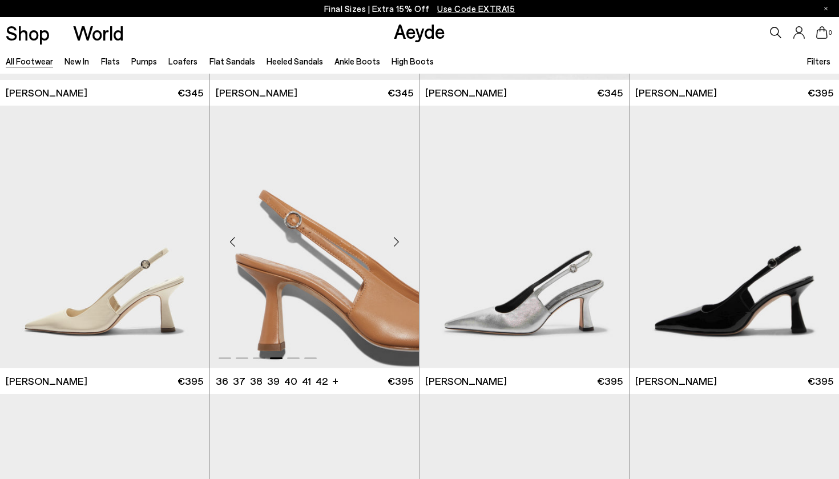
click at [395, 243] on div "Next slide" at bounding box center [396, 241] width 34 height 34
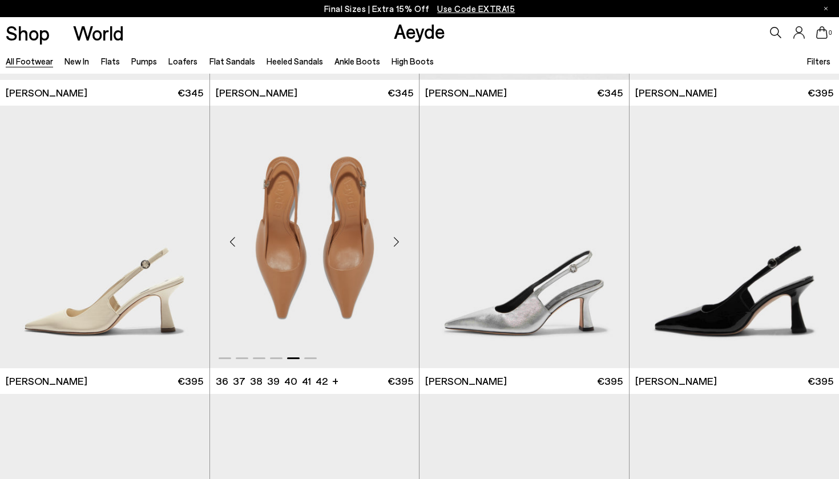
click at [395, 243] on div "Next slide" at bounding box center [396, 241] width 34 height 34
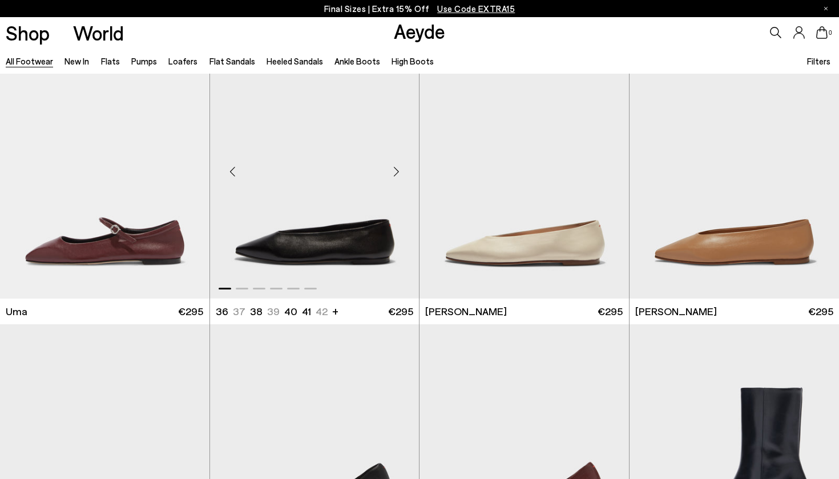
scroll to position [8992, 0]
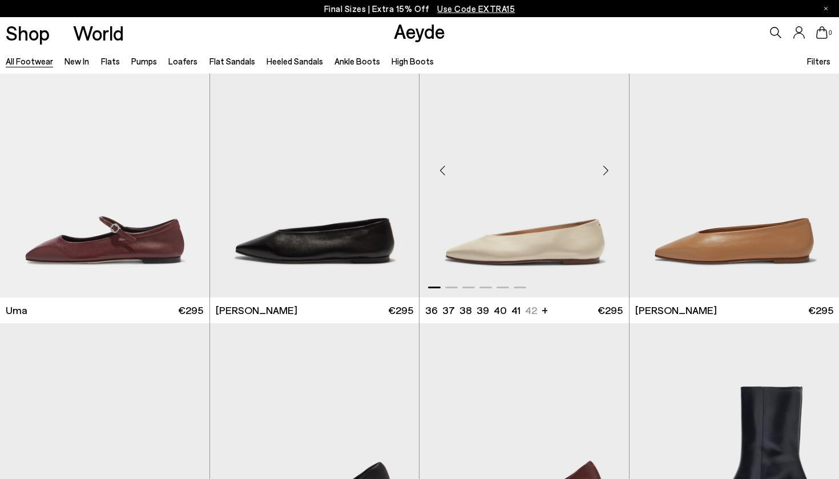
click at [607, 171] on div "Next slide" at bounding box center [606, 170] width 34 height 34
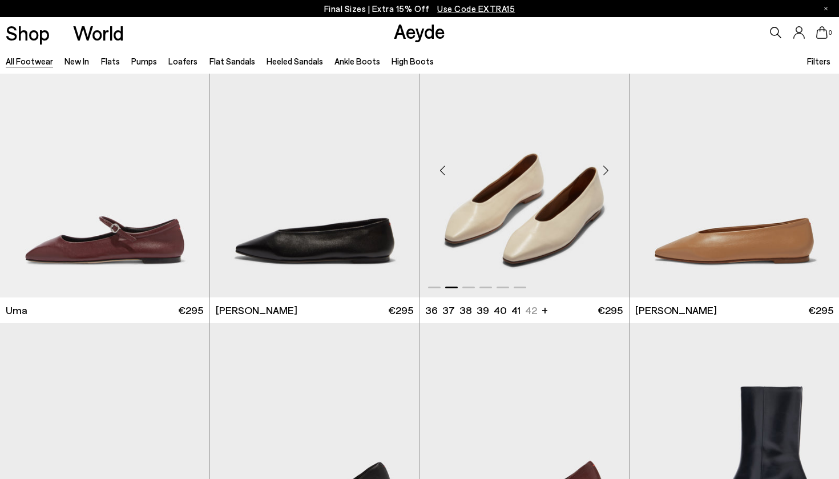
click at [607, 171] on div "Next slide" at bounding box center [606, 170] width 34 height 34
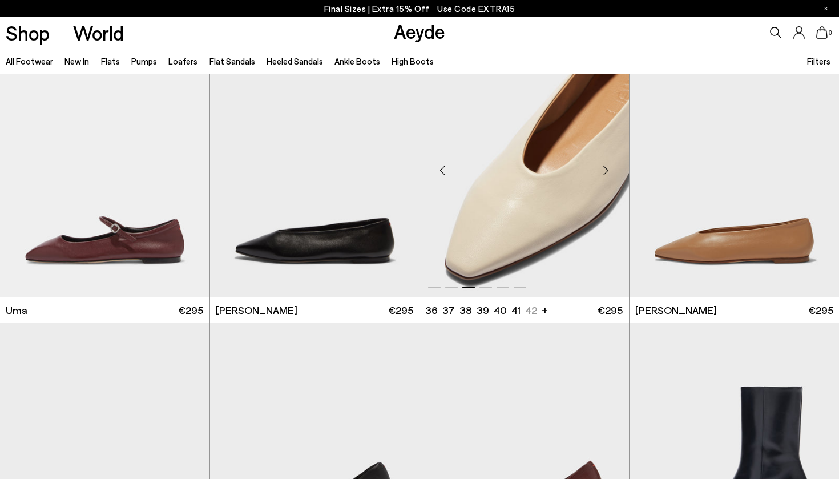
click at [607, 171] on div "Next slide" at bounding box center [606, 170] width 34 height 34
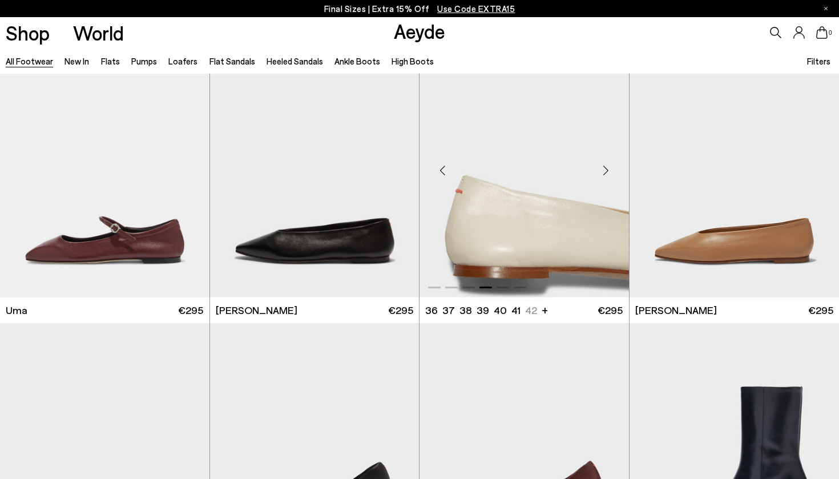
click at [607, 171] on div "Next slide" at bounding box center [606, 170] width 34 height 34
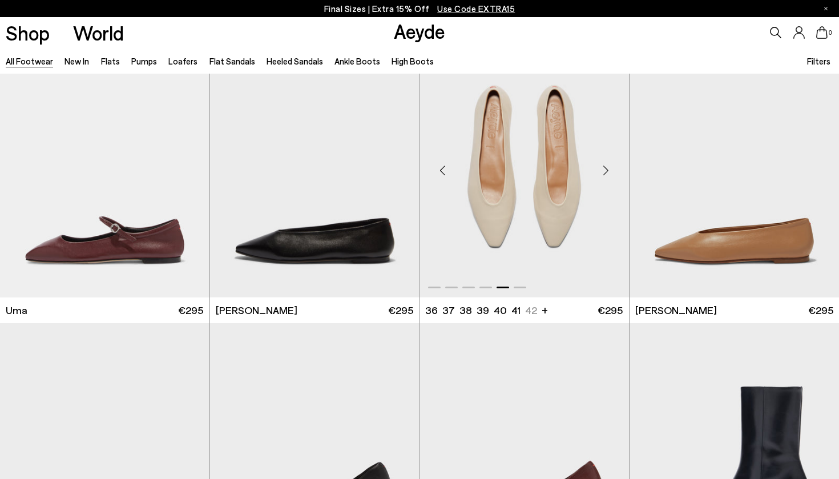
click at [607, 171] on div "Next slide" at bounding box center [606, 170] width 34 height 34
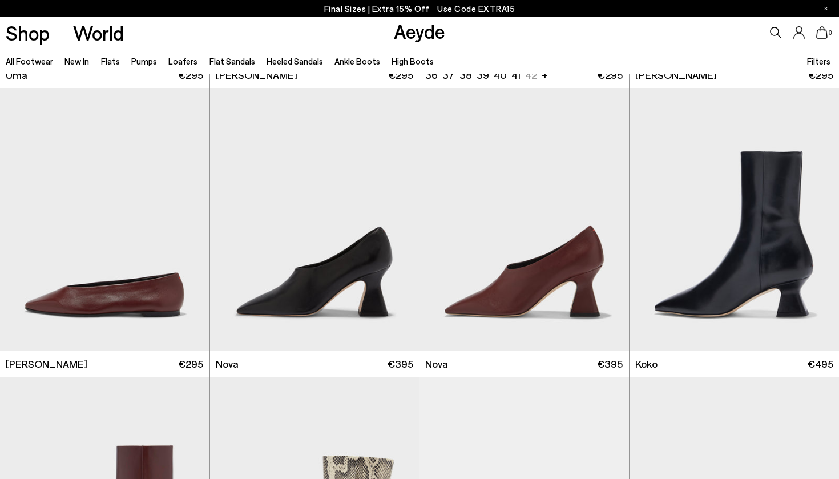
scroll to position [9229, 0]
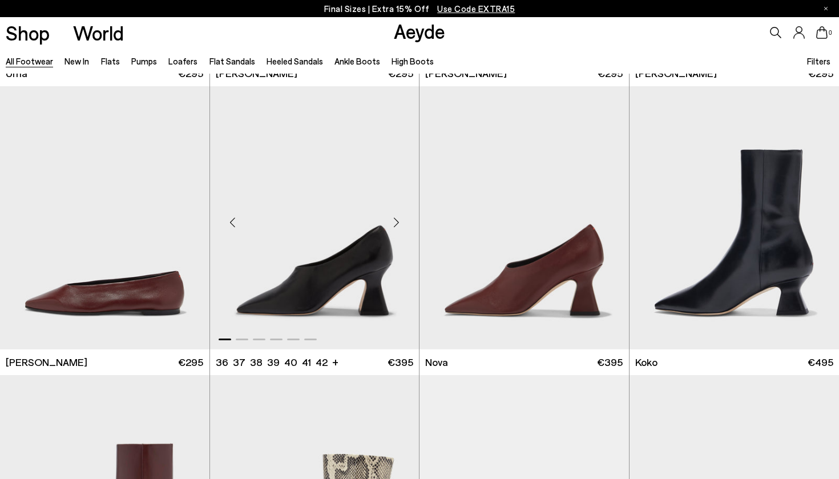
click at [397, 224] on div "Next slide" at bounding box center [396, 222] width 34 height 34
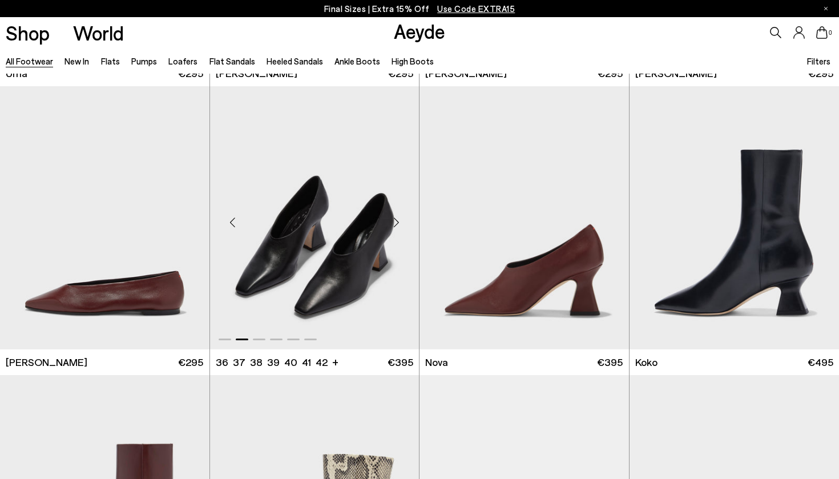
click at [397, 224] on div "Next slide" at bounding box center [396, 222] width 34 height 34
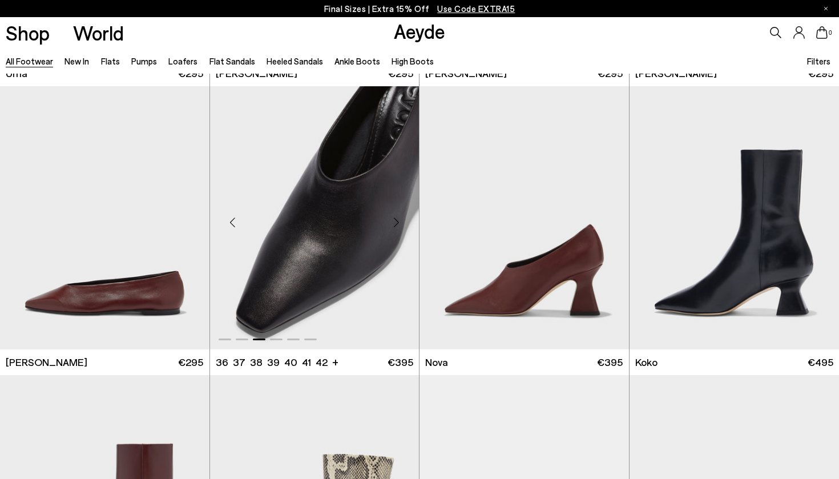
click at [397, 224] on div "Next slide" at bounding box center [396, 222] width 34 height 34
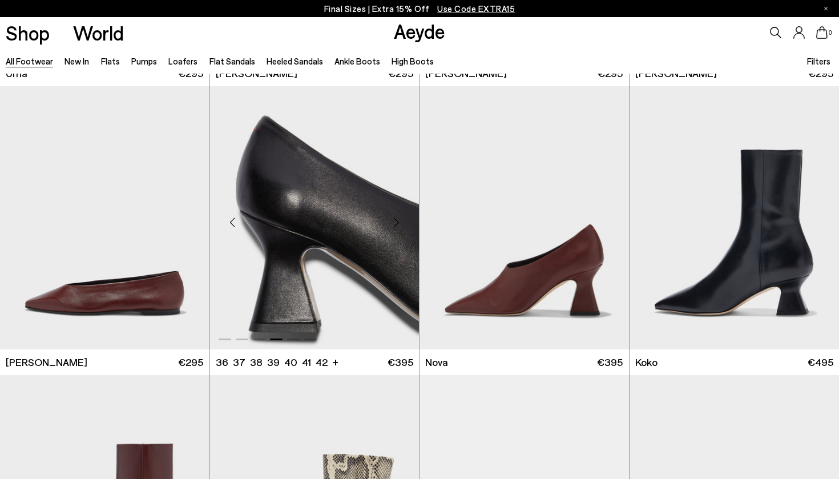
click at [397, 224] on div "Next slide" at bounding box center [396, 222] width 34 height 34
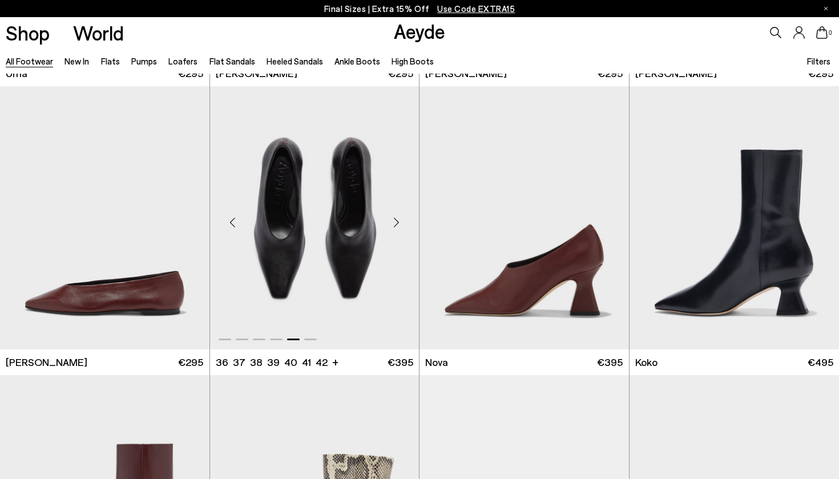
click at [397, 224] on div "Next slide" at bounding box center [396, 222] width 34 height 34
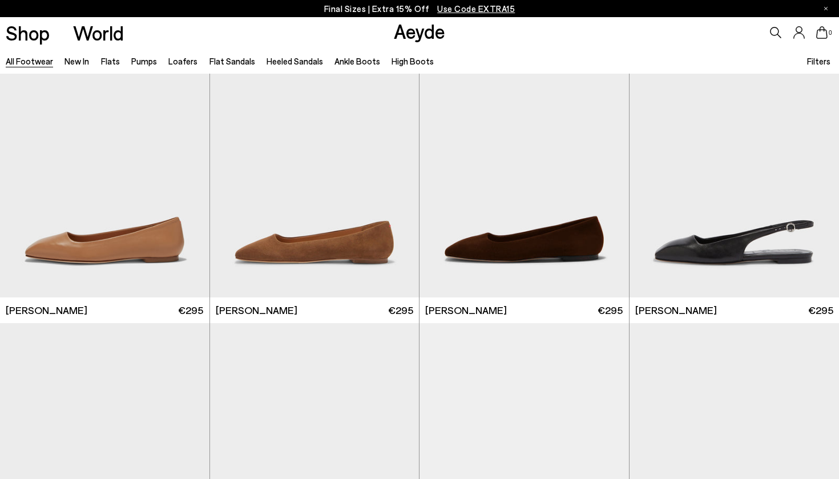
scroll to position [9860, 0]
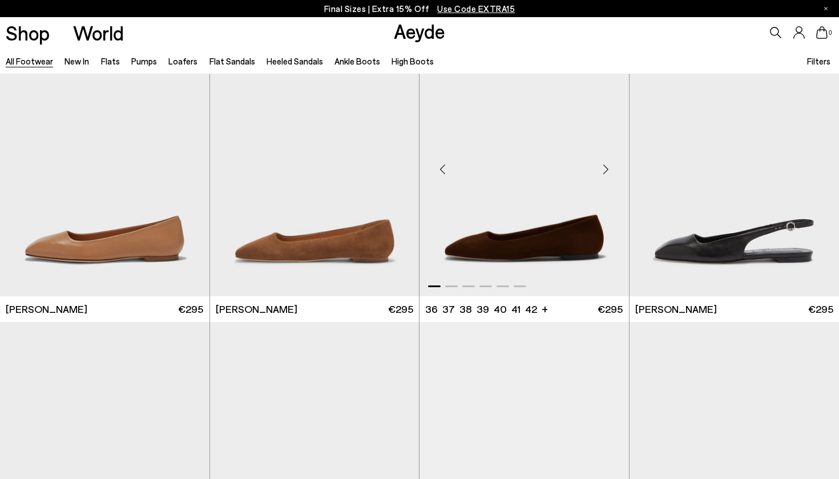
click at [605, 168] on div "Next slide" at bounding box center [606, 169] width 34 height 34
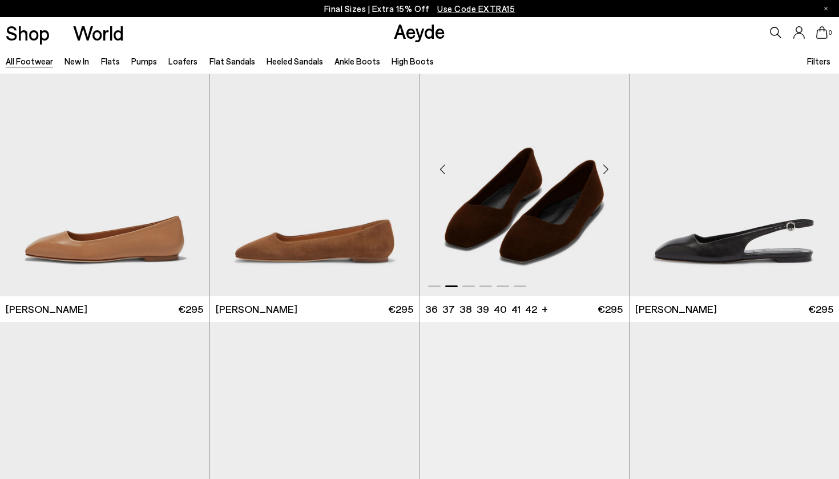
click at [605, 168] on div "Next slide" at bounding box center [606, 169] width 34 height 34
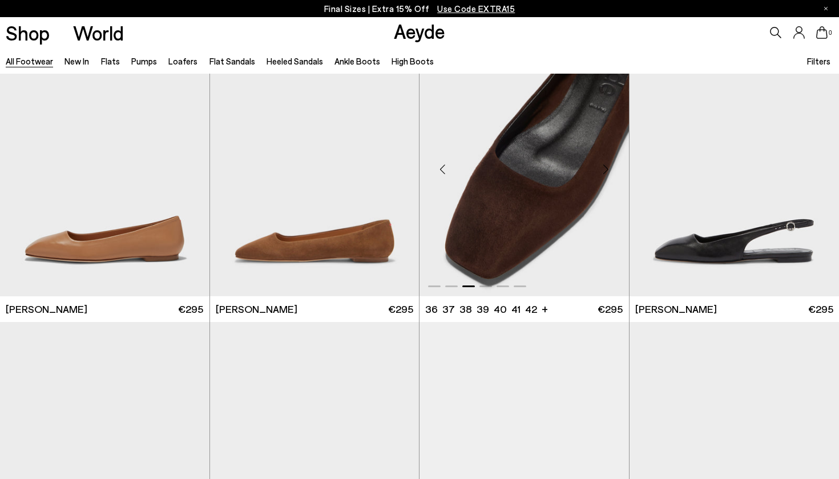
click at [605, 168] on div "Next slide" at bounding box center [606, 169] width 34 height 34
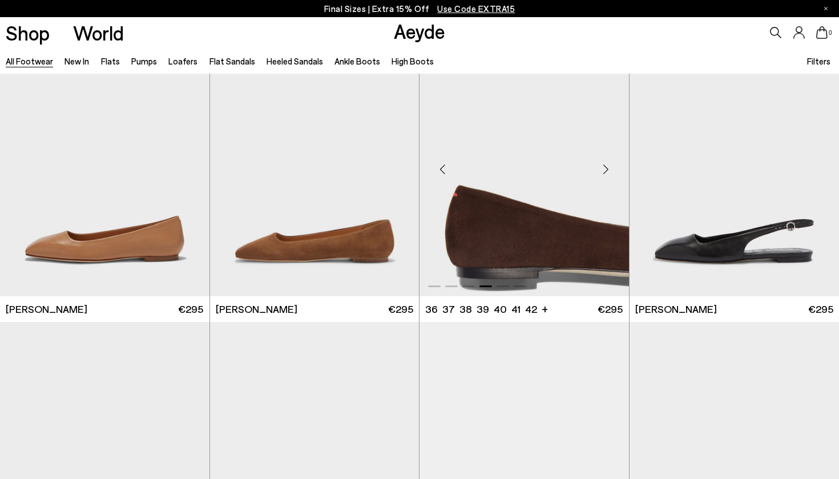
click at [605, 168] on div "Next slide" at bounding box center [606, 169] width 34 height 34
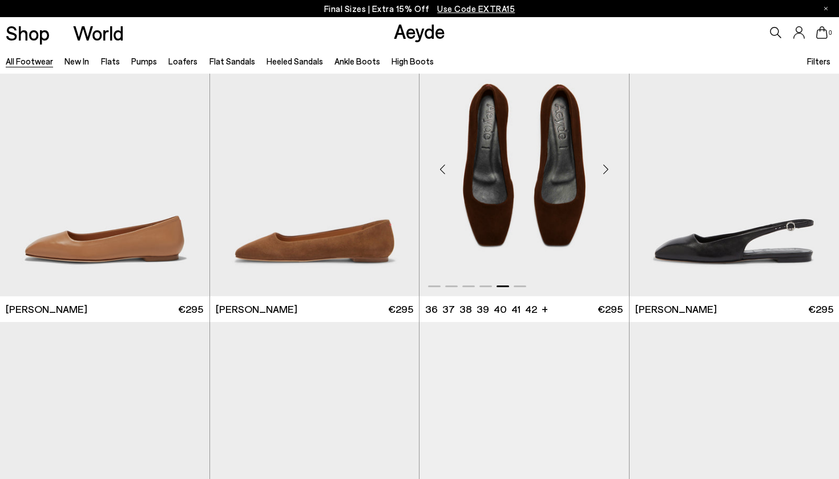
click at [605, 168] on div "Next slide" at bounding box center [606, 169] width 34 height 34
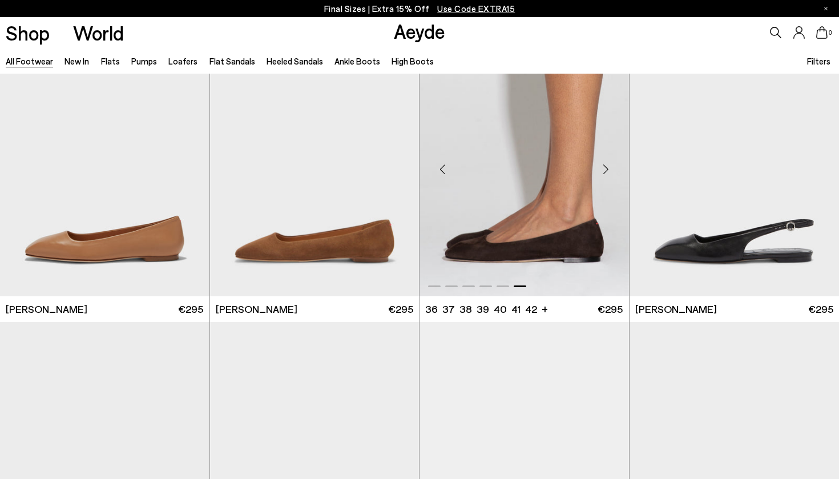
click at [605, 168] on div "Next slide" at bounding box center [606, 169] width 34 height 34
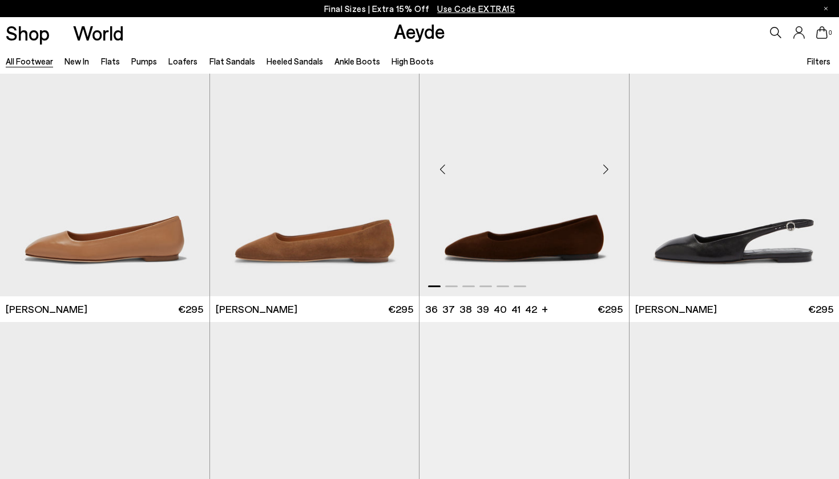
click at [445, 163] on div "Previous slide" at bounding box center [442, 169] width 34 height 34
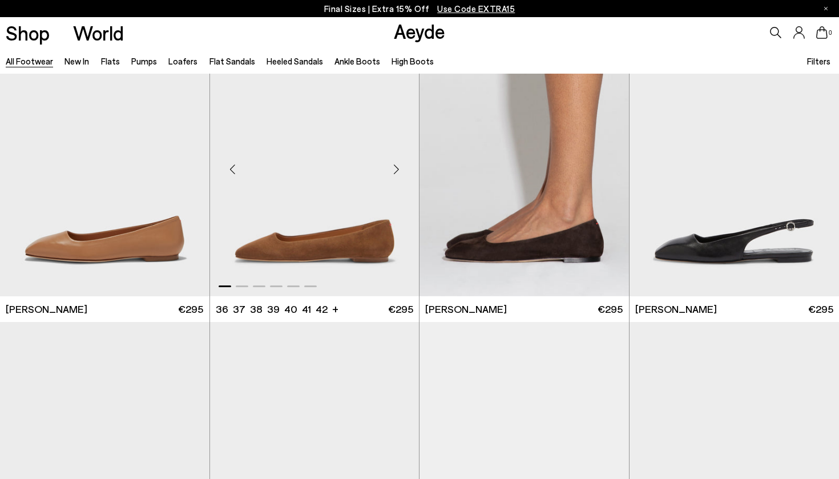
click at [392, 165] on div "Next slide" at bounding box center [396, 169] width 34 height 34
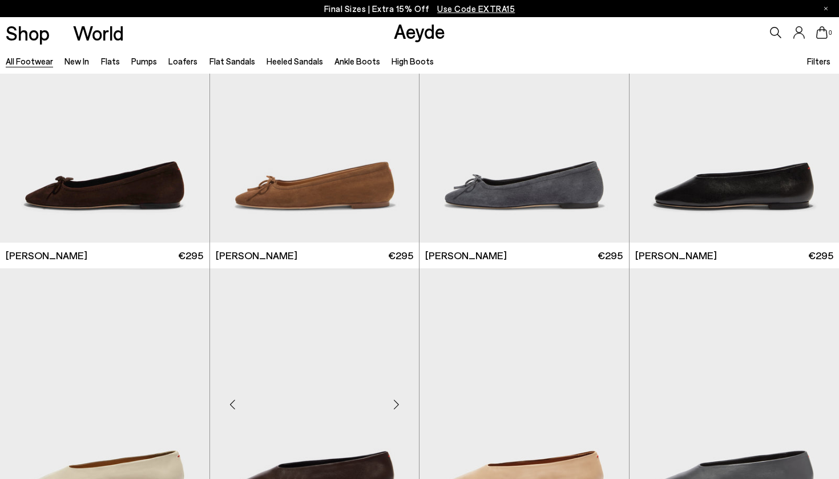
scroll to position [10496, 0]
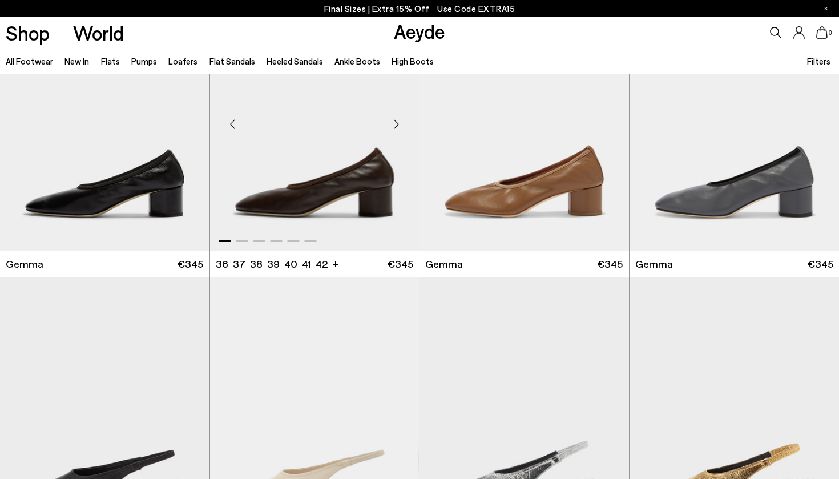
scroll to position [11061, 0]
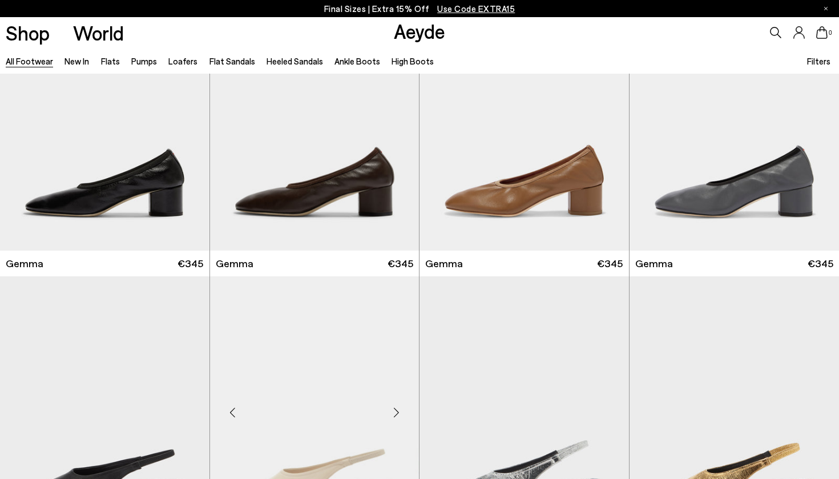
click at [325, 383] on img "1 / 6" at bounding box center [315, 407] width 210 height 263
click at [186, 122] on div "Next slide" at bounding box center [187, 124] width 34 height 34
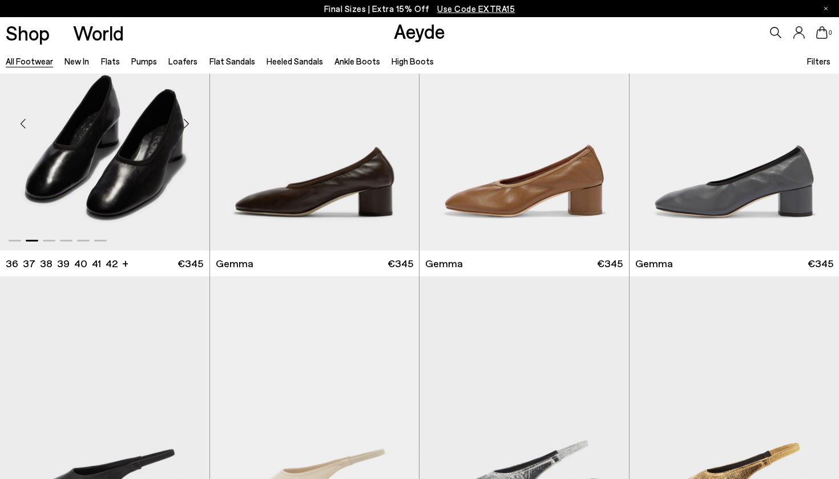
click at [186, 122] on div "Next slide" at bounding box center [187, 124] width 34 height 34
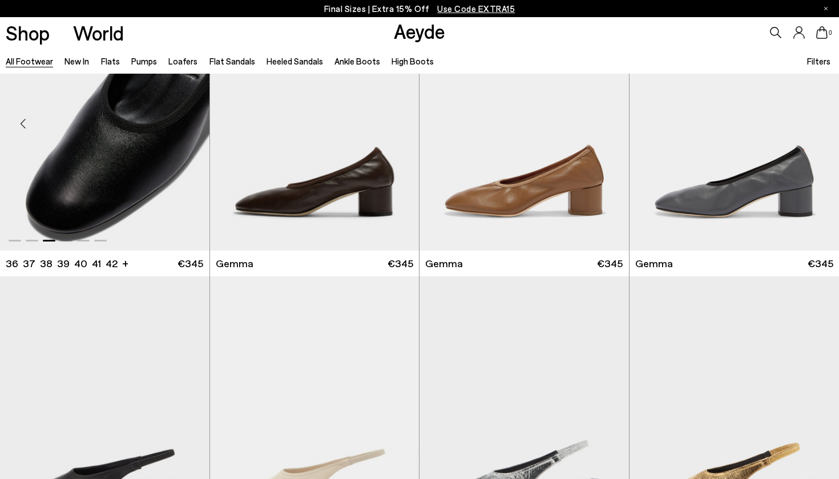
click at [186, 122] on div "Next slide" at bounding box center [187, 124] width 34 height 34
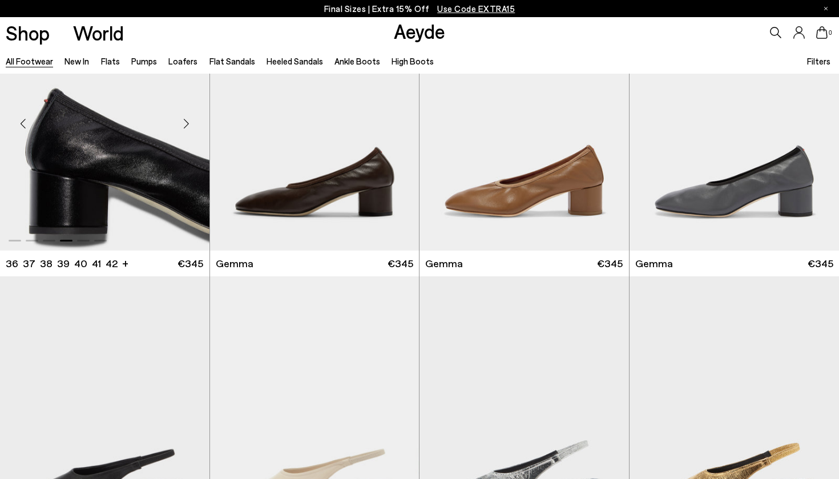
click at [186, 122] on div "Next slide" at bounding box center [187, 124] width 34 height 34
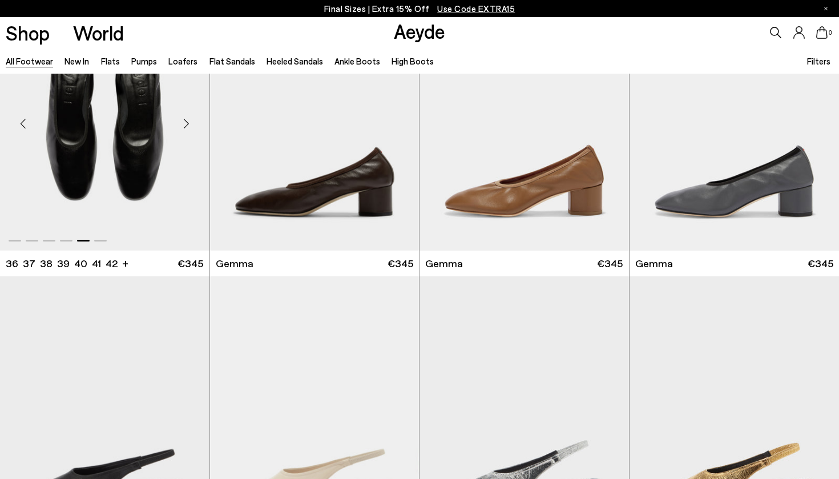
click at [186, 122] on div "Next slide" at bounding box center [187, 124] width 34 height 34
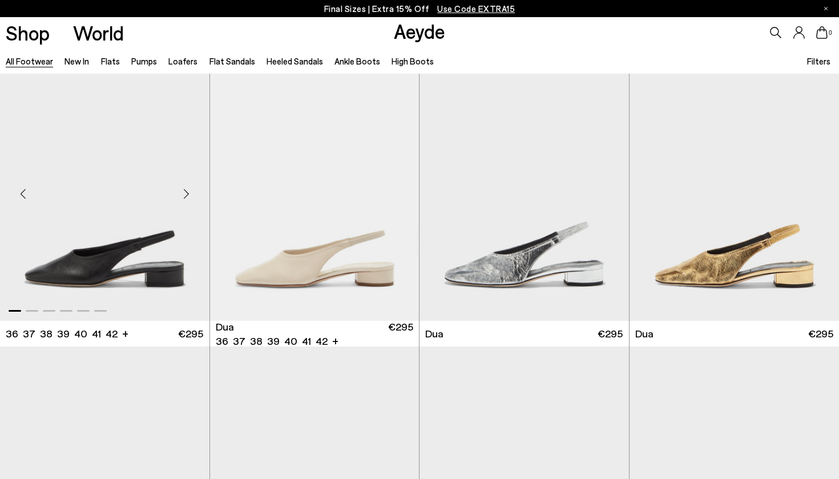
scroll to position [11284, 0]
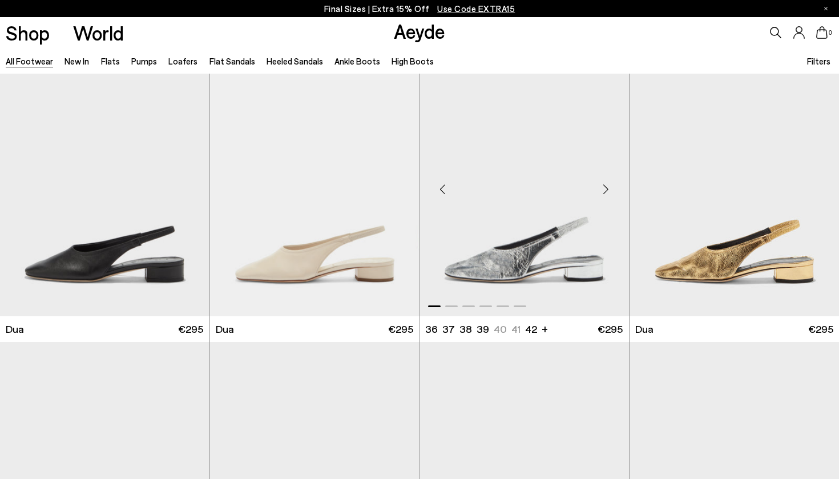
click at [606, 188] on div "Next slide" at bounding box center [606, 189] width 34 height 34
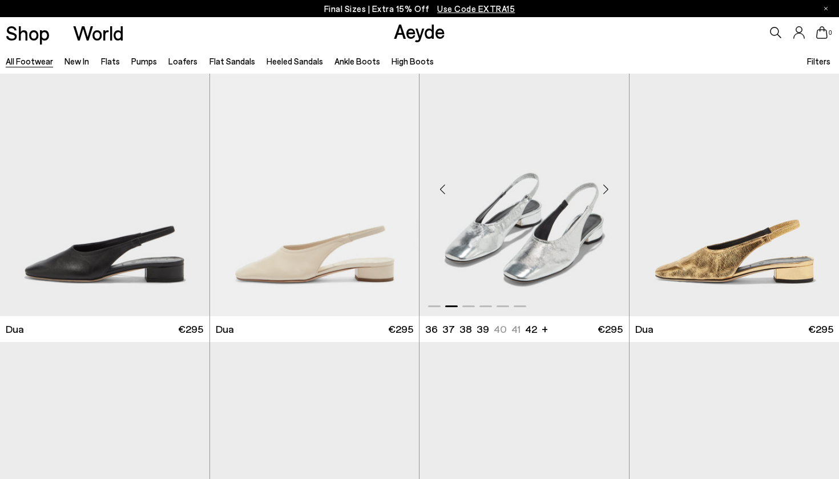
click at [606, 188] on div "Next slide" at bounding box center [606, 189] width 34 height 34
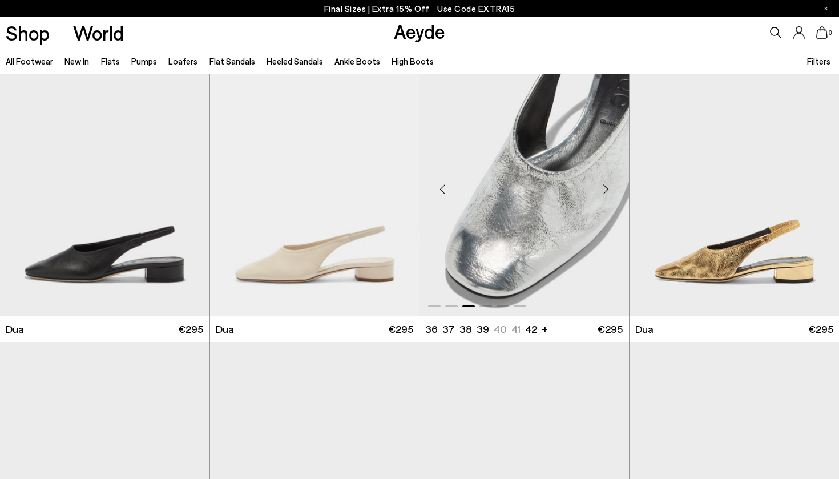
click at [606, 188] on div "Next slide" at bounding box center [606, 189] width 34 height 34
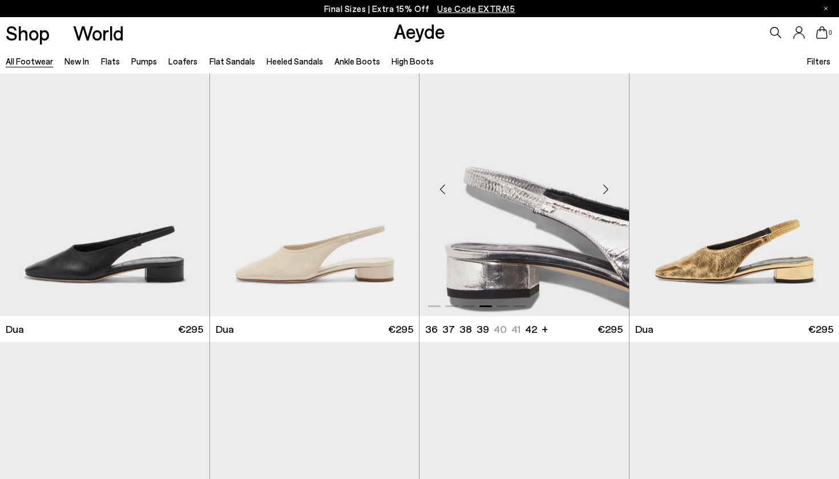
click at [606, 188] on div "Next slide" at bounding box center [606, 189] width 34 height 34
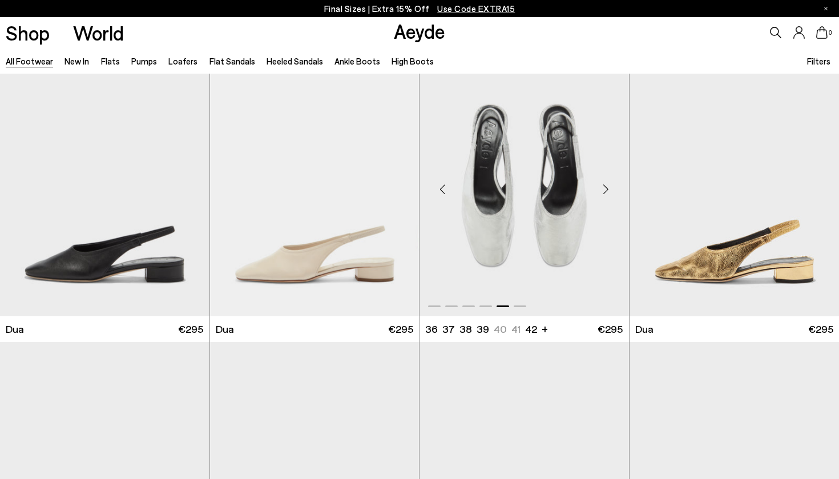
click at [606, 188] on div "Next slide" at bounding box center [606, 189] width 34 height 34
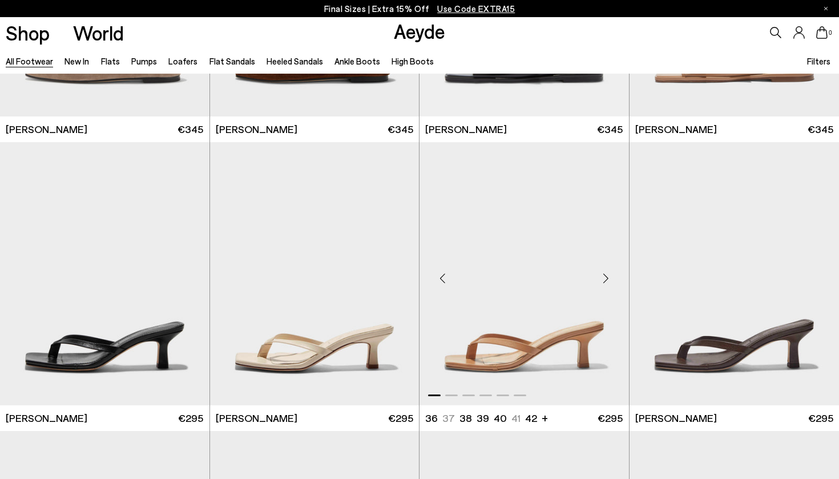
scroll to position [12067, 0]
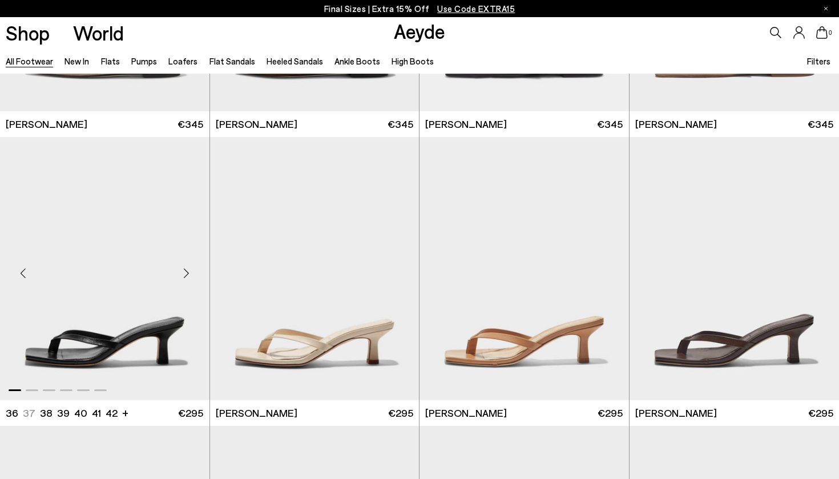
click at [184, 274] on div "Next slide" at bounding box center [187, 273] width 34 height 34
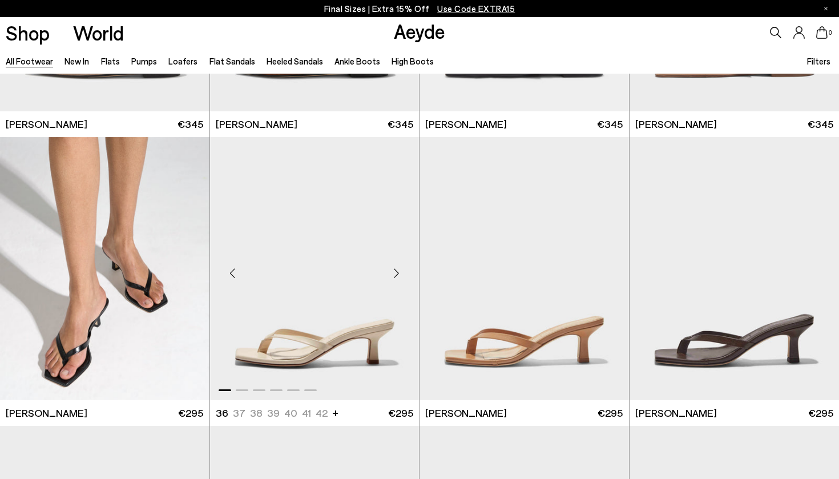
click at [399, 272] on div "Next slide" at bounding box center [396, 273] width 34 height 34
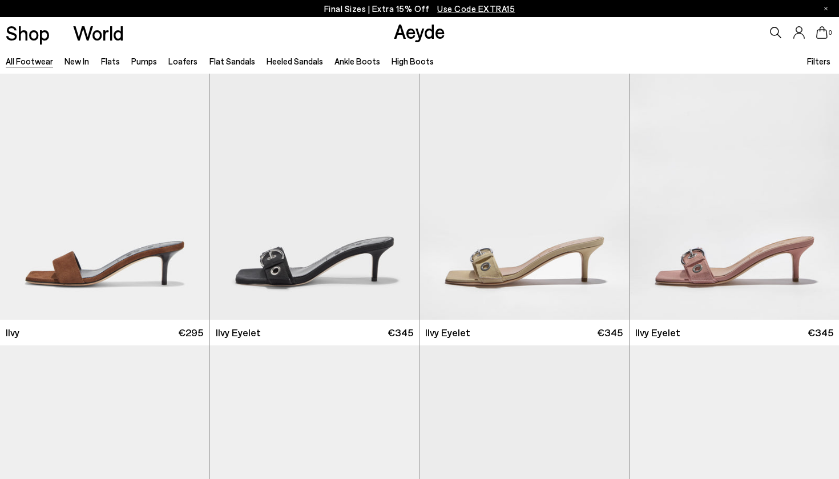
scroll to position [12728, 0]
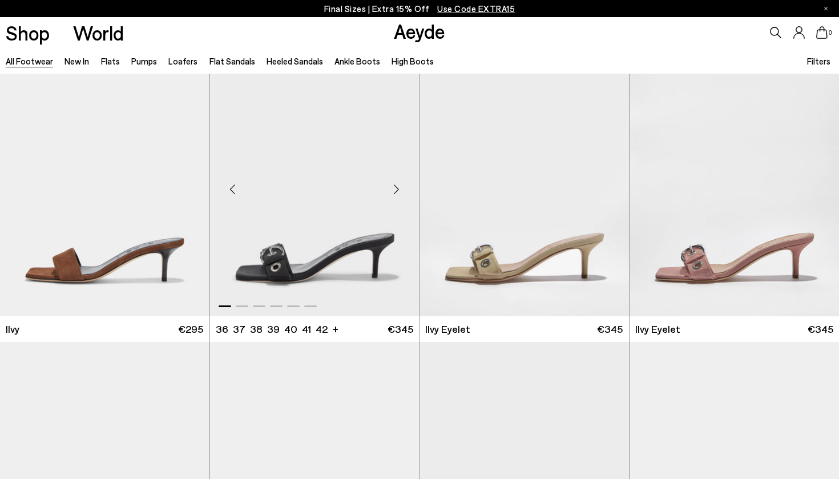
click at [396, 188] on div "Next slide" at bounding box center [396, 189] width 34 height 34
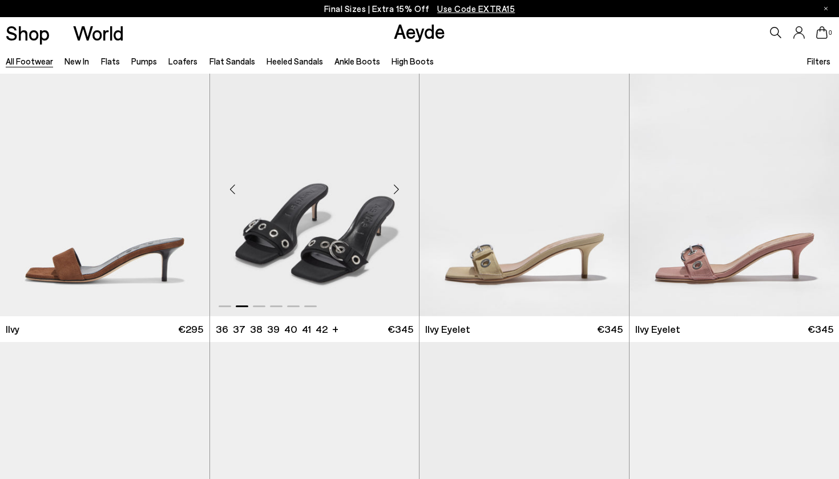
click at [396, 188] on div "Next slide" at bounding box center [396, 189] width 34 height 34
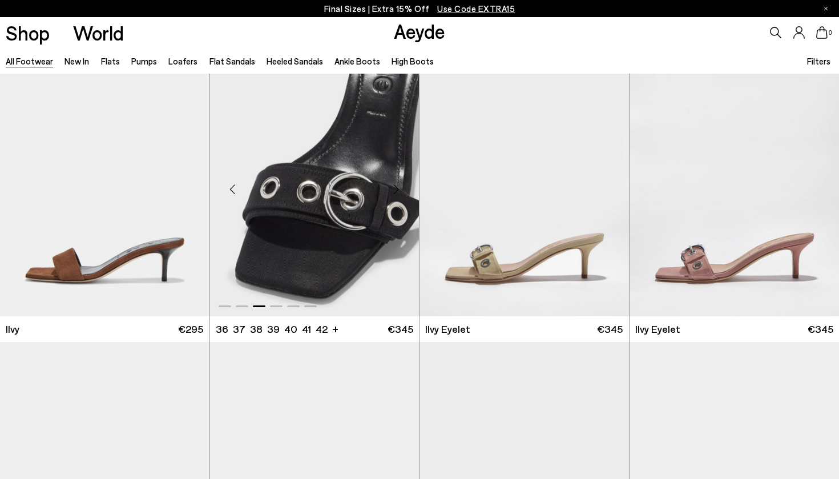
click at [396, 188] on div "Next slide" at bounding box center [396, 189] width 34 height 34
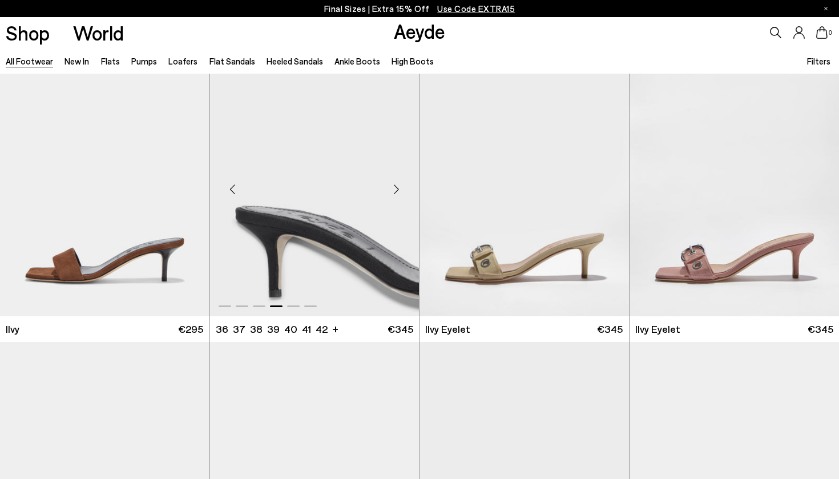
click at [396, 188] on div "Next slide" at bounding box center [396, 189] width 34 height 34
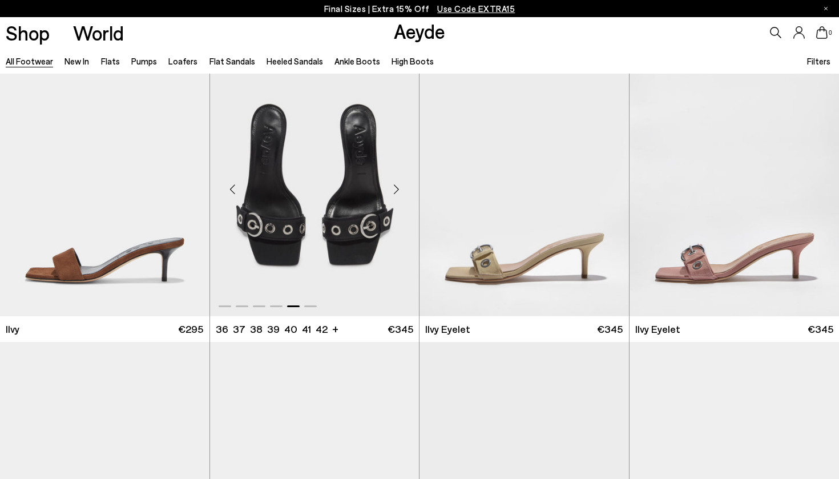
click at [396, 188] on div "Next slide" at bounding box center [396, 189] width 34 height 34
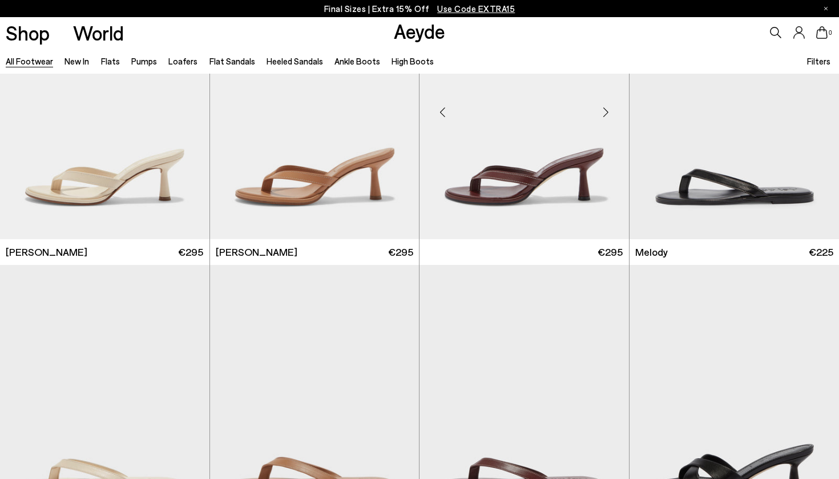
scroll to position [13382, 0]
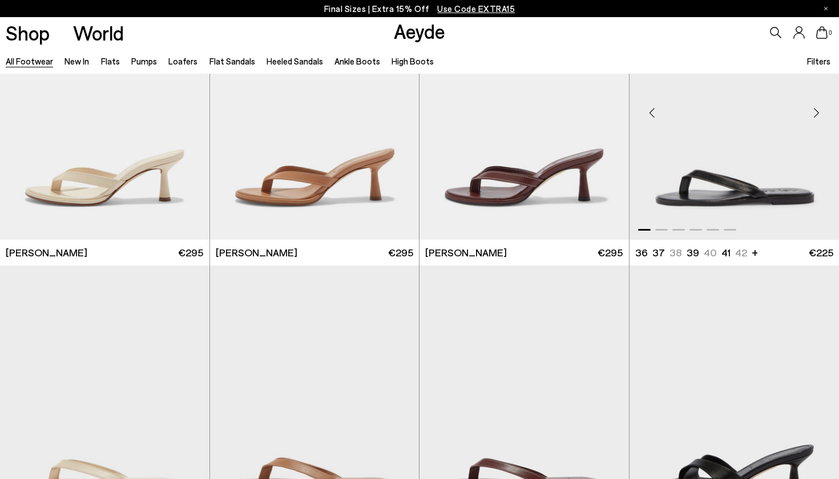
click at [815, 110] on div "Next slide" at bounding box center [816, 112] width 34 height 34
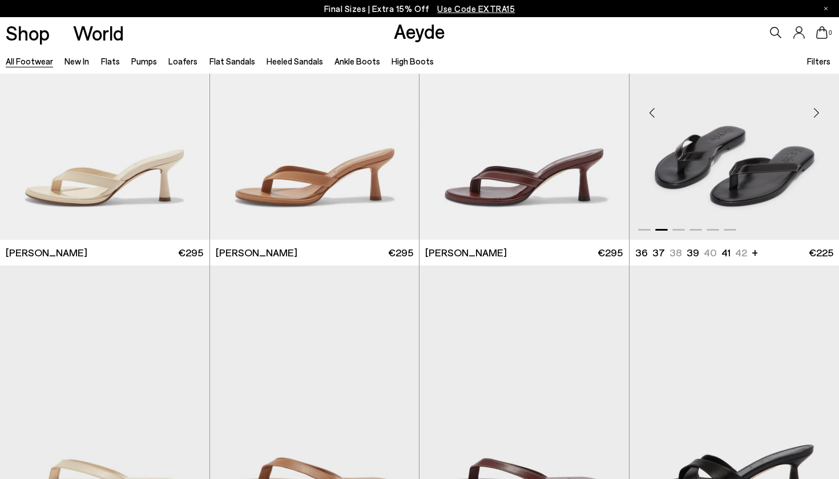
click at [815, 110] on div "Next slide" at bounding box center [816, 112] width 34 height 34
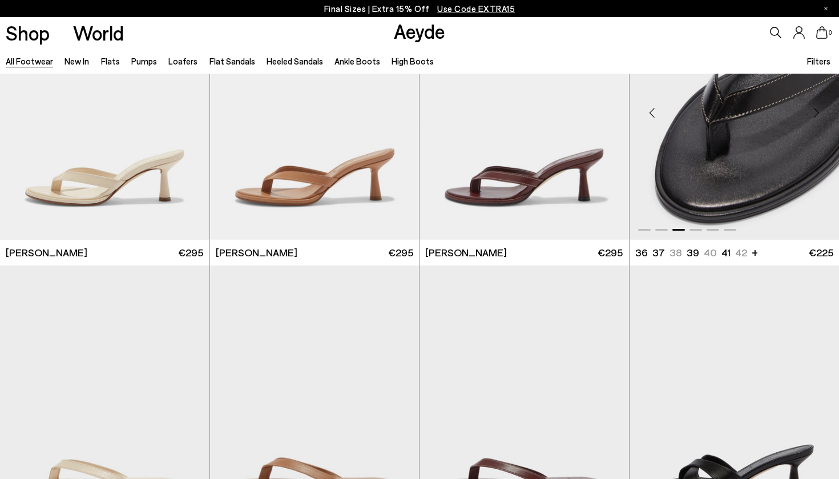
click at [815, 110] on div "Next slide" at bounding box center [816, 112] width 34 height 34
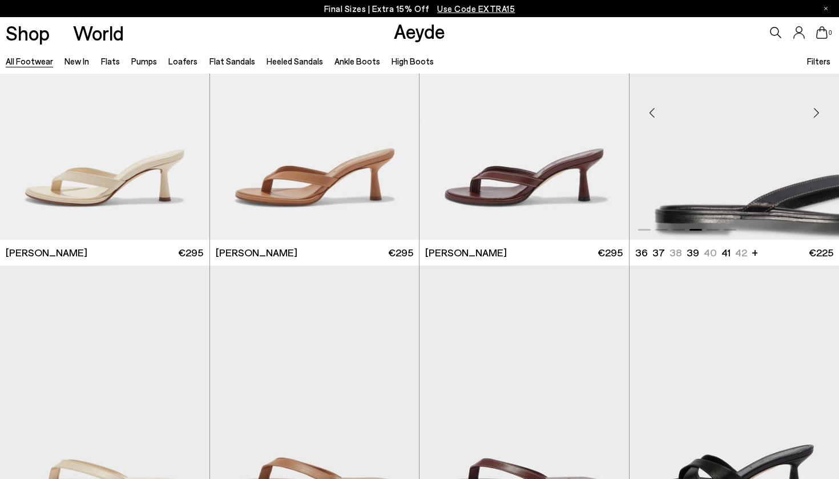
click at [817, 111] on div "Next slide" at bounding box center [816, 112] width 34 height 34
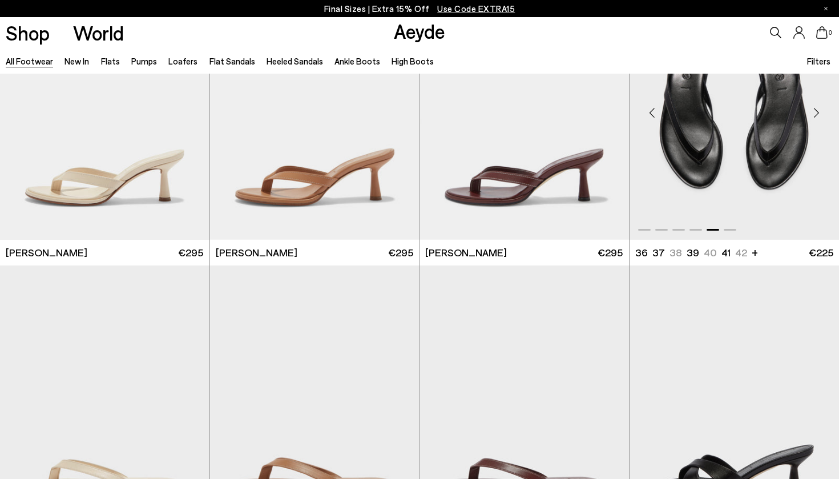
click at [817, 111] on div "Next slide" at bounding box center [816, 112] width 34 height 34
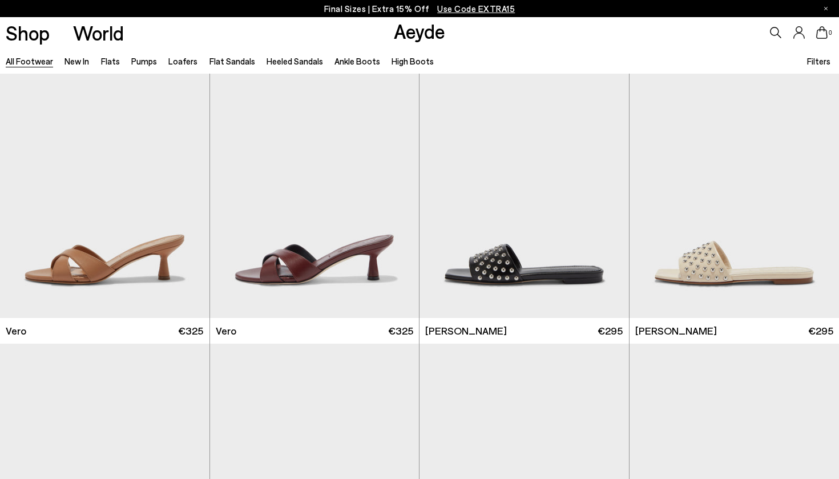
scroll to position [13882, 0]
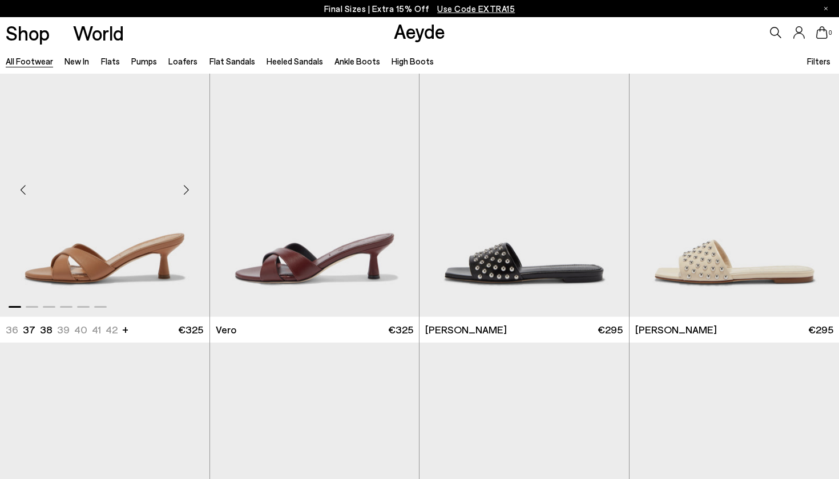
click at [187, 188] on div "Next slide" at bounding box center [187, 190] width 34 height 34
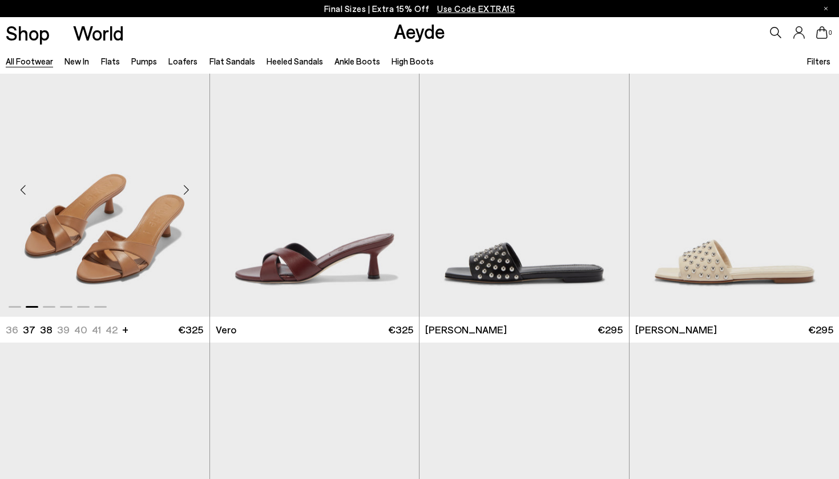
click at [187, 188] on div "Next slide" at bounding box center [187, 190] width 34 height 34
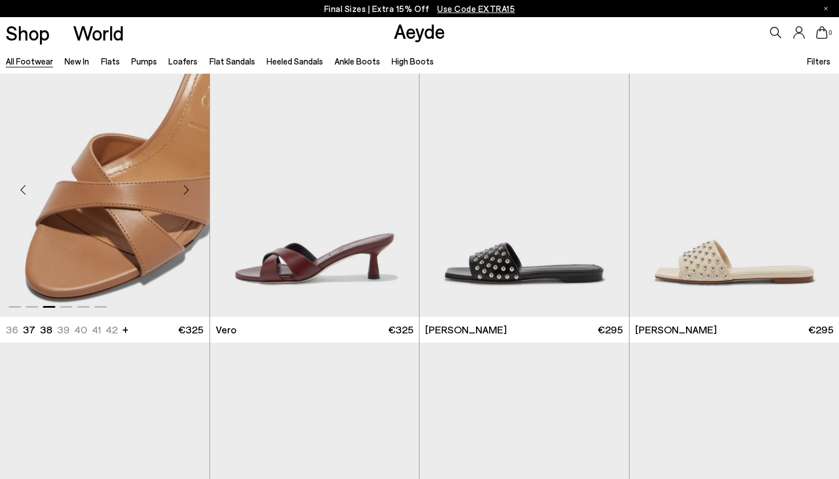
click at [187, 188] on div "Next slide" at bounding box center [187, 190] width 34 height 34
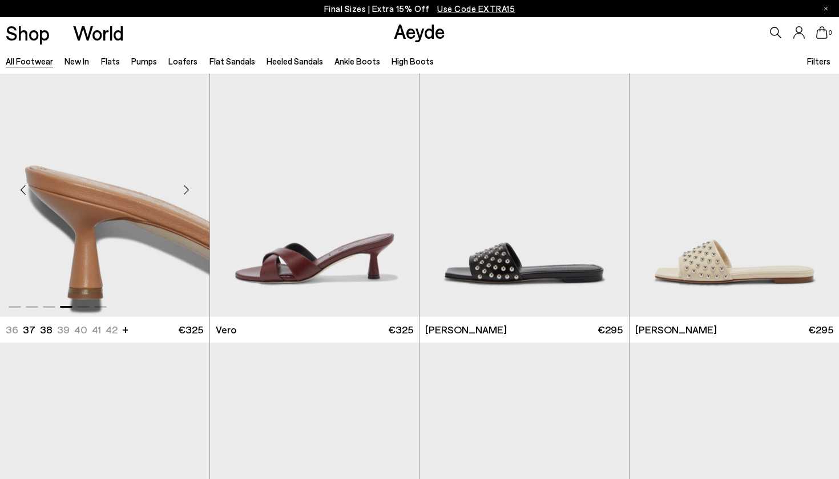
click at [187, 188] on div "Next slide" at bounding box center [187, 190] width 34 height 34
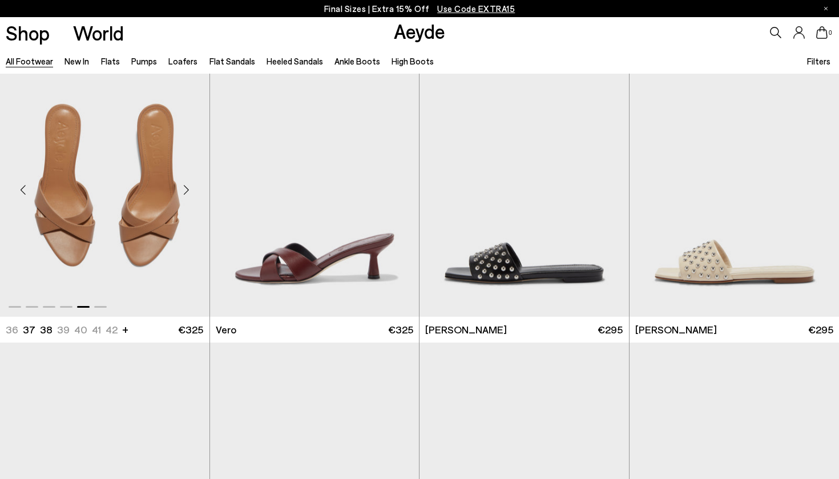
click at [187, 188] on div "Next slide" at bounding box center [187, 190] width 34 height 34
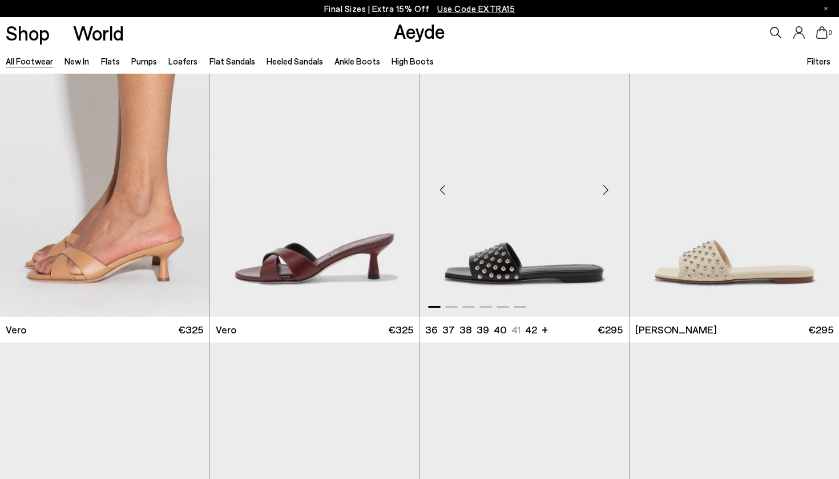
click at [604, 193] on div "Next slide" at bounding box center [606, 190] width 34 height 34
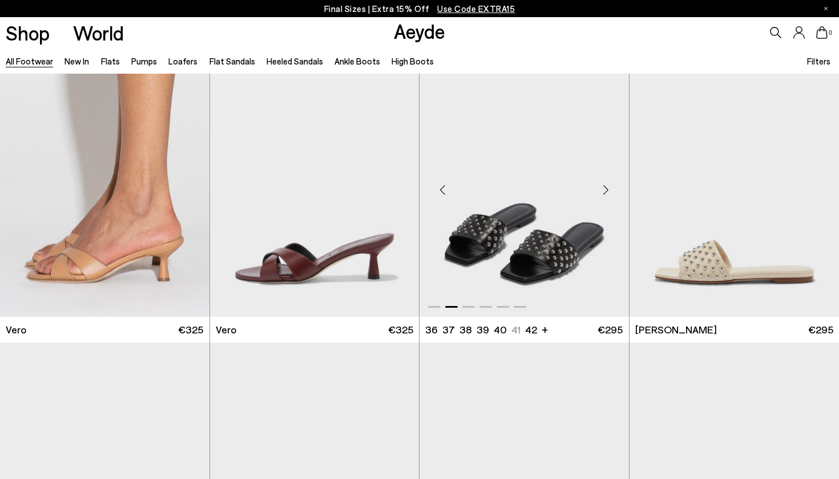
click at [604, 193] on div "Next slide" at bounding box center [606, 190] width 34 height 34
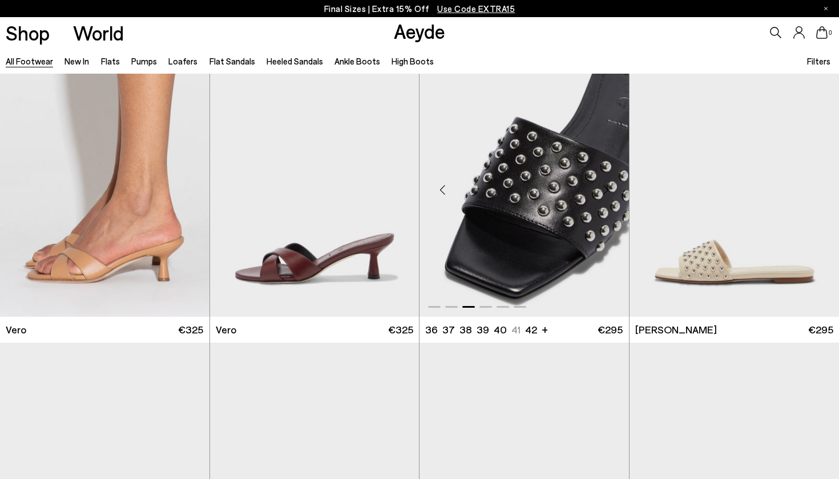
click at [604, 193] on div "Next slide" at bounding box center [606, 190] width 34 height 34
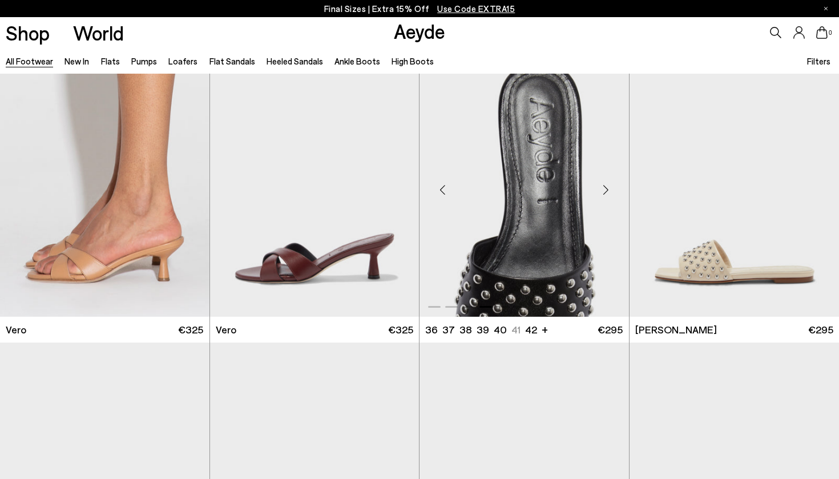
click at [604, 193] on div "Next slide" at bounding box center [606, 190] width 34 height 34
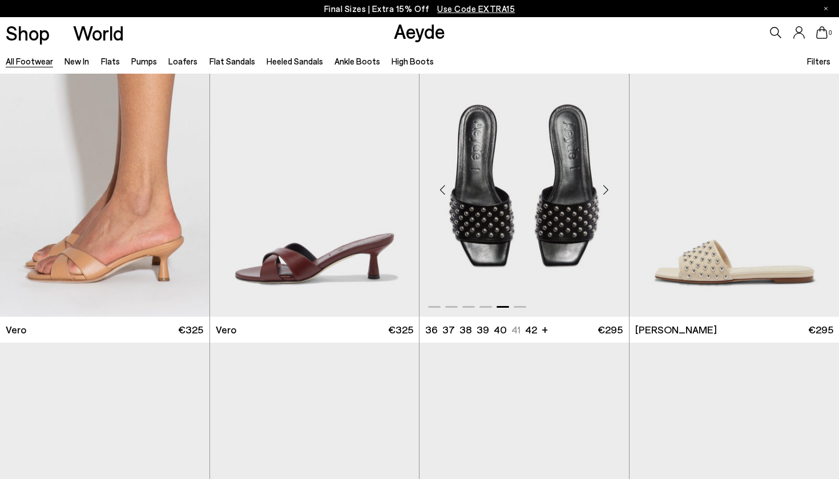
click at [604, 193] on div "Next slide" at bounding box center [606, 190] width 34 height 34
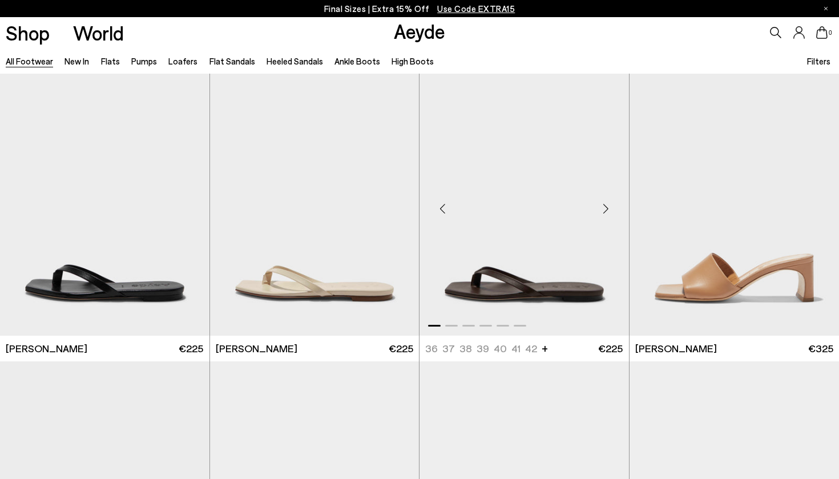
scroll to position [15025, 0]
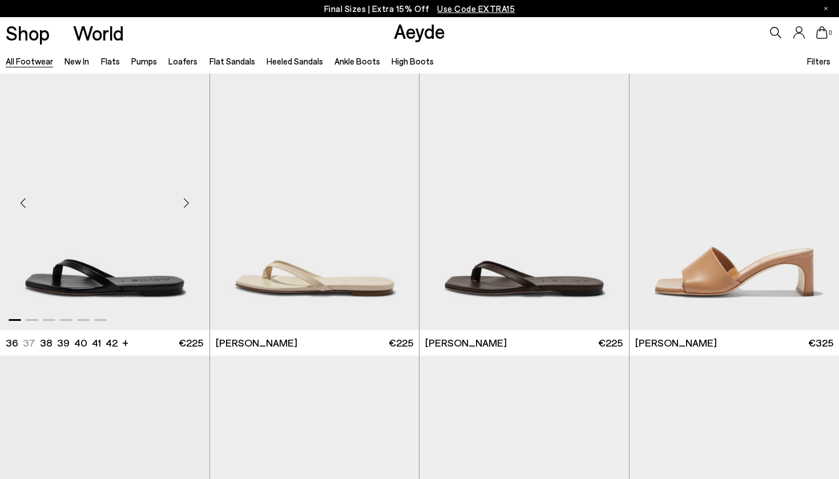
click at [187, 200] on div "Next slide" at bounding box center [187, 203] width 34 height 34
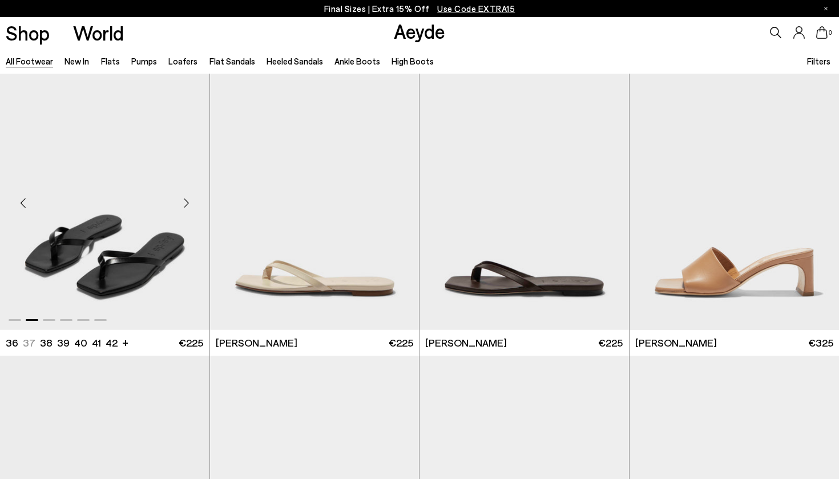
click at [187, 200] on div "Next slide" at bounding box center [187, 203] width 34 height 34
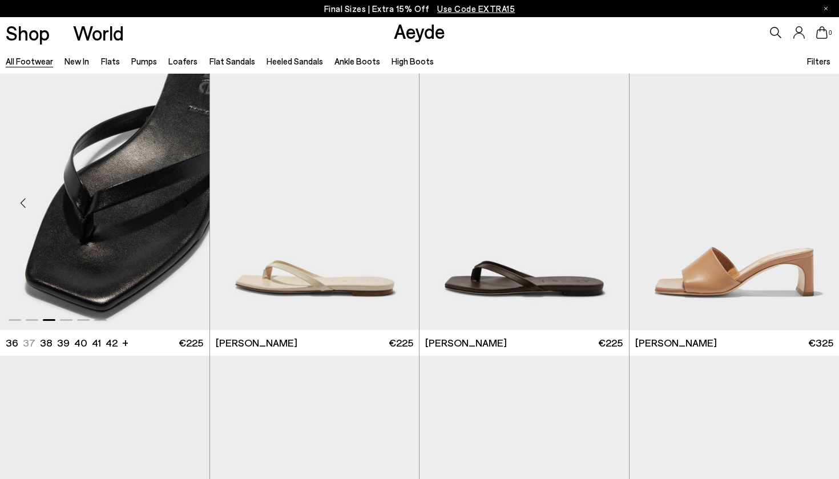
click at [187, 200] on div "Next slide" at bounding box center [187, 203] width 34 height 34
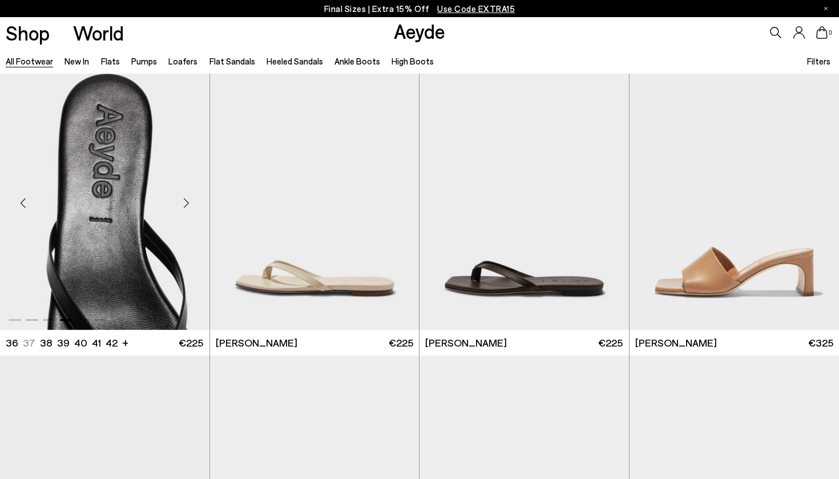
click at [187, 200] on div "Next slide" at bounding box center [187, 203] width 34 height 34
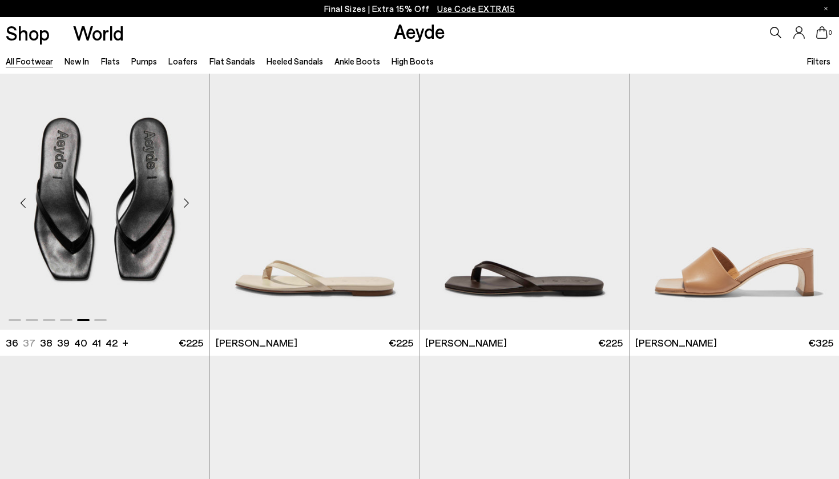
click at [187, 200] on div "Next slide" at bounding box center [187, 203] width 34 height 34
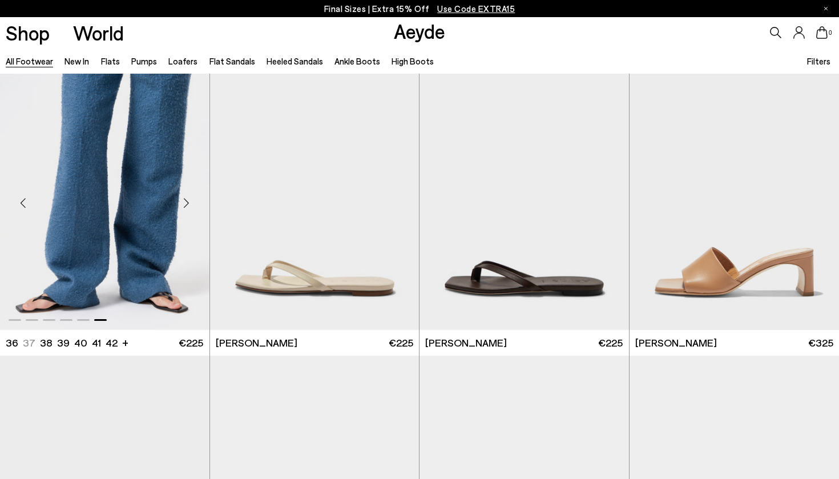
click at [187, 200] on div "Next slide" at bounding box center [187, 203] width 34 height 34
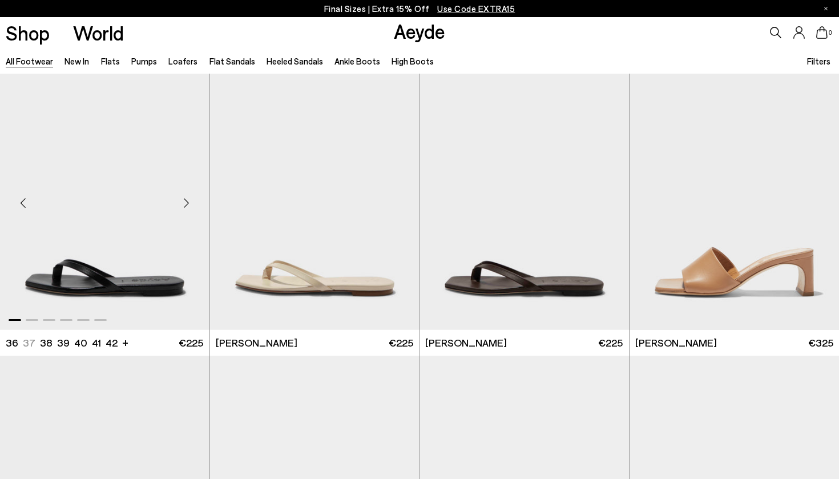
click at [187, 200] on div "Next slide" at bounding box center [187, 203] width 34 height 34
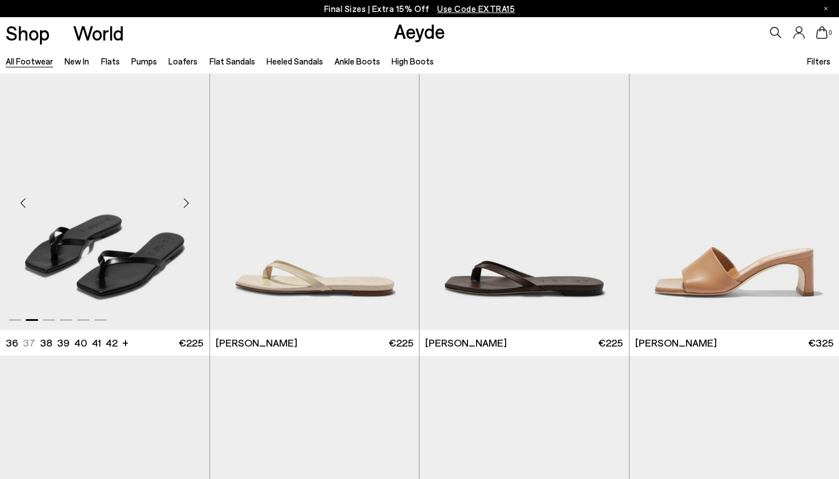
click at [187, 200] on div "Next slide" at bounding box center [187, 203] width 34 height 34
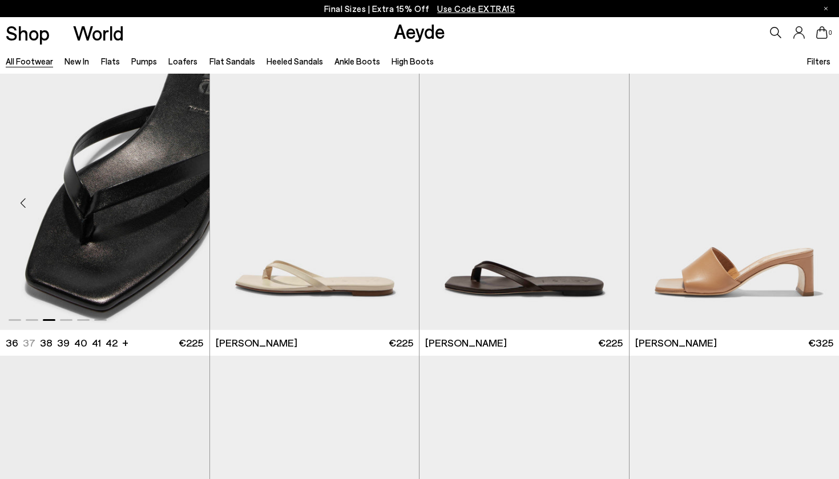
click at [187, 200] on div "Next slide" at bounding box center [187, 203] width 34 height 34
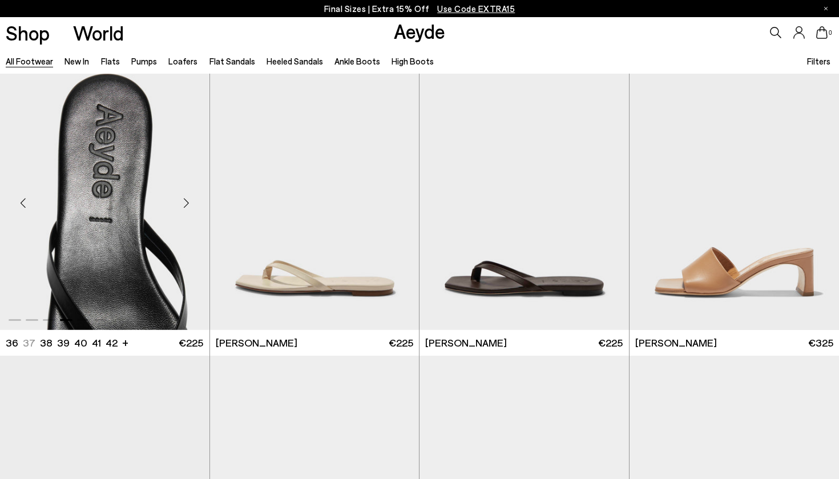
click at [187, 200] on div "Next slide" at bounding box center [187, 203] width 34 height 34
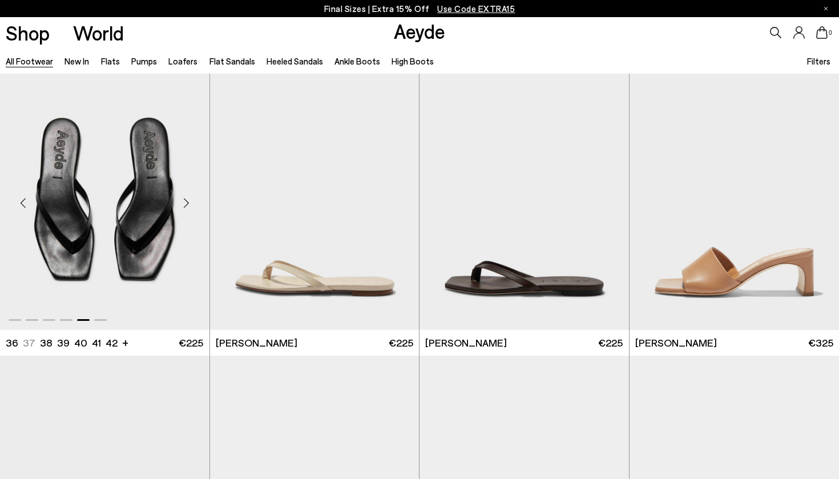
click at [187, 200] on div "Next slide" at bounding box center [187, 203] width 34 height 34
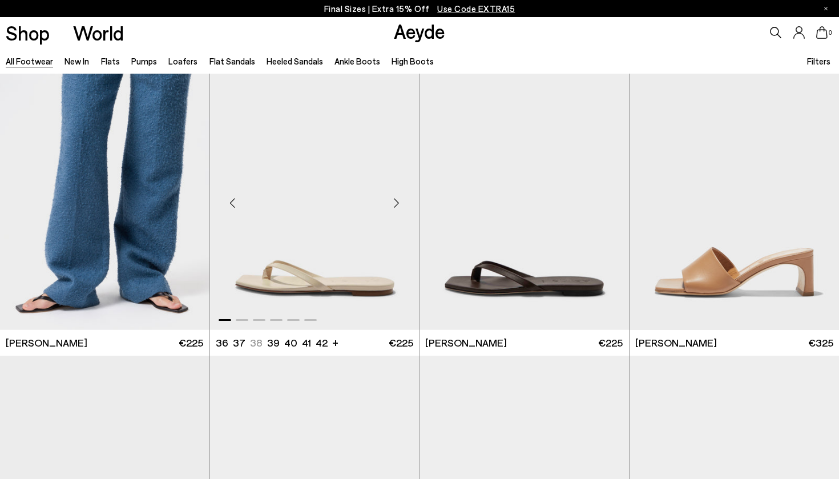
click at [396, 201] on div "Next slide" at bounding box center [396, 203] width 34 height 34
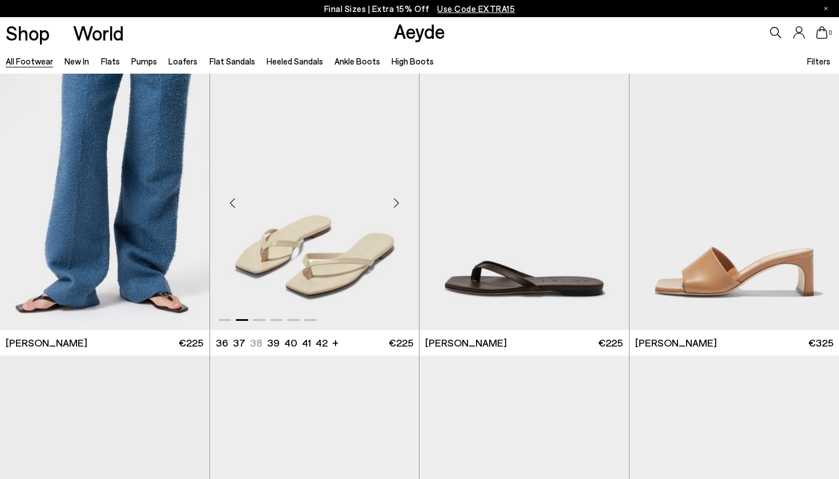
click at [396, 201] on div "Next slide" at bounding box center [396, 203] width 34 height 34
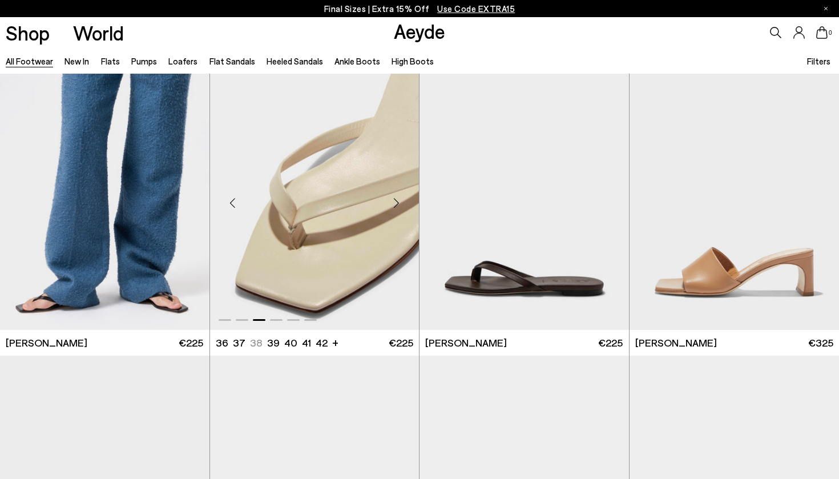
click at [396, 201] on div "Next slide" at bounding box center [396, 203] width 34 height 34
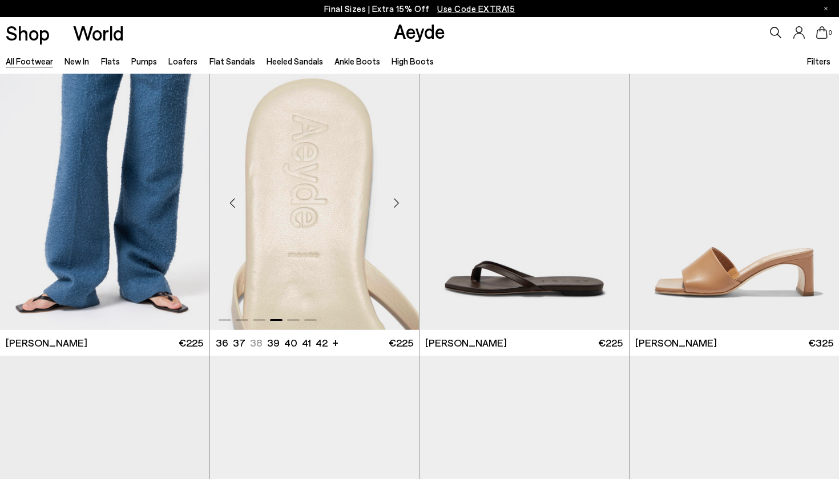
click at [396, 201] on div "Next slide" at bounding box center [396, 203] width 34 height 34
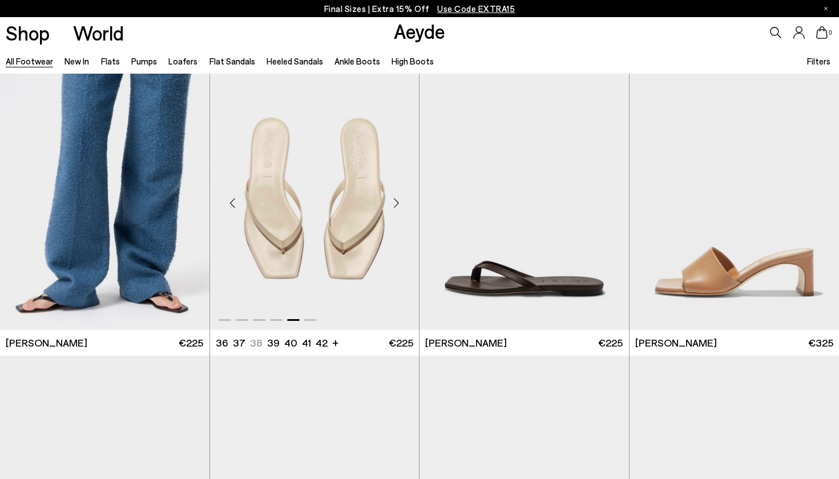
click at [396, 201] on div "Next slide" at bounding box center [396, 203] width 34 height 34
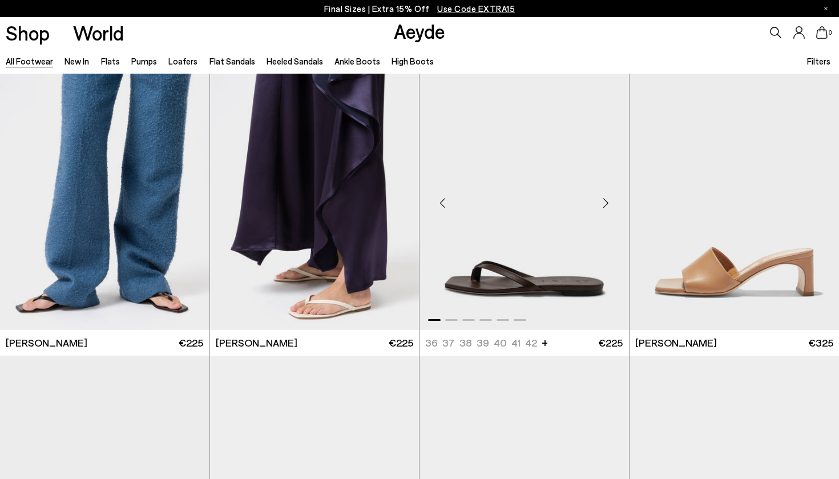
click at [604, 204] on div "Next slide" at bounding box center [606, 203] width 34 height 34
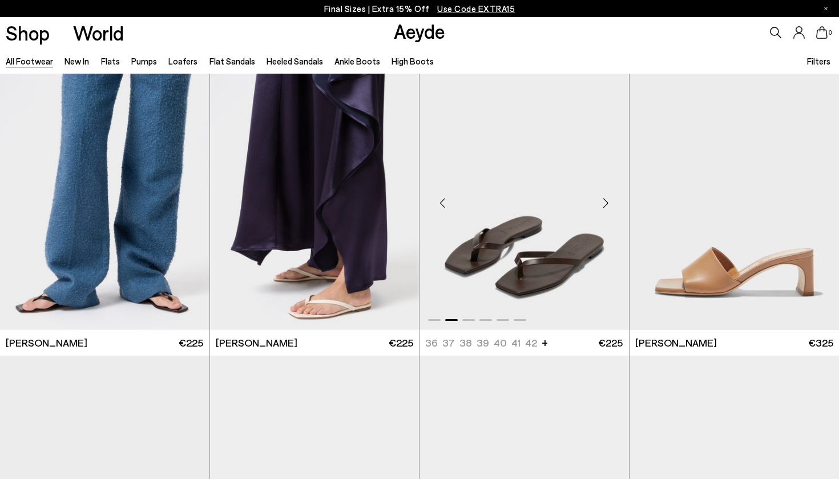
click at [604, 204] on div "Next slide" at bounding box center [606, 203] width 34 height 34
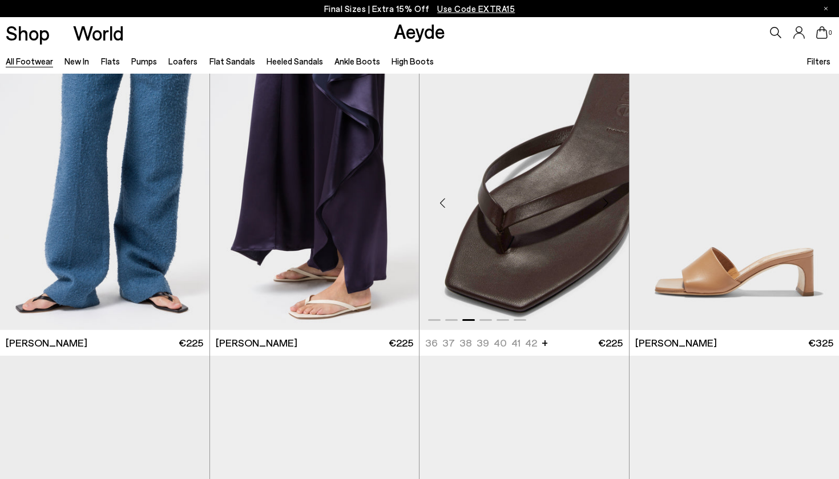
click at [604, 204] on div "Next slide" at bounding box center [606, 203] width 34 height 34
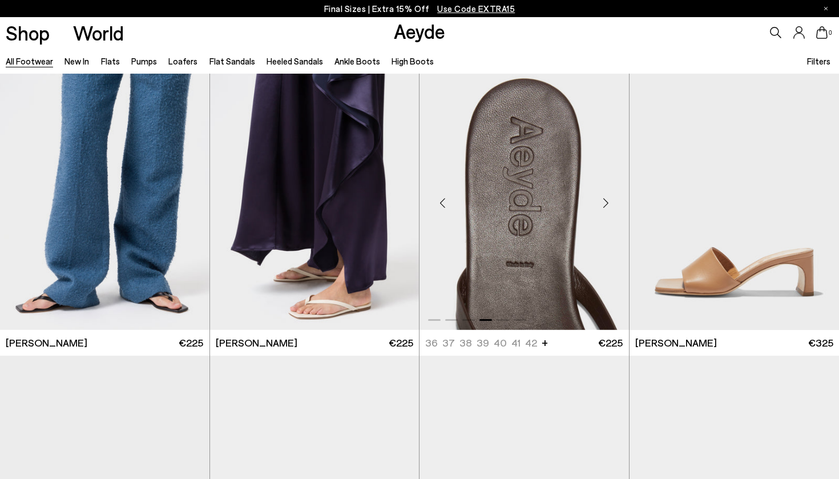
click at [604, 204] on div "Next slide" at bounding box center [606, 203] width 34 height 34
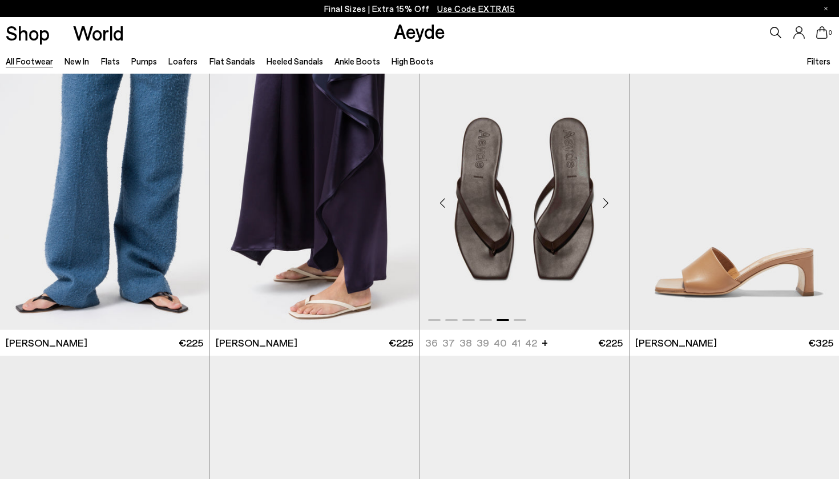
click at [604, 204] on div "Next slide" at bounding box center [606, 203] width 34 height 34
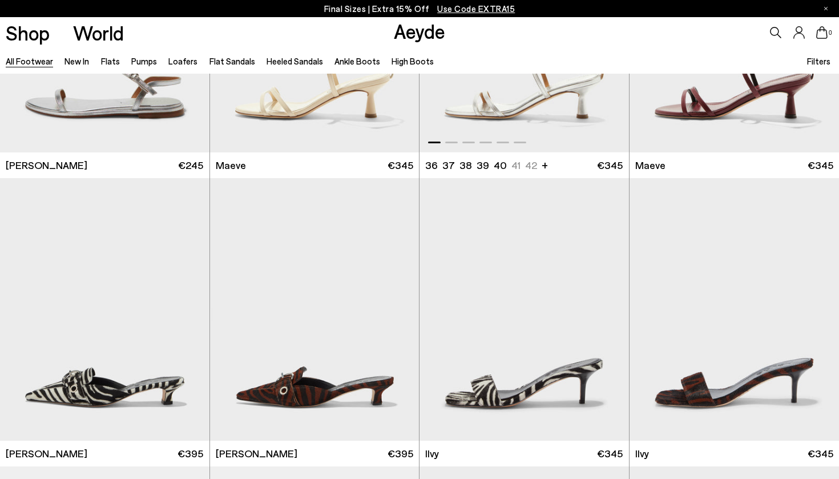
scroll to position [16647, 0]
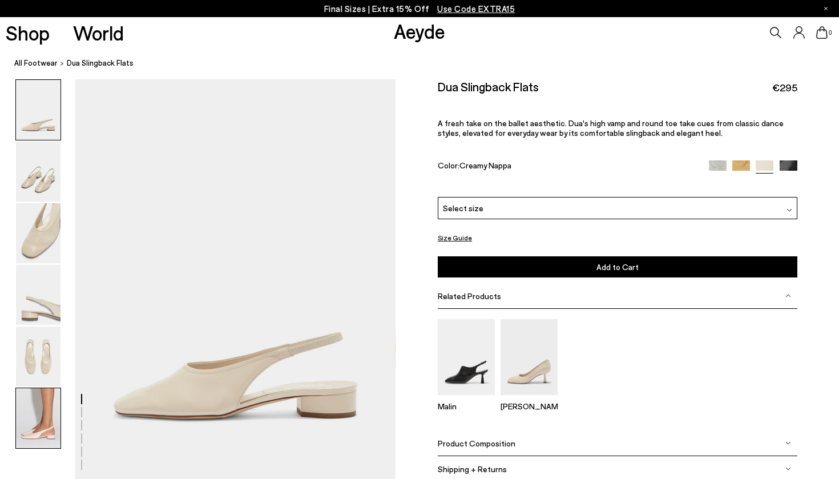
click at [34, 419] on img at bounding box center [38, 418] width 45 height 60
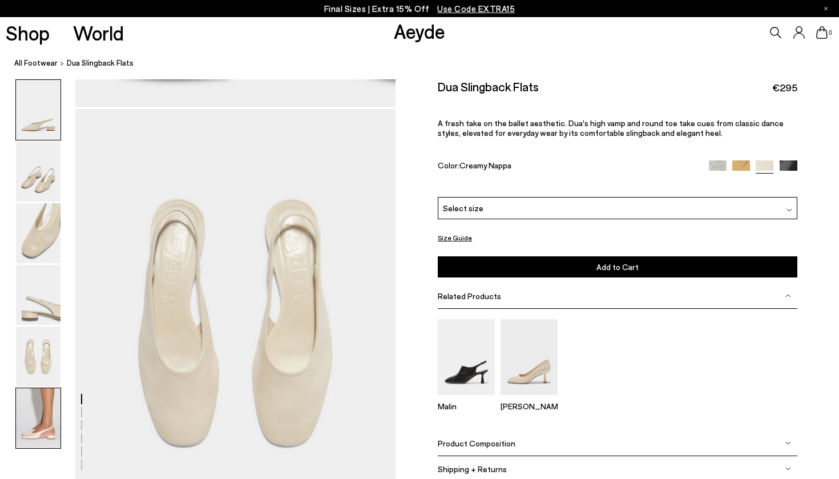
scroll to position [2197, 0]
